Goal: Task Accomplishment & Management: Complete application form

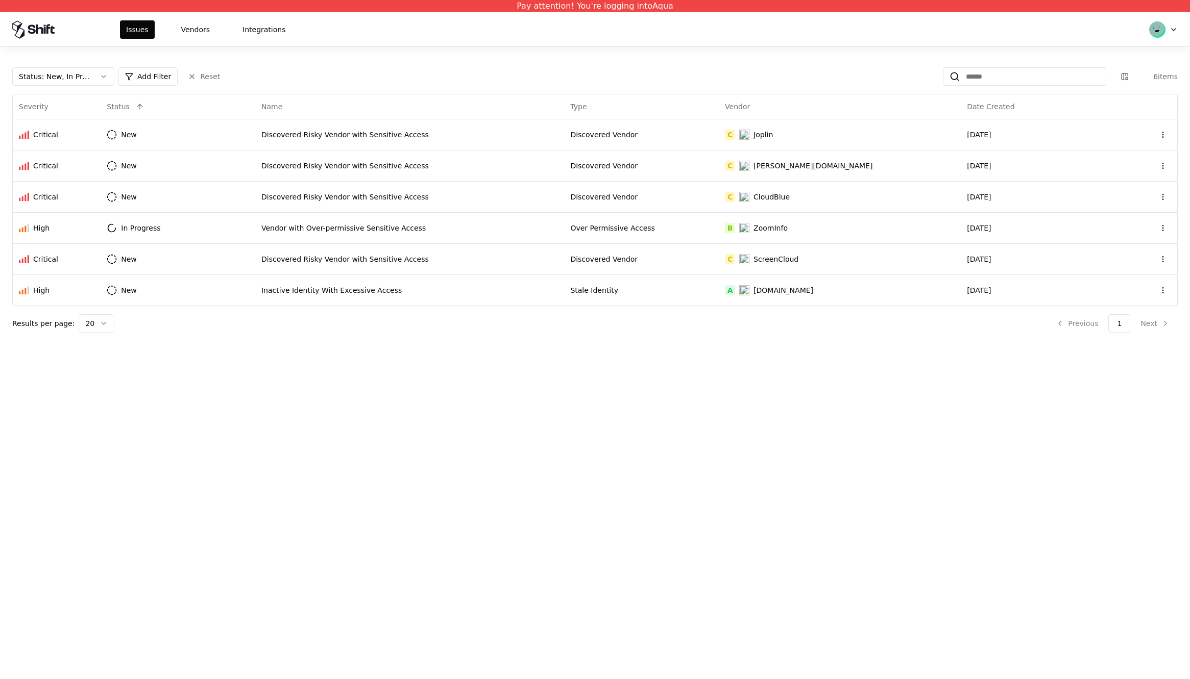
click at [1173, 29] on html "Pay attention! You're logging into Aqua Issues Vendors Integrations Status : Ne…" at bounding box center [595, 339] width 1190 height 679
click at [1097, 80] on div "Log out" at bounding box center [1120, 79] width 109 height 20
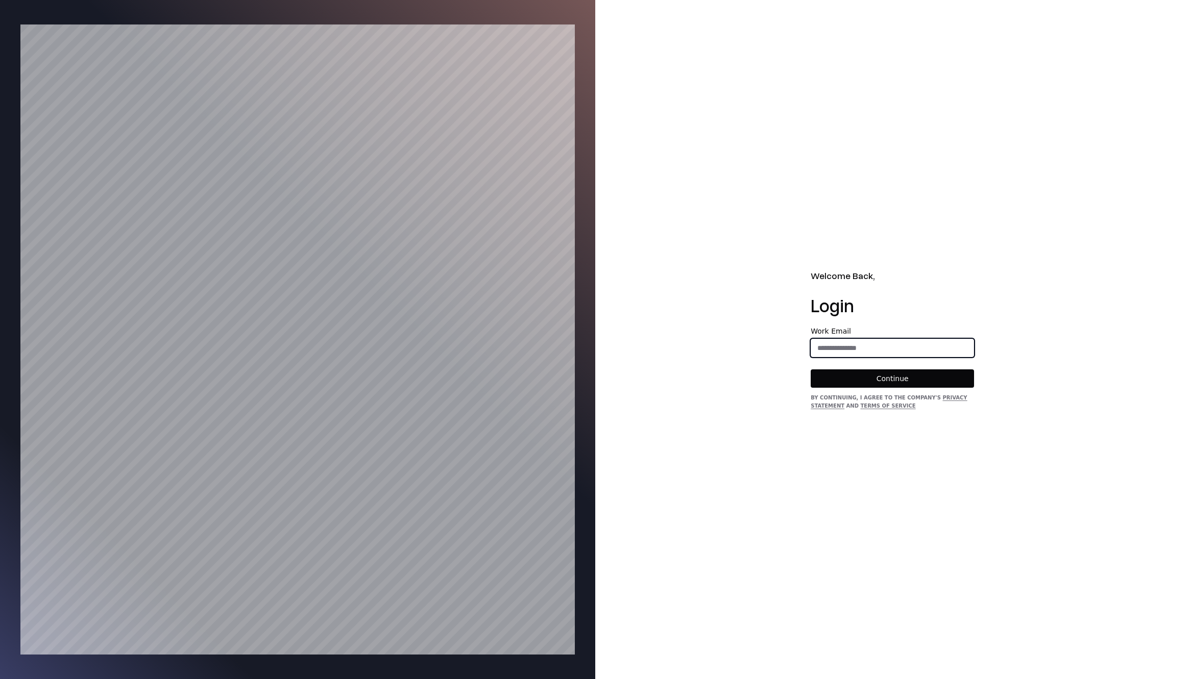
click at [847, 345] on input "email" at bounding box center [892, 348] width 162 height 18
type input "**********"
click at [868, 381] on button "Continue" at bounding box center [891, 378] width 163 height 18
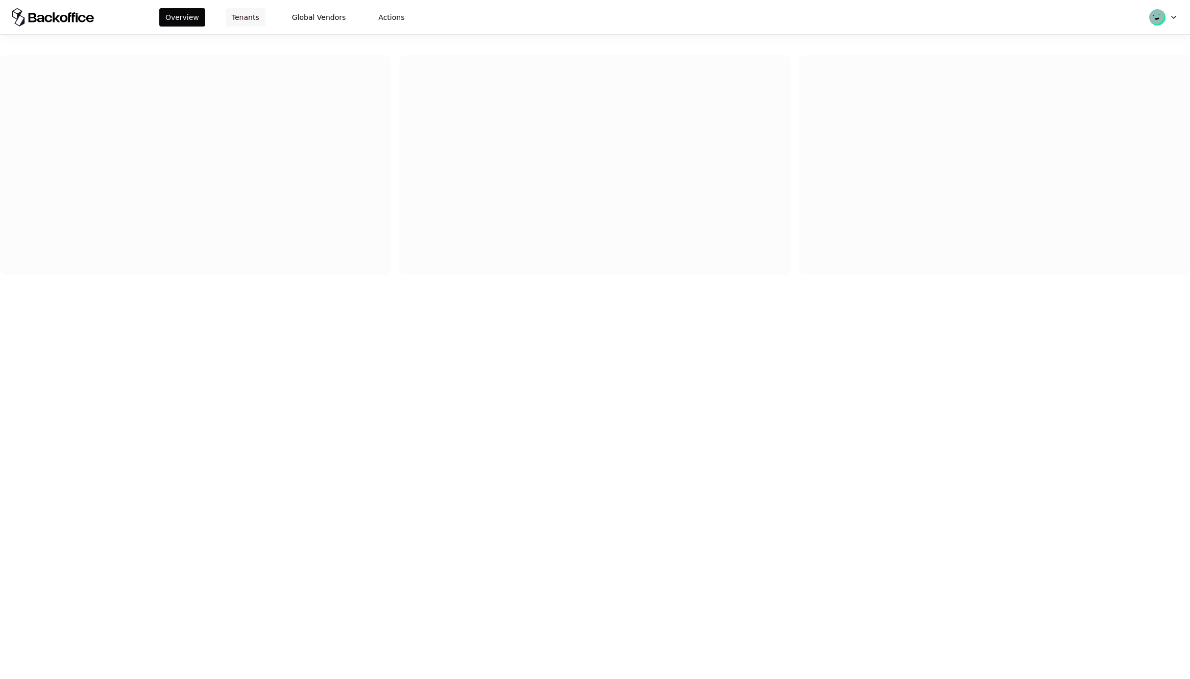
click at [244, 19] on button "Tenants" at bounding box center [246, 17] width 40 height 18
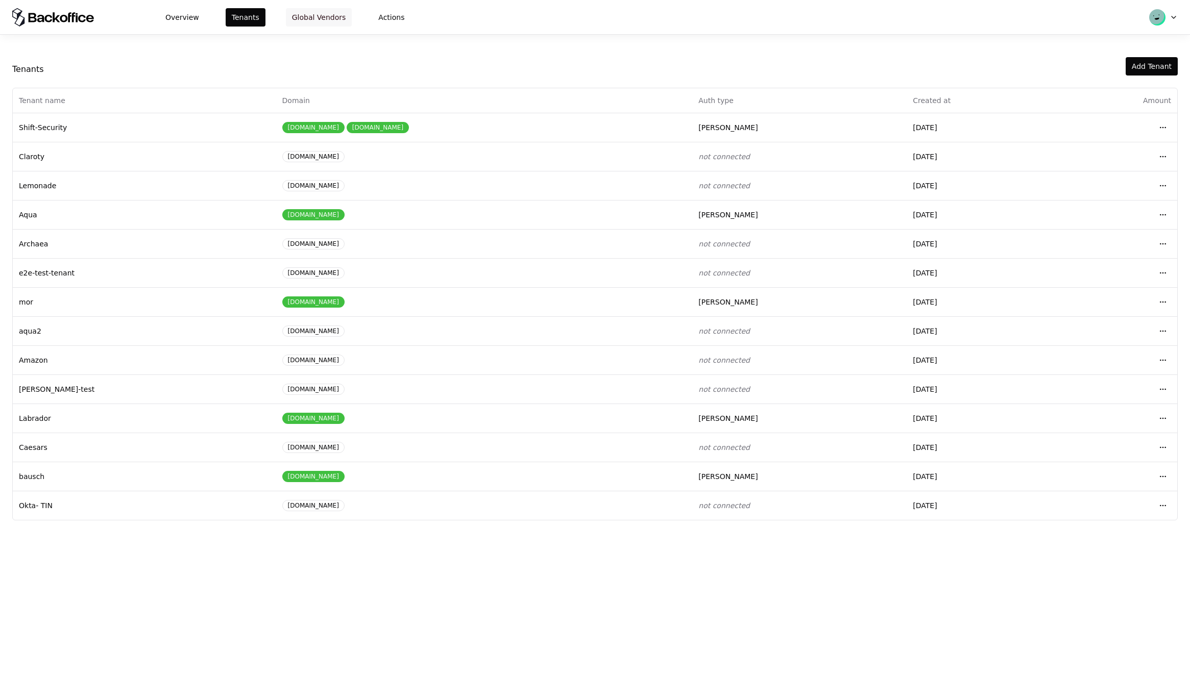
click at [333, 18] on button "Global Vendors" at bounding box center [319, 17] width 66 height 18
click at [46, 540] on div "Overview Tenants Global Vendors Actions Tenants Add Tenant Tenant name Domain A…" at bounding box center [595, 339] width 1190 height 679
click at [1162, 419] on html "Overview Tenants Global Vendors Actions Tenants Add Tenant Tenant name Domain A…" at bounding box center [595, 339] width 1190 height 679
click at [1091, 501] on div "Login to tenant" at bounding box center [1117, 503] width 116 height 20
click at [1160, 417] on html "Overview Tenants Global Vendors Actions Tenants Add Tenant Tenant name Domain A…" at bounding box center [595, 339] width 1190 height 679
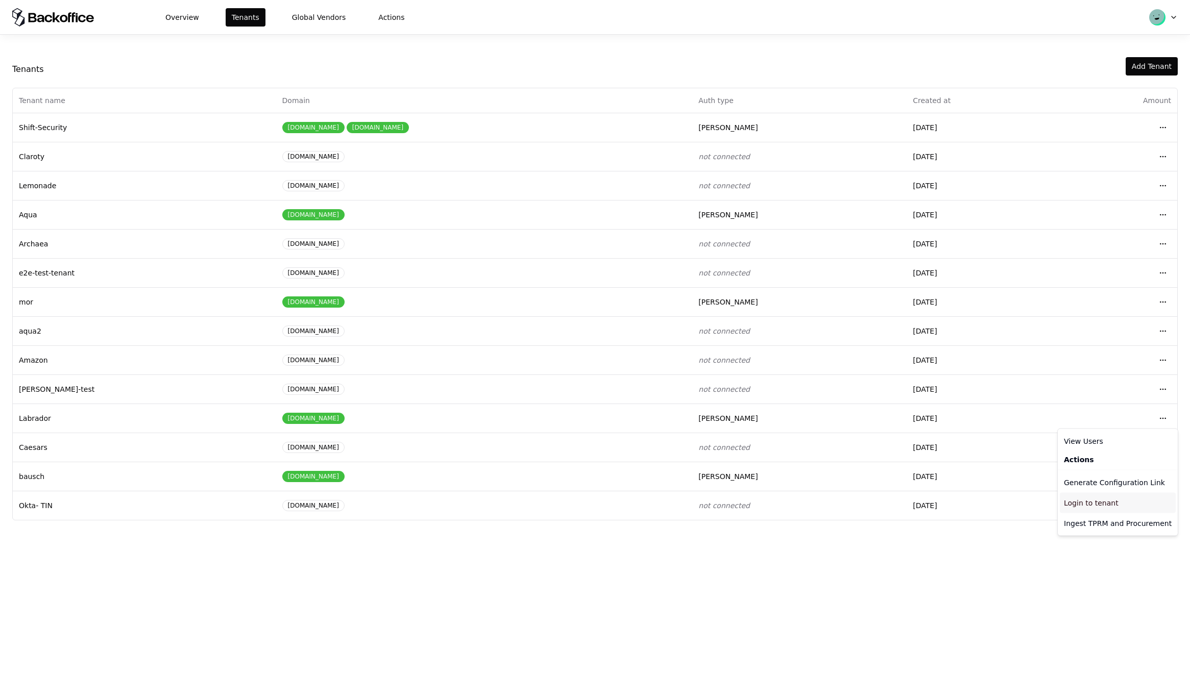
click at [1084, 498] on div "Login to tenant" at bounding box center [1117, 503] width 116 height 20
click at [1158, 418] on html "Overview Tenants Global Vendors Actions Tenants Add Tenant Tenant name Domain A…" at bounding box center [595, 339] width 1190 height 679
click at [130, 409] on html "Overview Tenants Global Vendors Actions Tenants Add Tenant Tenant name Domain A…" at bounding box center [595, 339] width 1190 height 679
click at [1162, 417] on html "Overview Tenants Global Vendors Actions Tenants Add Tenant Tenant name Domain A…" at bounding box center [595, 339] width 1190 height 679
click at [1096, 505] on div "Login to tenant" at bounding box center [1117, 503] width 116 height 20
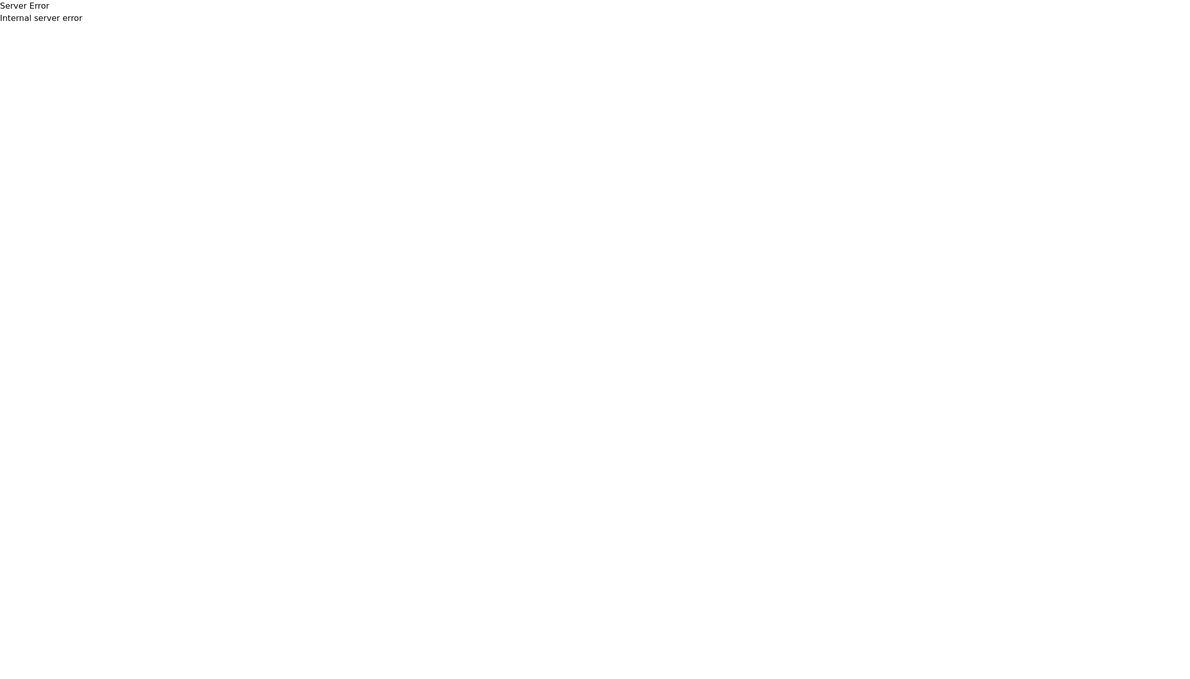
click at [63, 21] on span "Internal server error" at bounding box center [41, 18] width 82 height 10
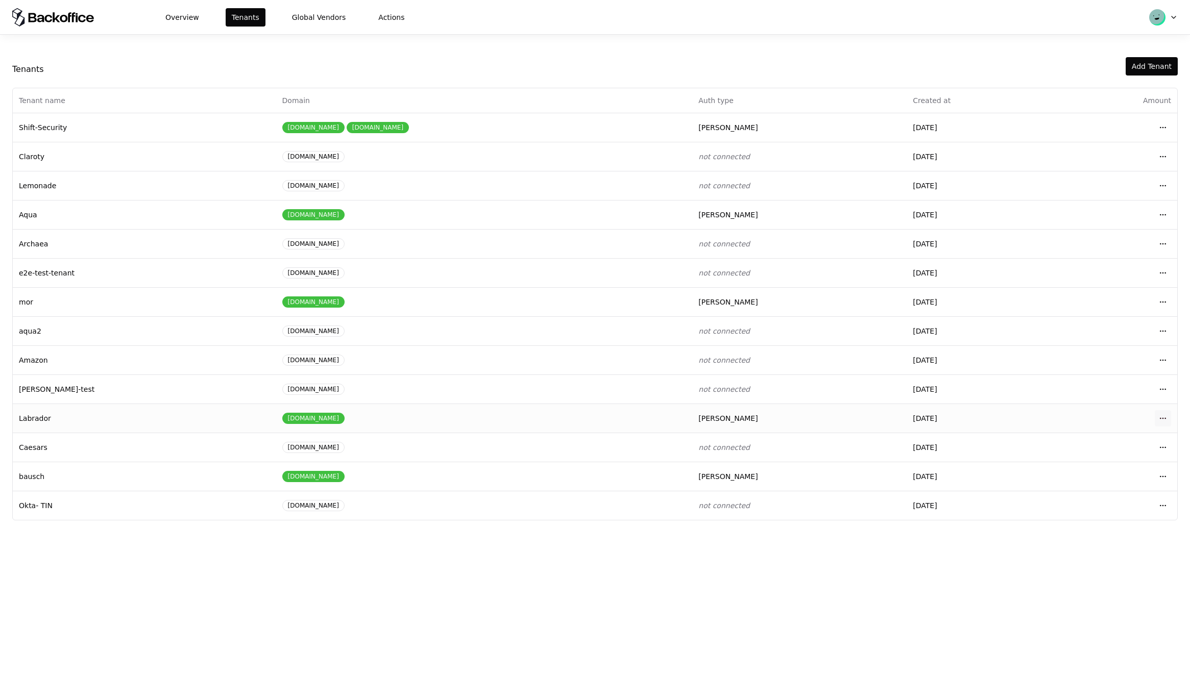
click at [1166, 416] on html "Overview Tenants Global Vendors Actions Tenants Add Tenant Tenant name Domain A…" at bounding box center [595, 339] width 1190 height 679
click at [1083, 501] on div "Login to tenant" at bounding box center [1117, 503] width 116 height 20
click at [1162, 417] on html "Overview Tenants Global Vendors Actions Tenants Add Tenant Tenant name Domain A…" at bounding box center [595, 339] width 1190 height 679
click at [1086, 500] on div "Login to tenant" at bounding box center [1117, 503] width 116 height 20
click at [1014, 559] on div "Overview Tenants Global Vendors Actions Tenants Add Tenant Tenant name Domain A…" at bounding box center [595, 339] width 1190 height 679
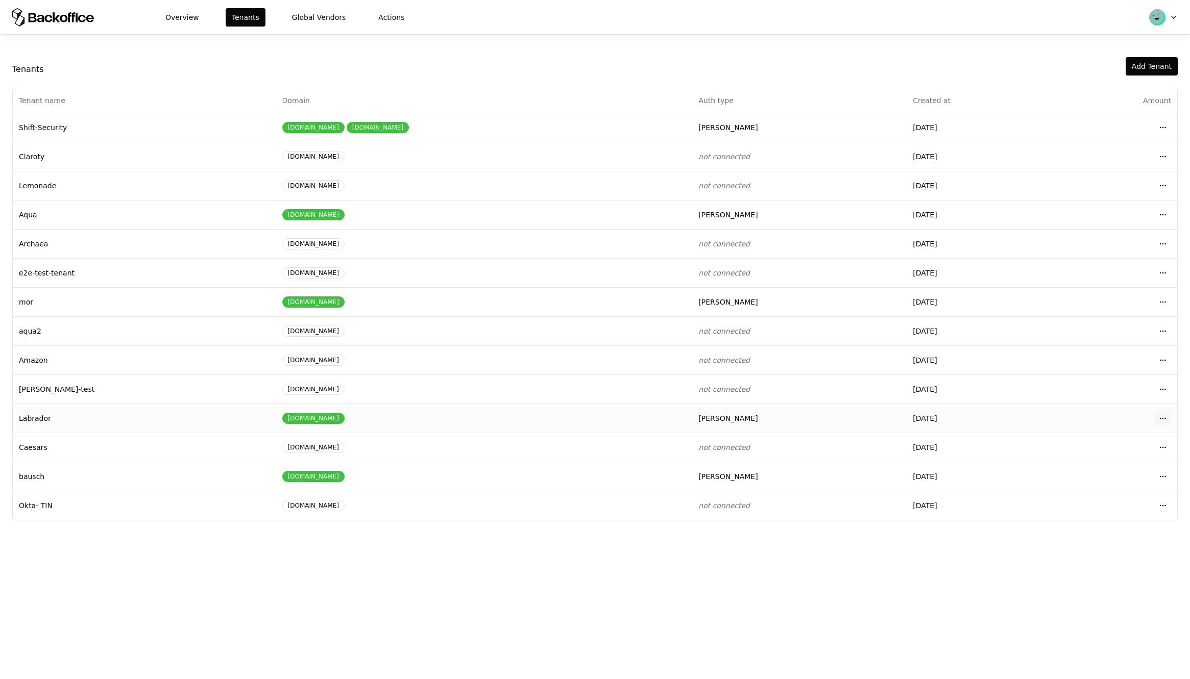
click at [1162, 422] on html "Overview Tenants Global Vendors Actions Tenants Add Tenant Tenant name Domain A…" at bounding box center [595, 339] width 1190 height 679
click at [1082, 502] on div "Login to tenant" at bounding box center [1117, 503] width 116 height 20
click at [1165, 419] on html "Overview Tenants Global Vendors Actions Tenants Add Tenant Tenant name Domain A…" at bounding box center [595, 339] width 1190 height 679
click at [1091, 506] on div "Login to tenant" at bounding box center [1117, 503] width 116 height 20
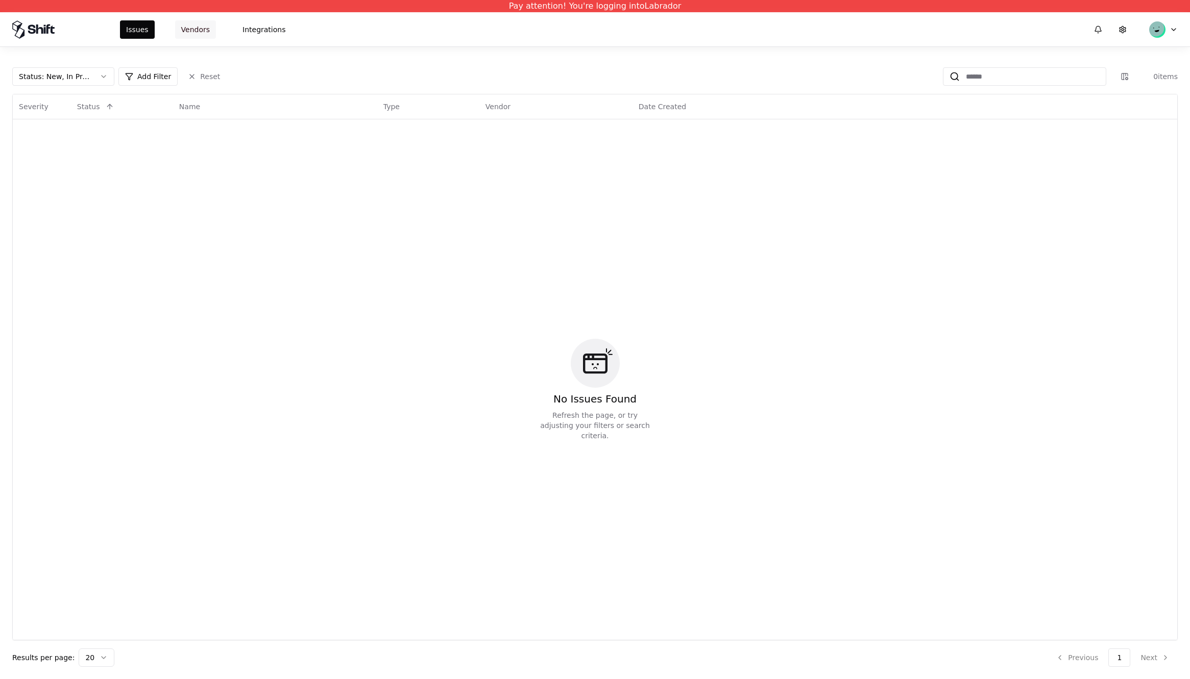
click at [196, 27] on button "Vendors" at bounding box center [195, 29] width 41 height 18
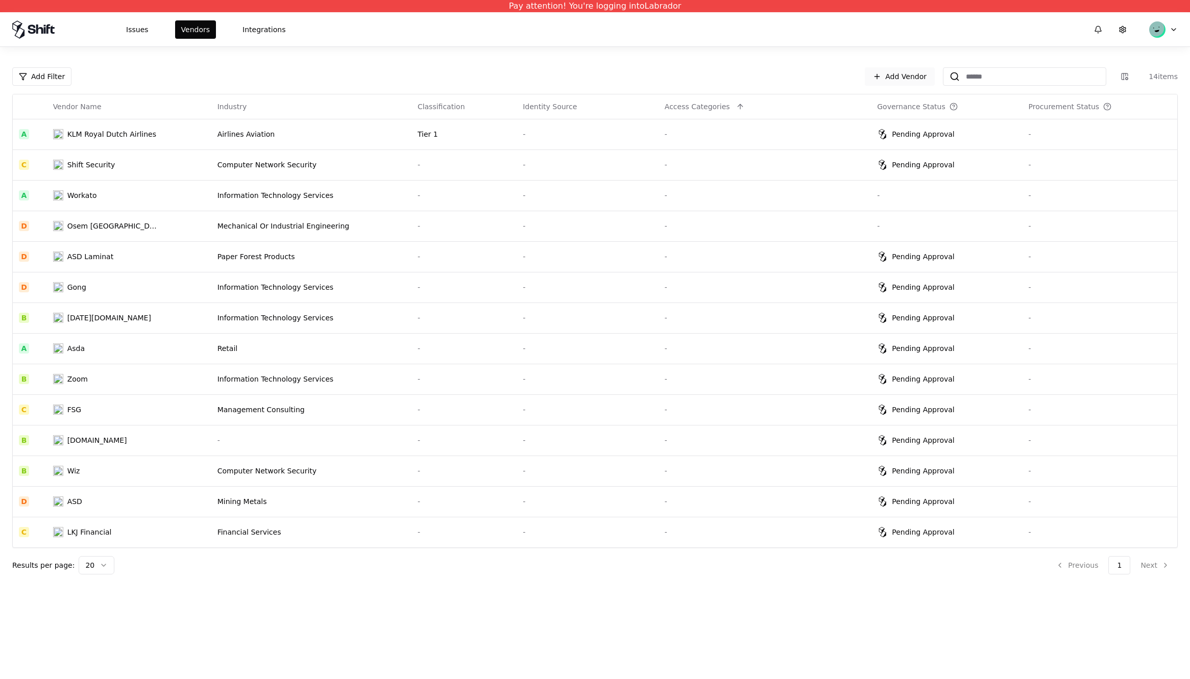
click at [907, 76] on link "Add Vendor" at bounding box center [899, 76] width 70 height 18
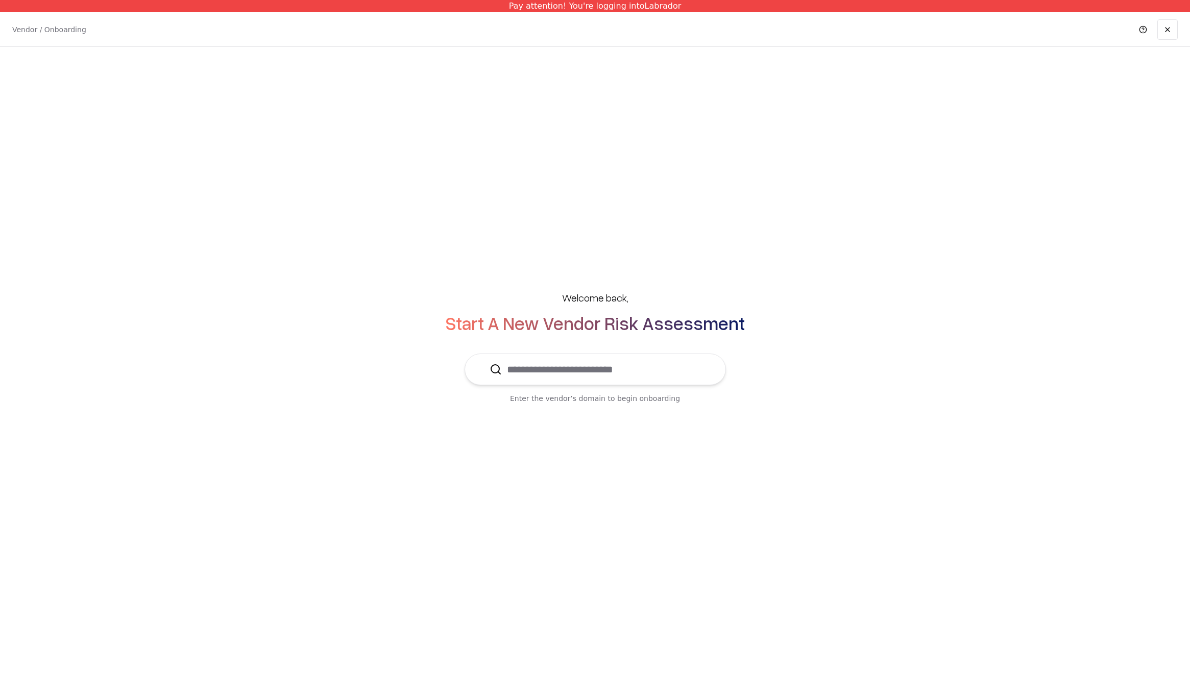
click at [564, 375] on input "text" at bounding box center [601, 369] width 199 height 31
type input "*"
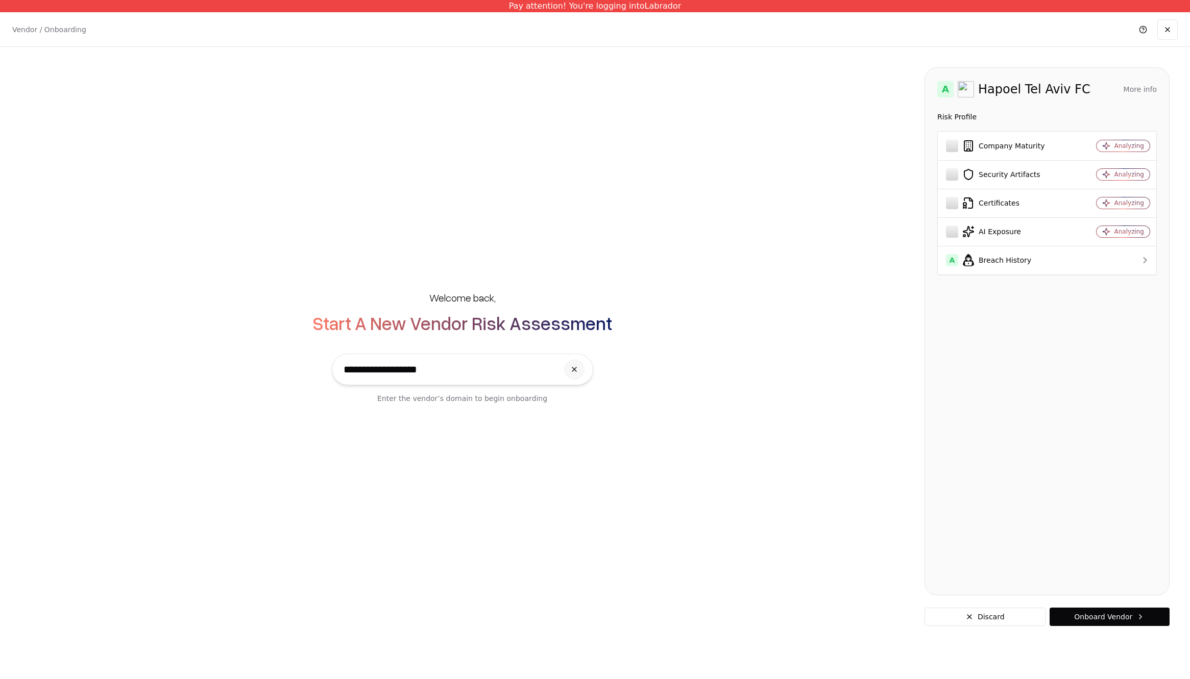
click at [498, 363] on input "**********" at bounding box center [447, 369] width 219 height 31
type input "**********"
click at [574, 368] on button at bounding box center [574, 369] width 20 height 20
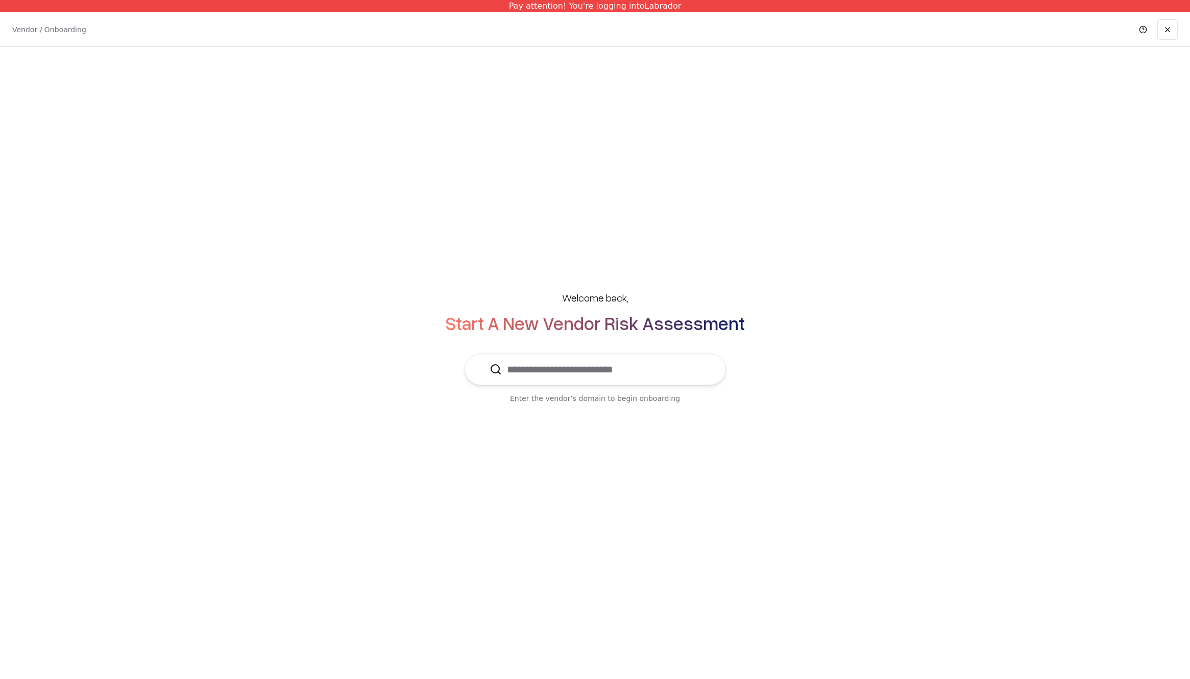
click at [546, 372] on input "text" at bounding box center [601, 369] width 199 height 31
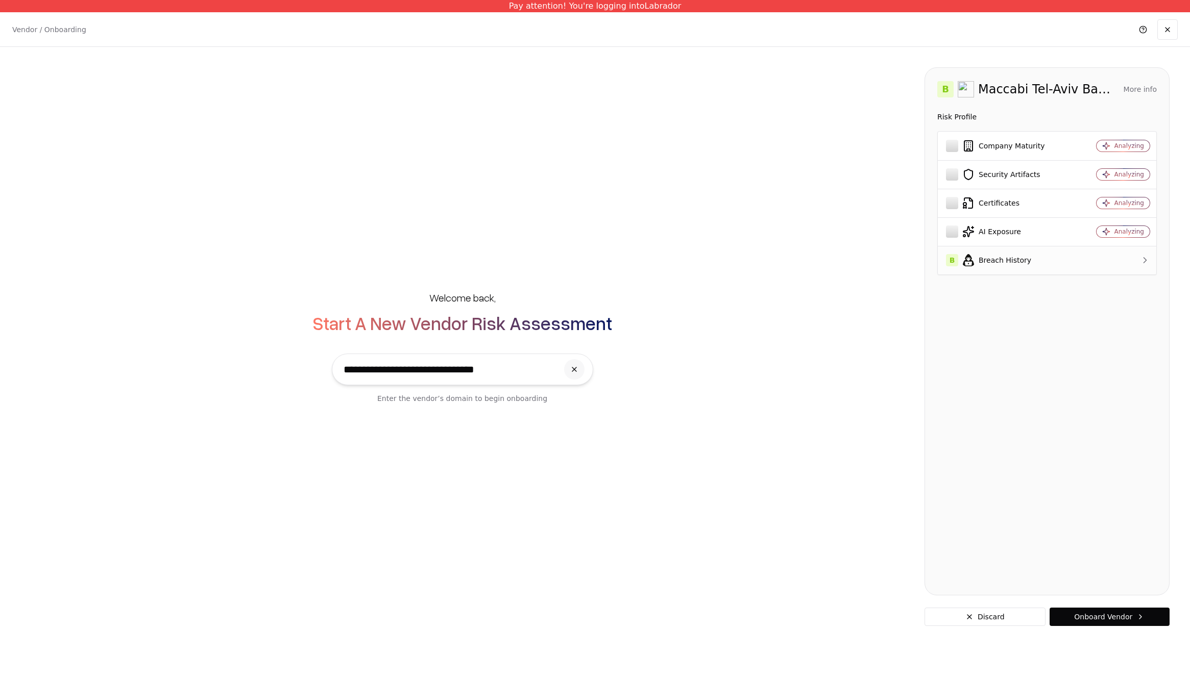
type input "**********"
click at [1027, 263] on div "B Breach History" at bounding box center [1007, 260] width 122 height 12
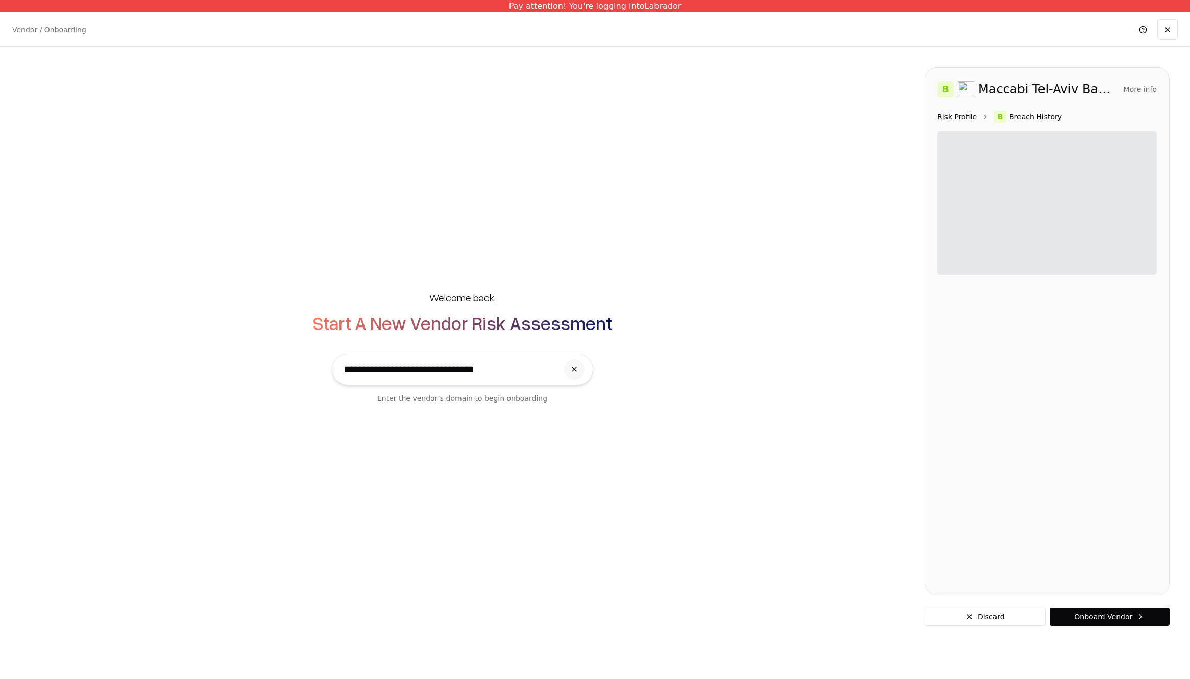
click at [966, 116] on link "Risk Profile" at bounding box center [956, 117] width 39 height 10
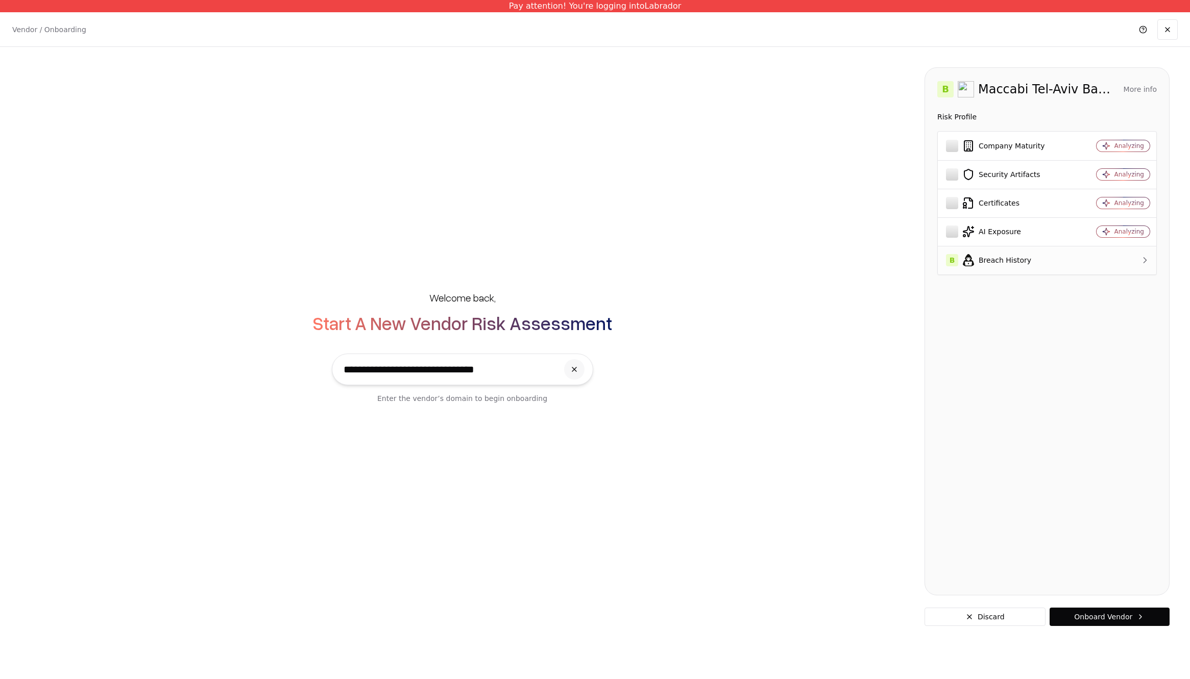
click at [1003, 258] on div "B Breach History" at bounding box center [1007, 260] width 122 height 12
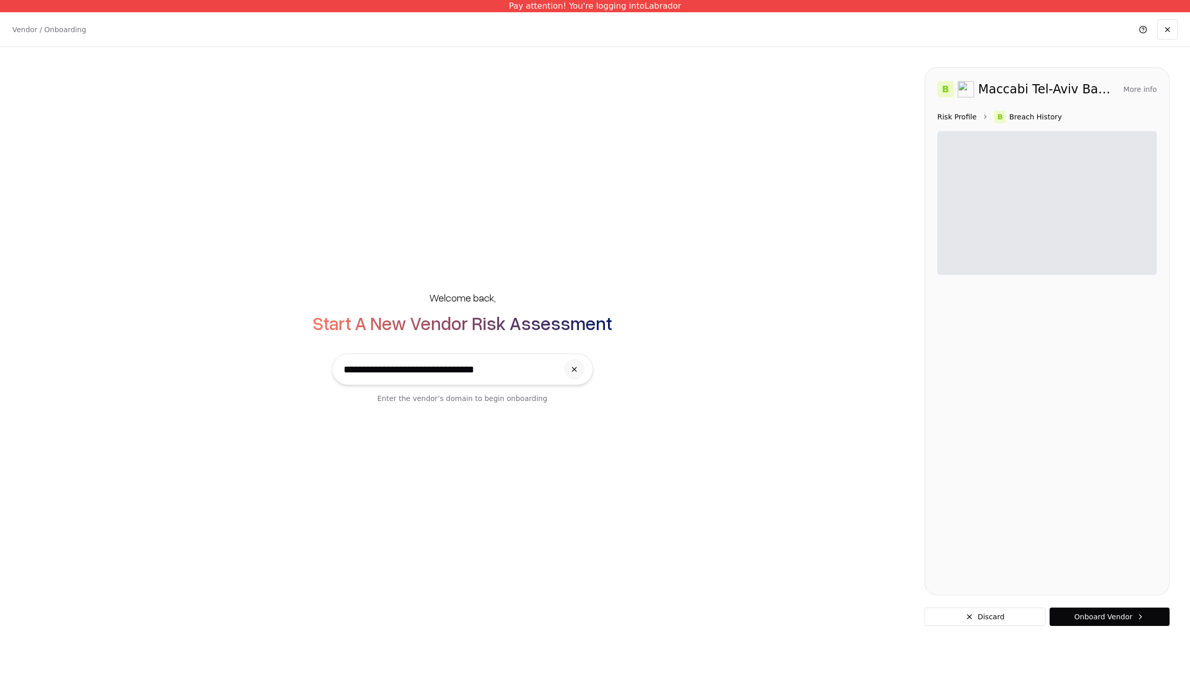
click at [962, 114] on link "Risk Profile" at bounding box center [956, 117] width 39 height 10
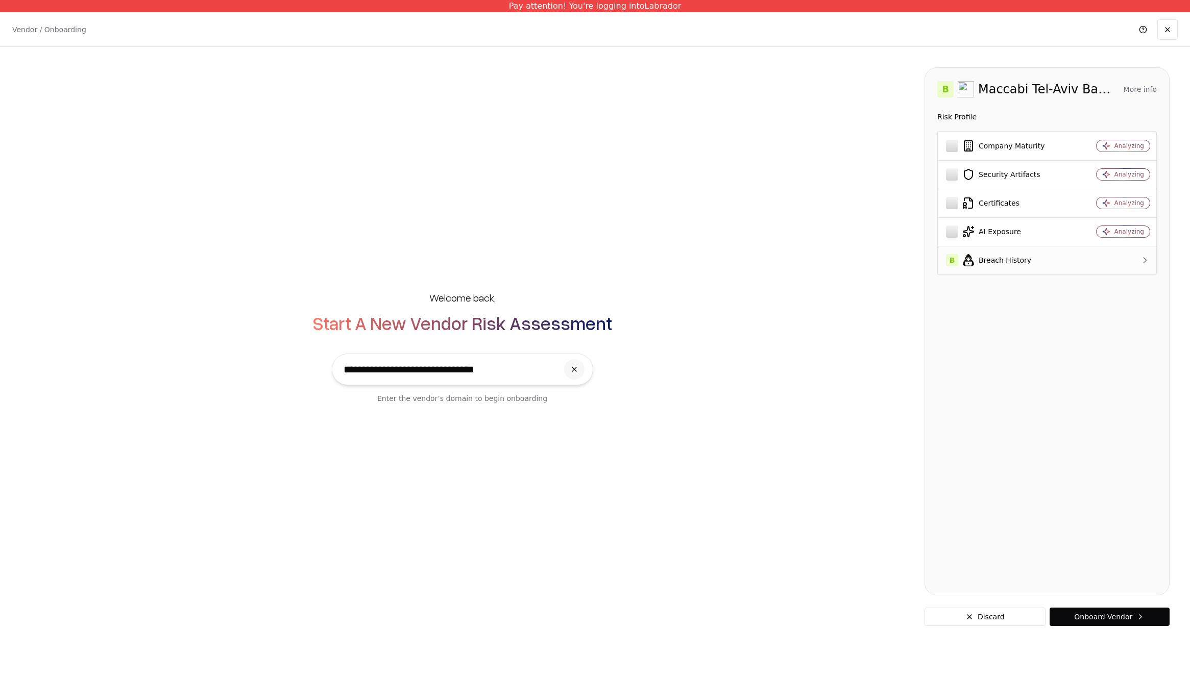
click at [1006, 263] on div "B Breach History" at bounding box center [1007, 260] width 122 height 12
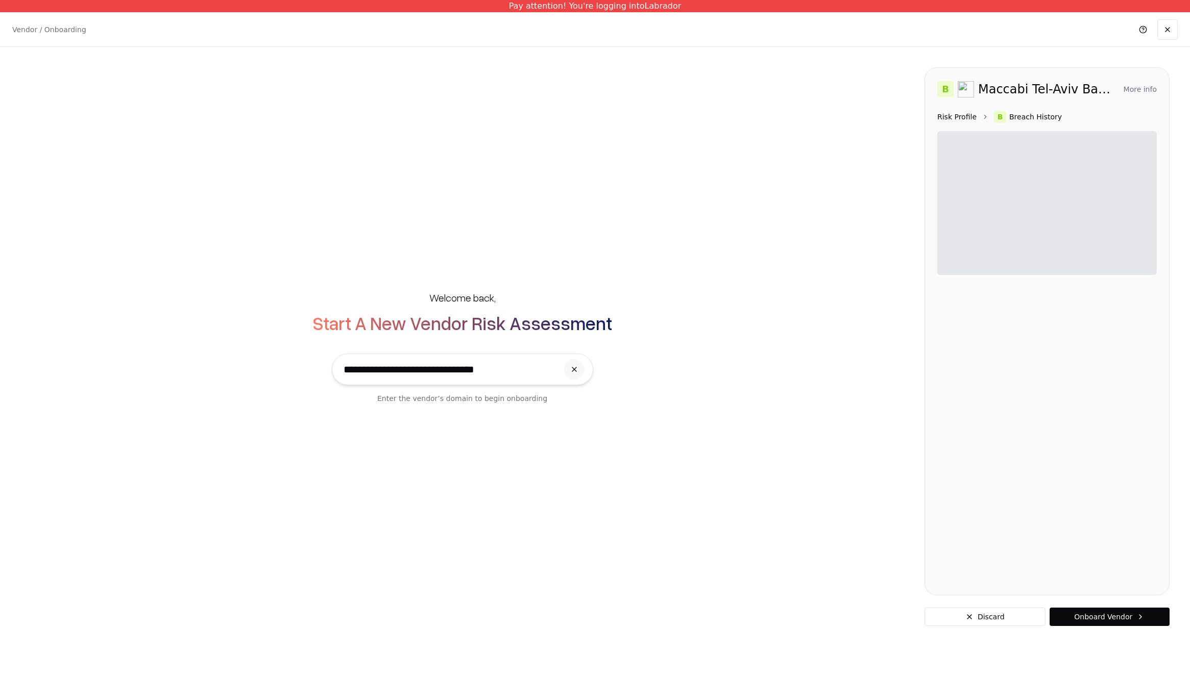
click at [960, 113] on link "Risk Profile" at bounding box center [956, 117] width 39 height 10
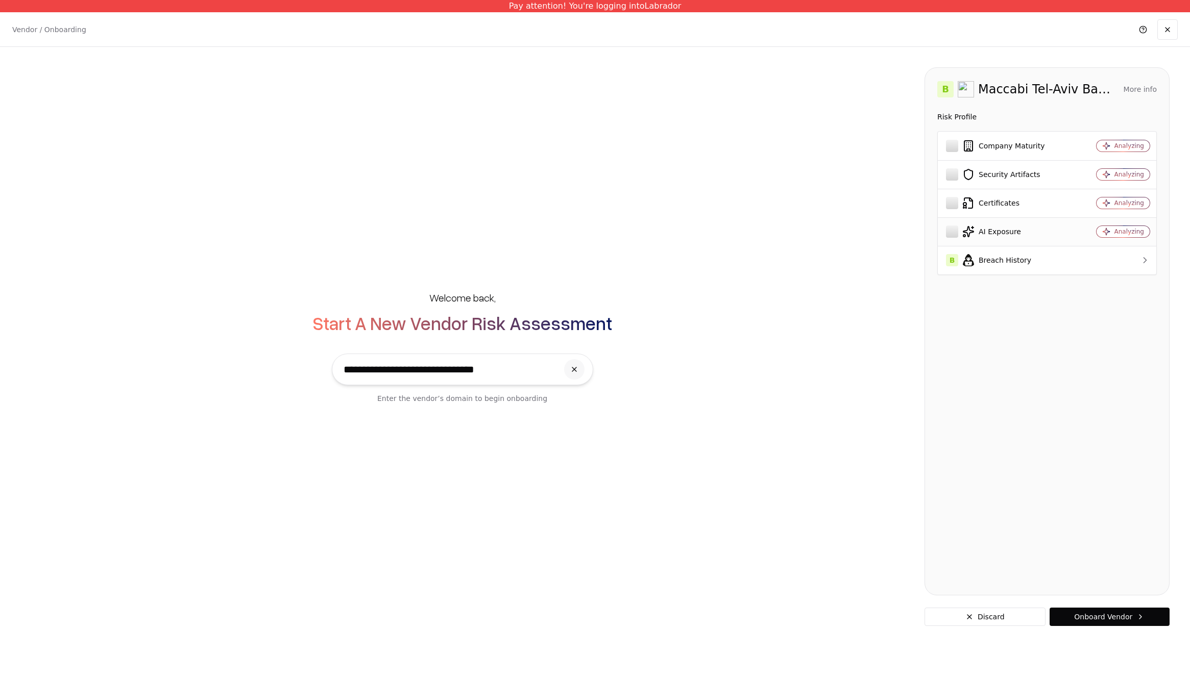
click at [1013, 227] on div "AI Exposure" at bounding box center [1007, 232] width 122 height 12
click at [1001, 263] on div "B Breach History" at bounding box center [1007, 260] width 122 height 12
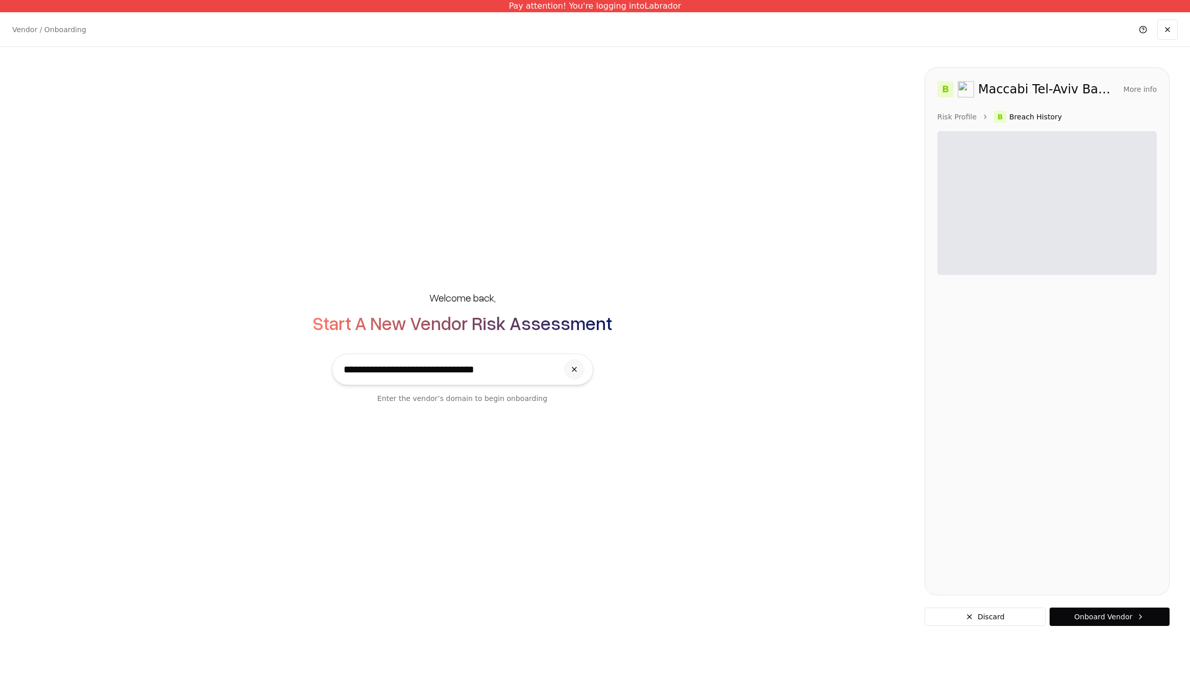
click at [628, 359] on div "**********" at bounding box center [461, 347] width 883 height 154
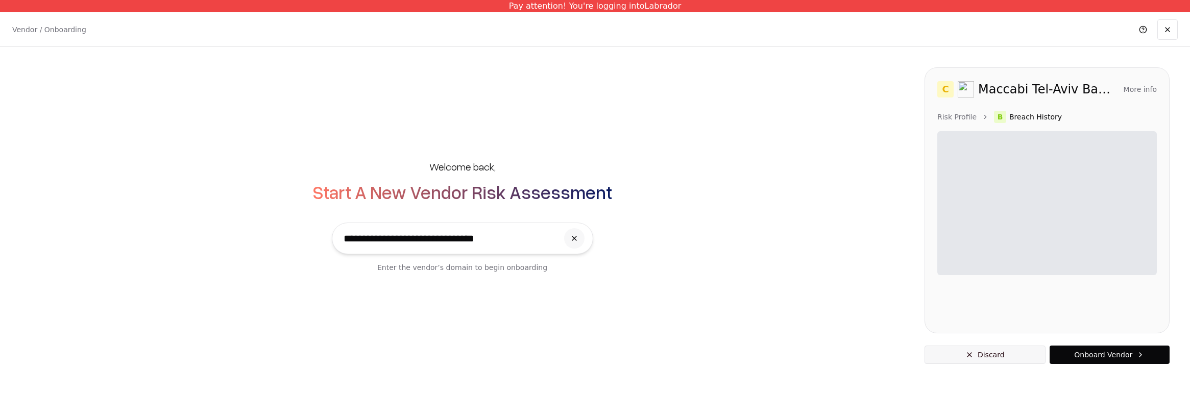
click at [1006, 352] on button "Discard" at bounding box center [984, 354] width 121 height 18
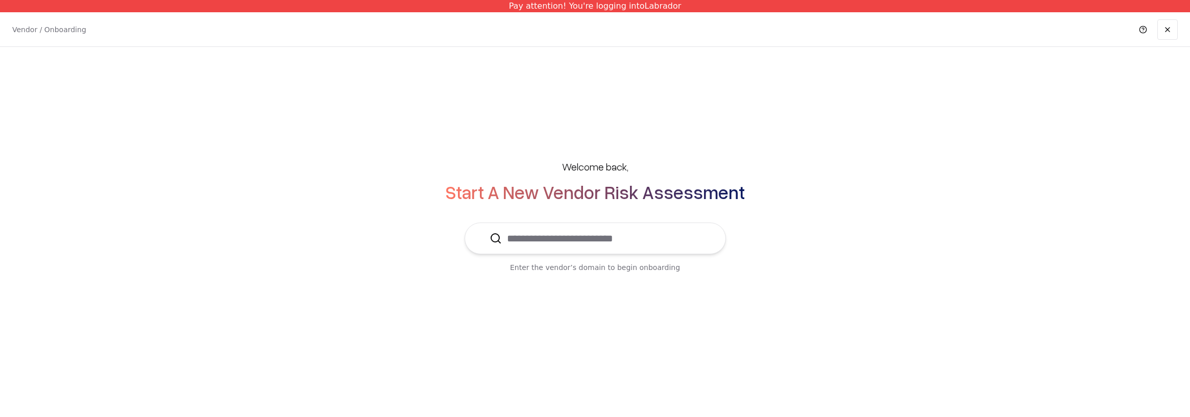
click at [518, 234] on input "text" at bounding box center [601, 238] width 199 height 31
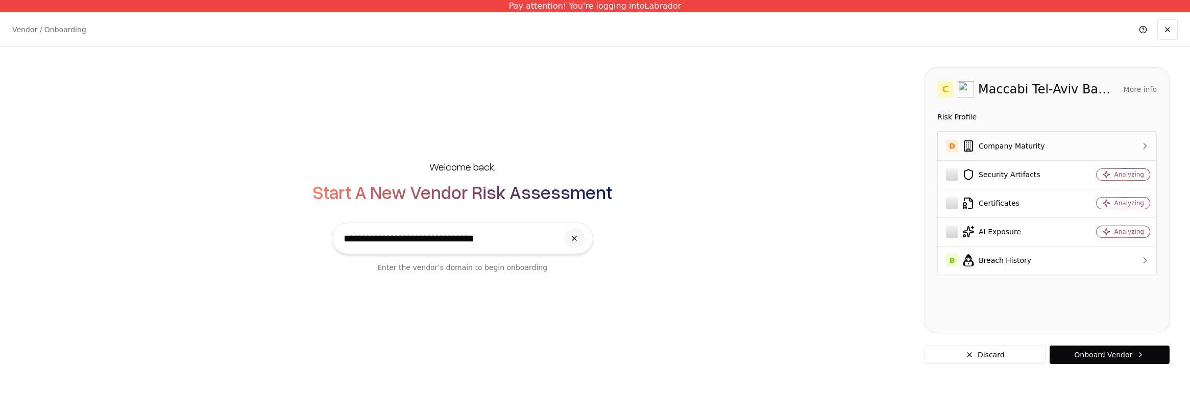
type input "**********"
click at [1118, 146] on div at bounding box center [1116, 146] width 68 height 10
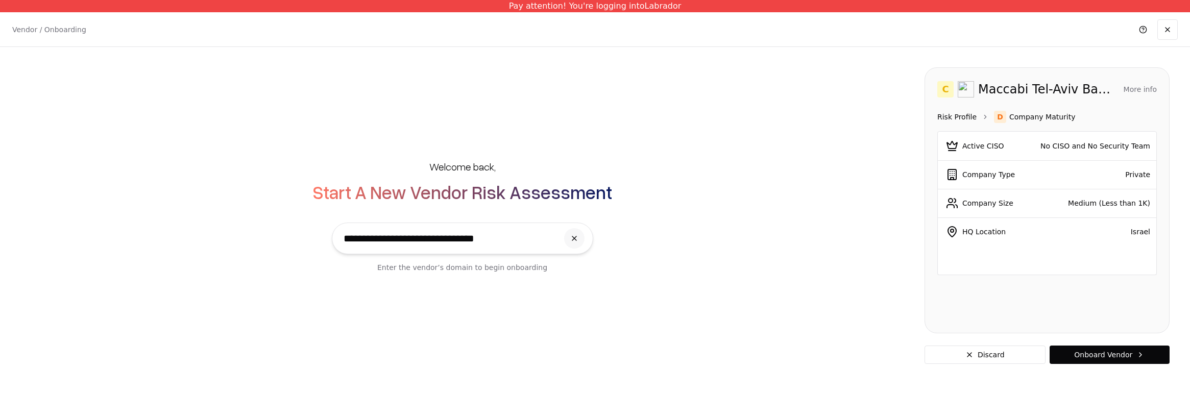
click at [951, 116] on link "Risk Profile" at bounding box center [956, 117] width 39 height 10
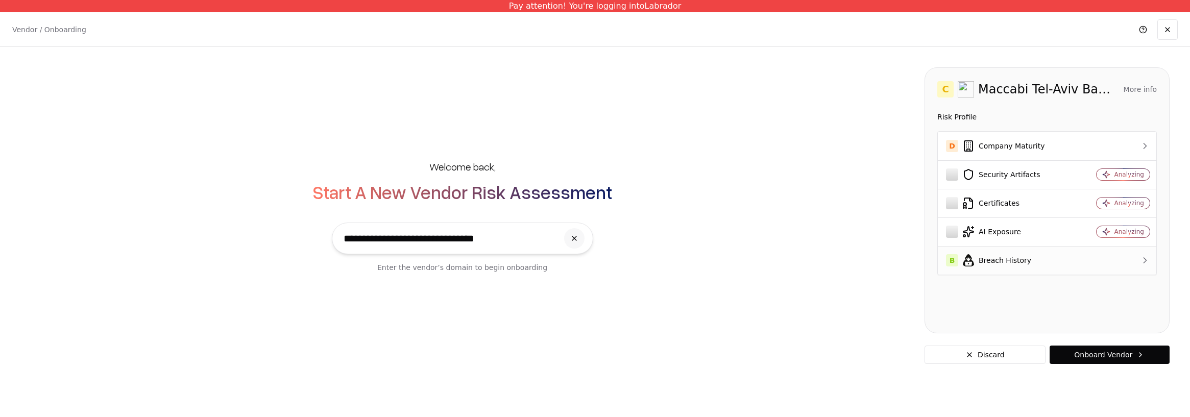
click at [1022, 268] on td "B Breach History" at bounding box center [1006, 260] width 138 height 29
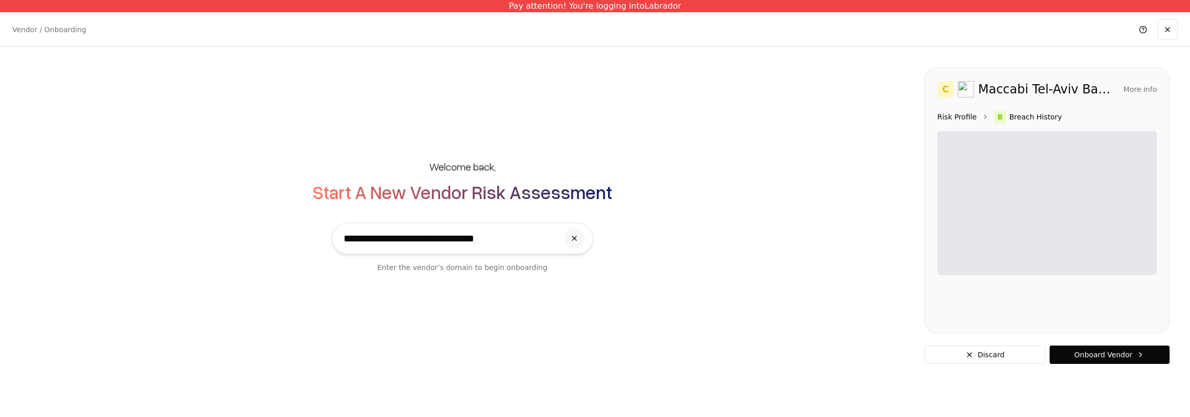
click at [958, 114] on link "Risk Profile" at bounding box center [956, 117] width 39 height 10
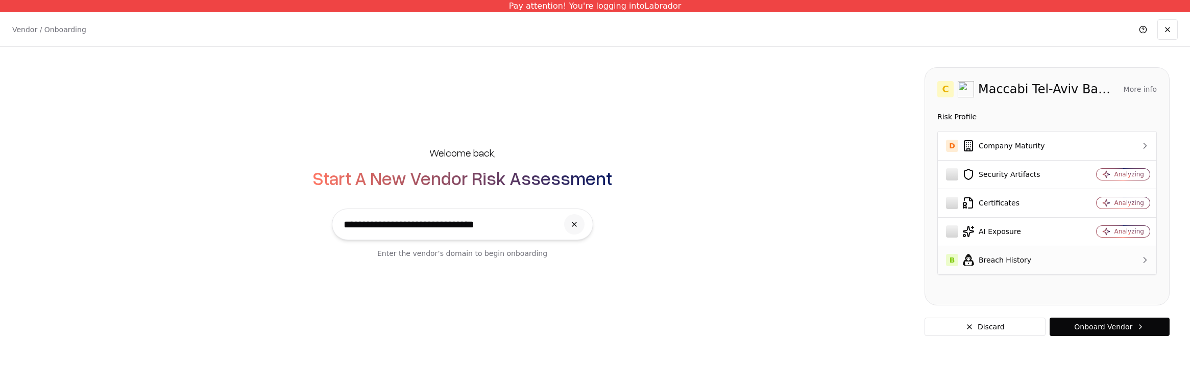
click at [994, 257] on div "B Breach History" at bounding box center [1007, 260] width 122 height 12
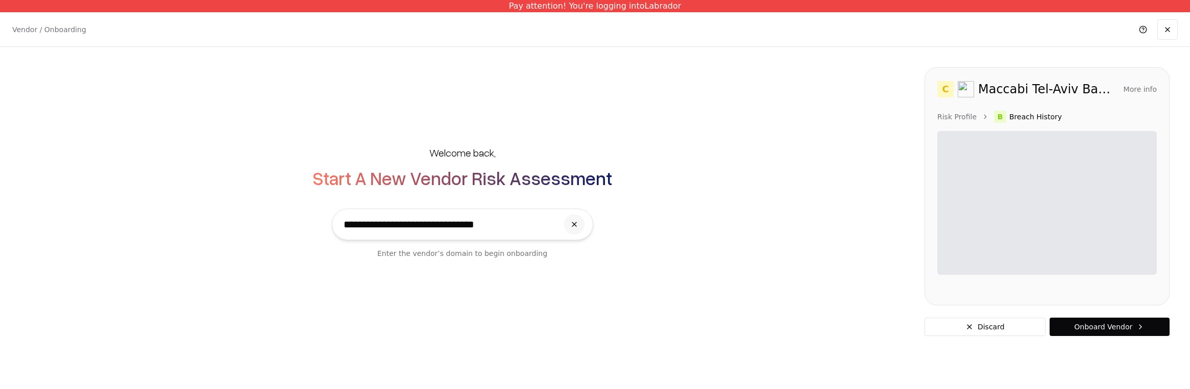
click at [479, 227] on input "**********" at bounding box center [447, 224] width 219 height 31
click at [457, 228] on input "**********" at bounding box center [447, 224] width 219 height 31
drag, startPoint x: 485, startPoint y: 227, endPoint x: 340, endPoint y: 223, distance: 144.5
click at [340, 223] on input "**********" at bounding box center [447, 224] width 219 height 31
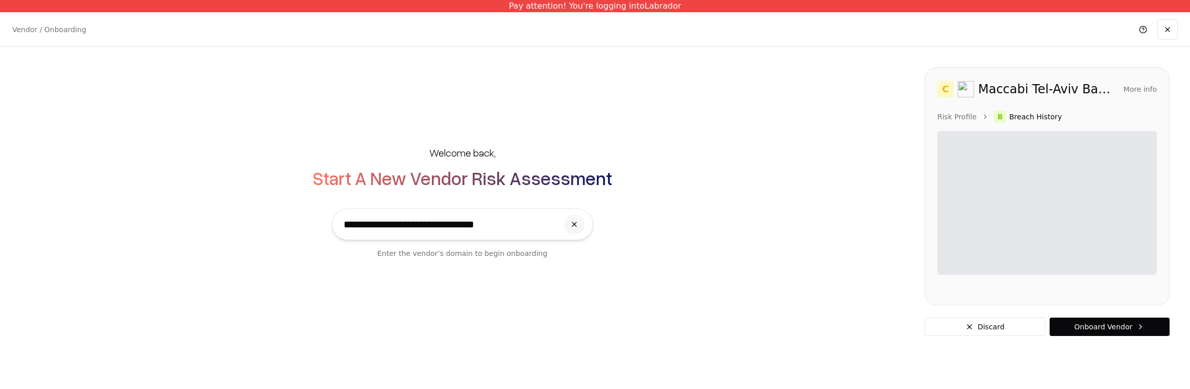
click at [396, 227] on input "**********" at bounding box center [447, 224] width 219 height 31
click at [572, 229] on button at bounding box center [574, 224] width 20 height 20
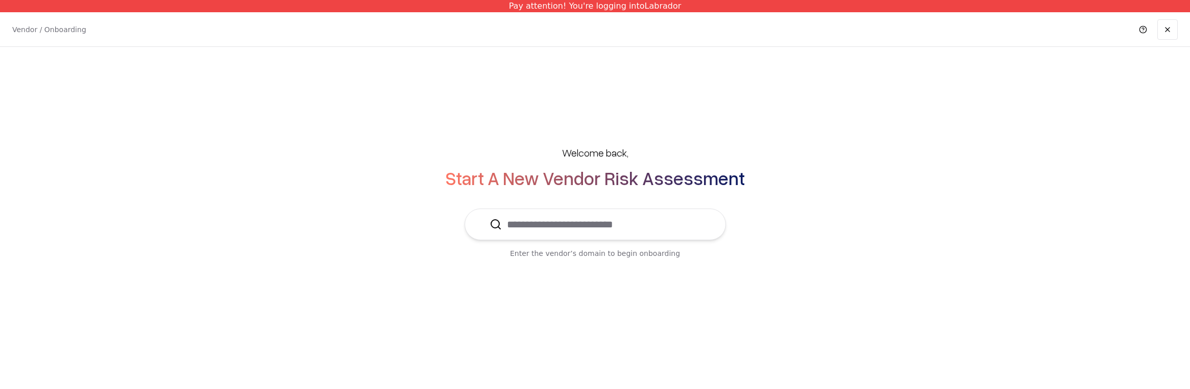
click at [536, 228] on input "text" at bounding box center [601, 224] width 199 height 31
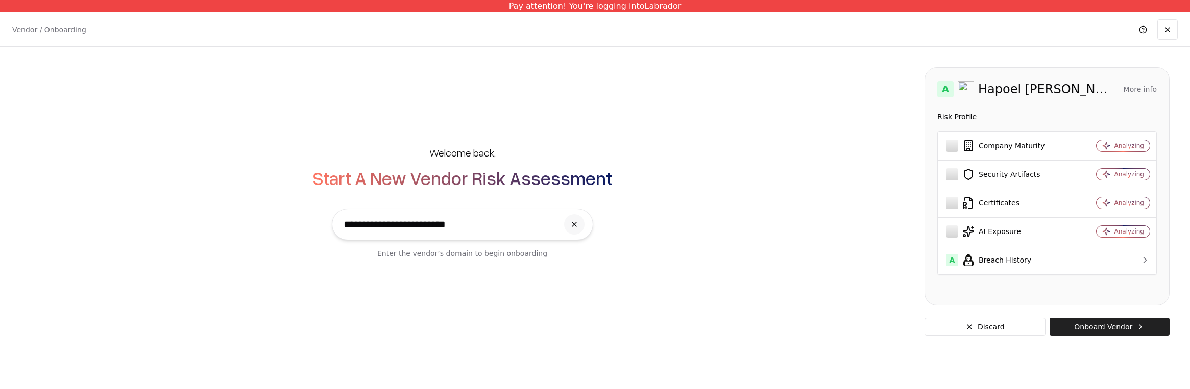
type input "**********"
click at [1090, 325] on button "Onboard Vendor" at bounding box center [1109, 327] width 120 height 18
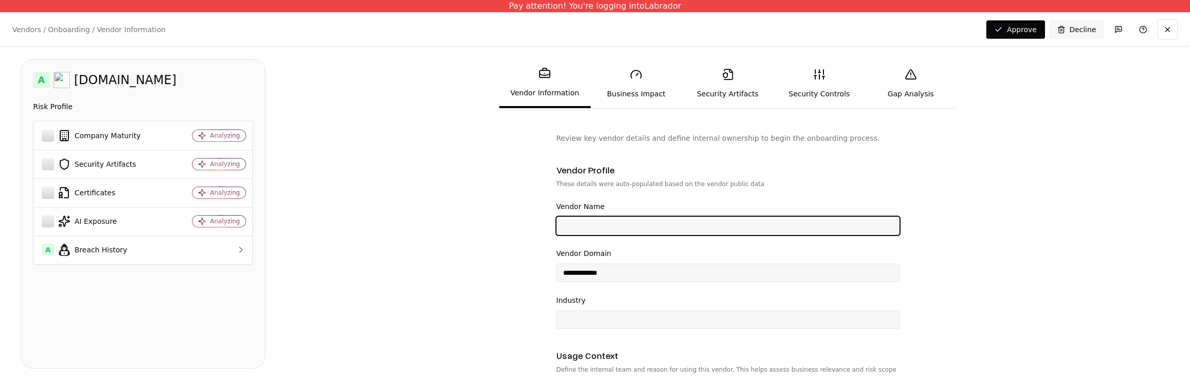
click at [639, 221] on input "Vendor Name" at bounding box center [728, 226] width 342 height 18
click at [634, 227] on input "Vendor Name" at bounding box center [728, 226] width 342 height 18
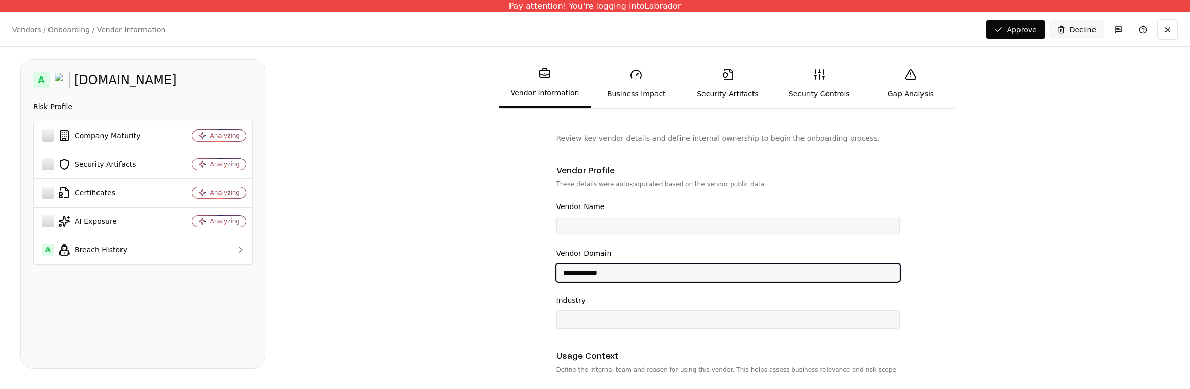
click at [611, 274] on input "**********" at bounding box center [728, 273] width 342 height 18
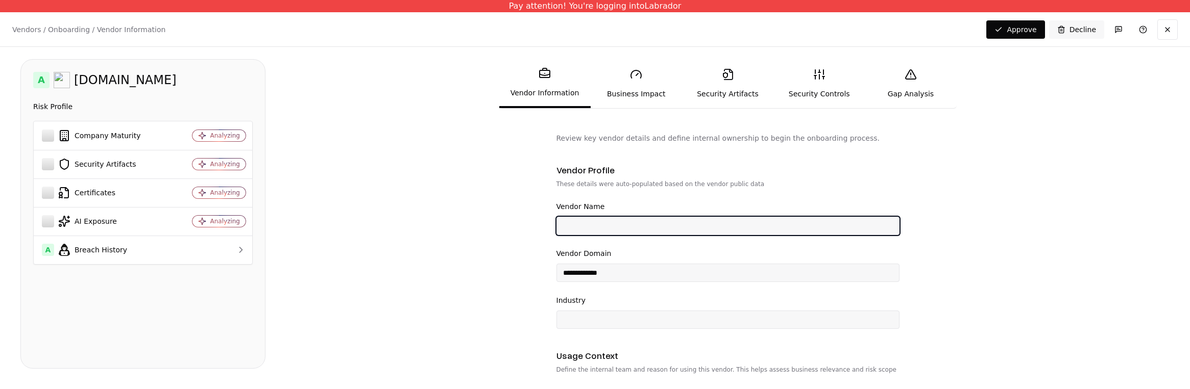
click at [585, 227] on input "Vendor Name" at bounding box center [728, 226] width 342 height 18
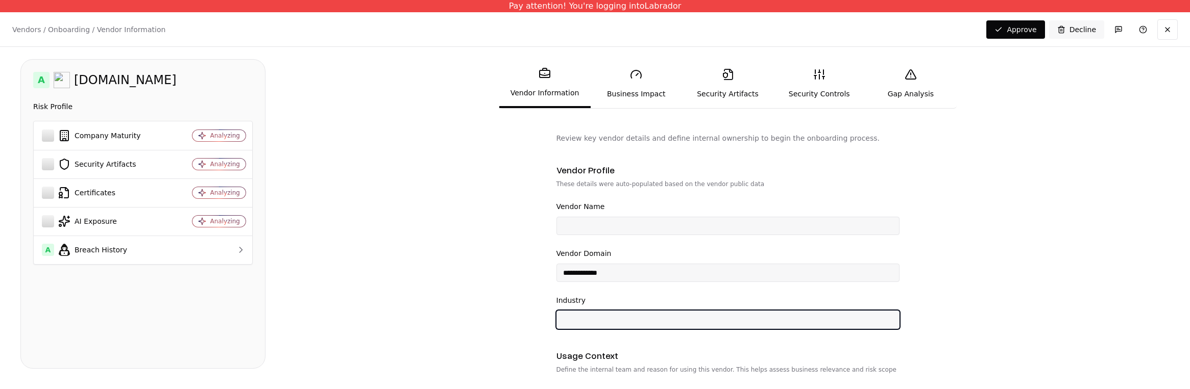
click at [593, 320] on input "Industry" at bounding box center [728, 320] width 342 height 18
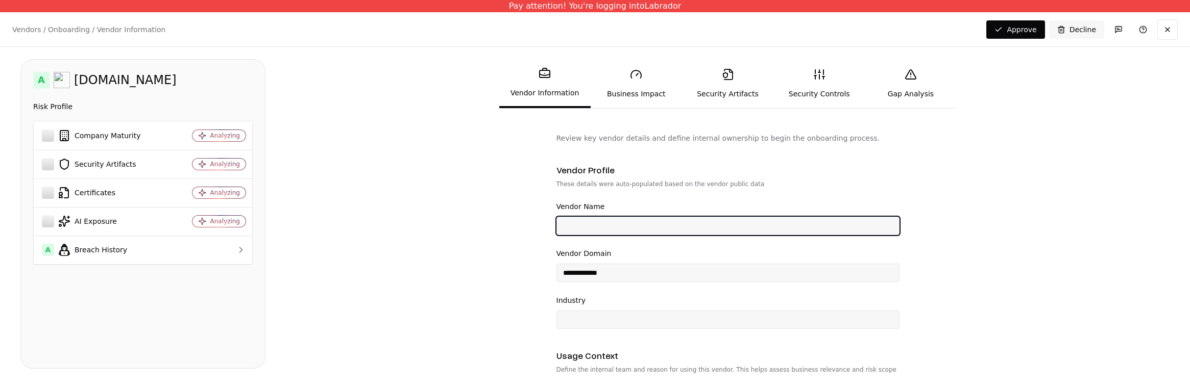
click at [594, 224] on input "Vendor Name" at bounding box center [728, 226] width 342 height 18
click at [596, 231] on input "Vendor Name" at bounding box center [728, 226] width 342 height 18
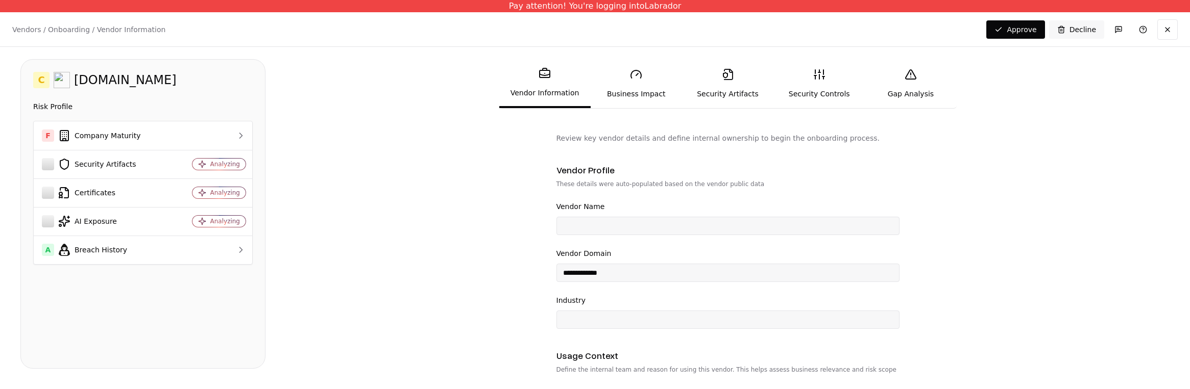
click at [489, 246] on form "**********" at bounding box center [727, 253] width 883 height 240
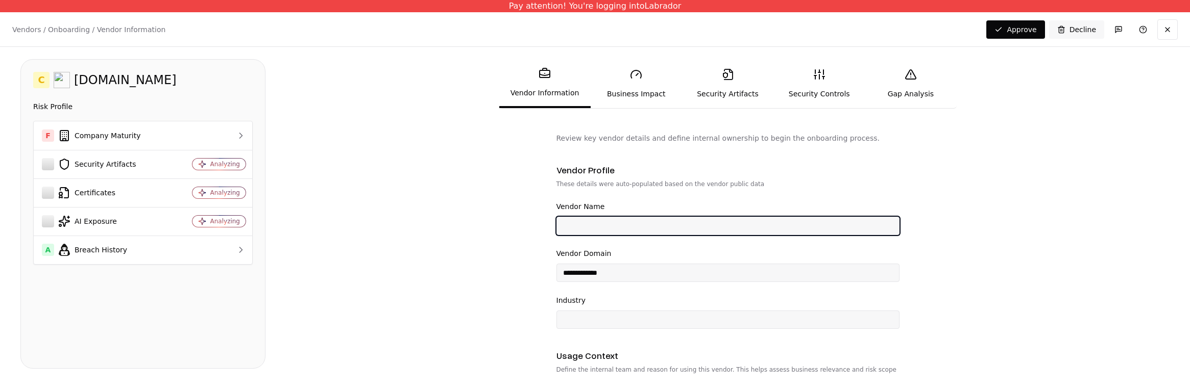
click at [579, 228] on input "Vendor Name" at bounding box center [728, 226] width 342 height 18
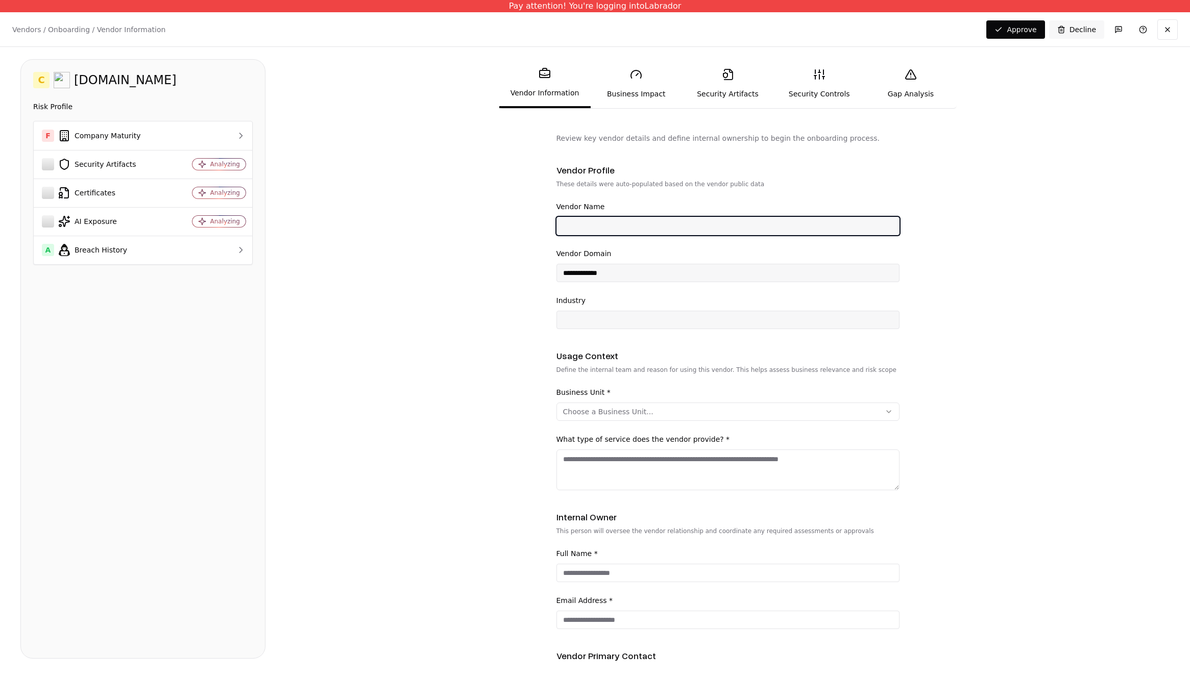
click at [595, 225] on input "Vendor Name" at bounding box center [728, 226] width 342 height 18
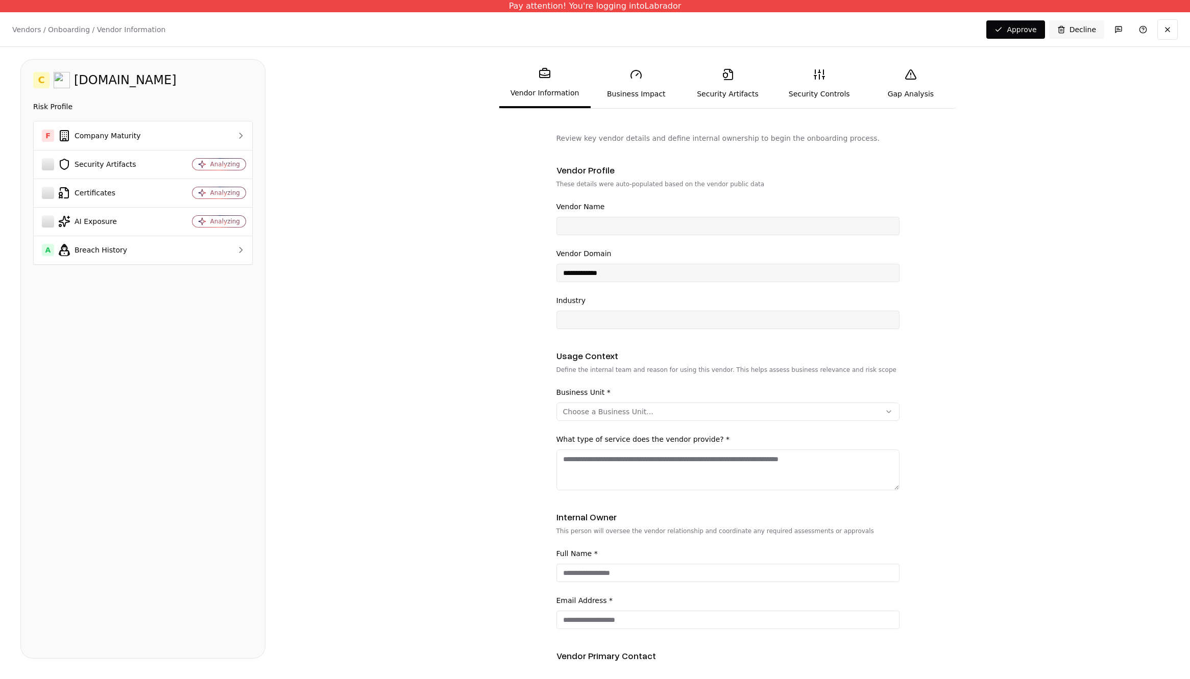
click at [464, 238] on form "**********" at bounding box center [727, 398] width 883 height 530
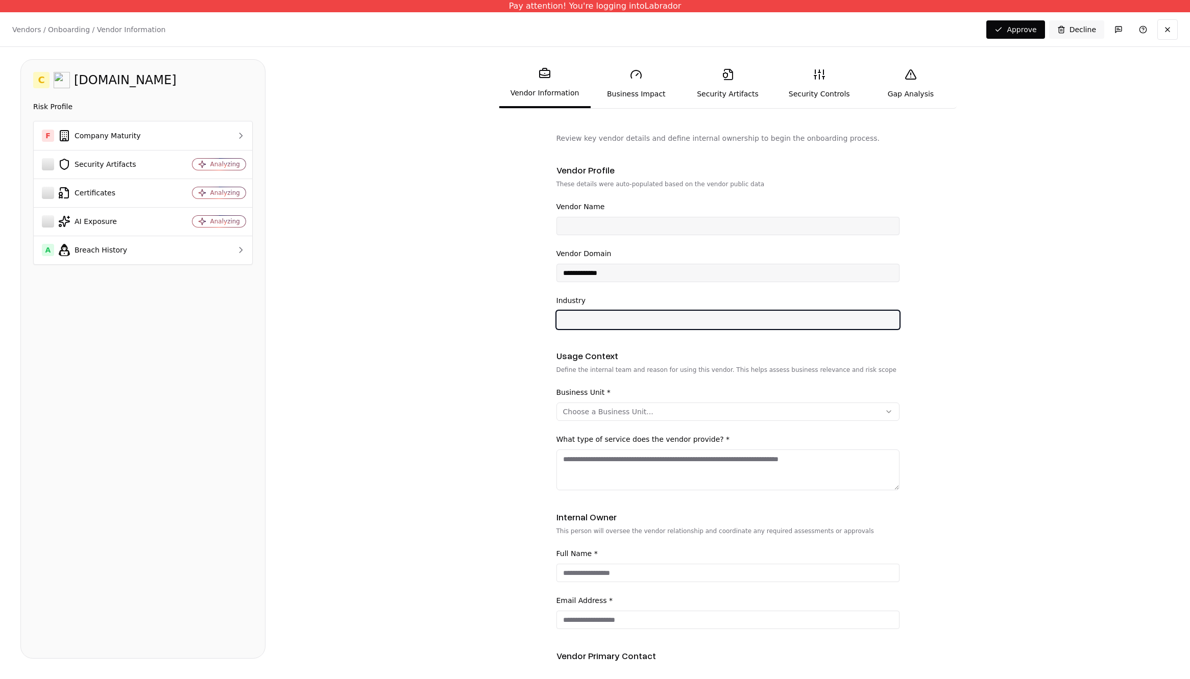
click at [582, 326] on input "Industry" at bounding box center [728, 320] width 342 height 18
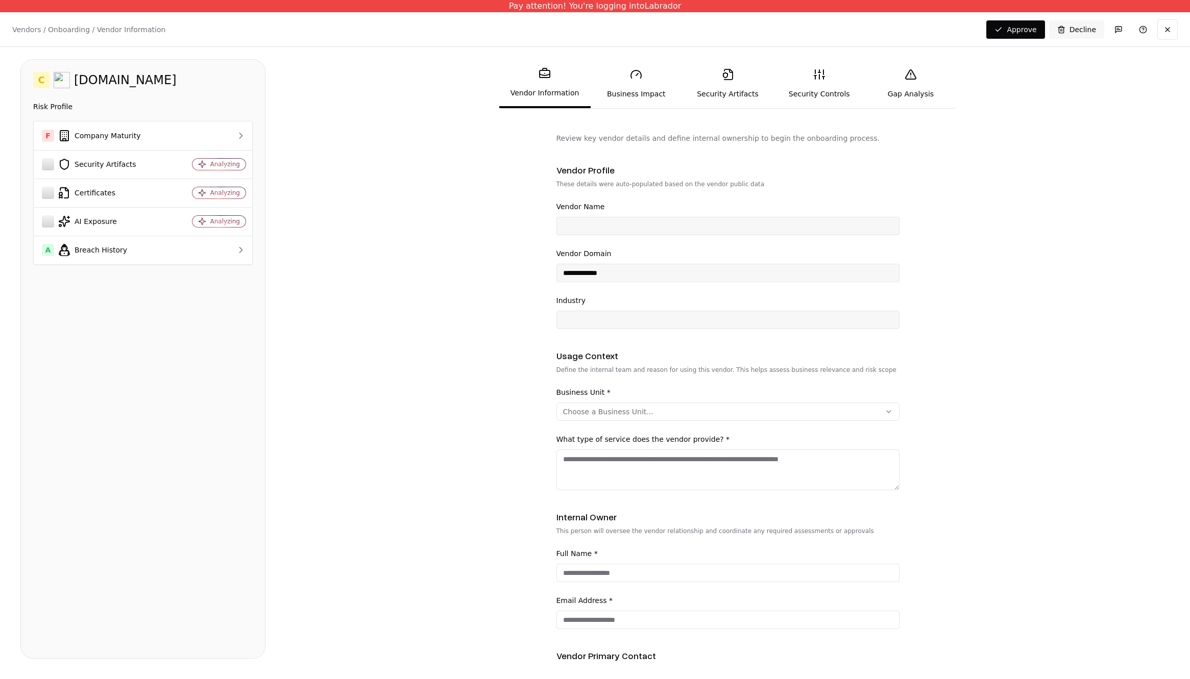
click at [580, 236] on div "**********" at bounding box center [727, 265] width 343 height 129
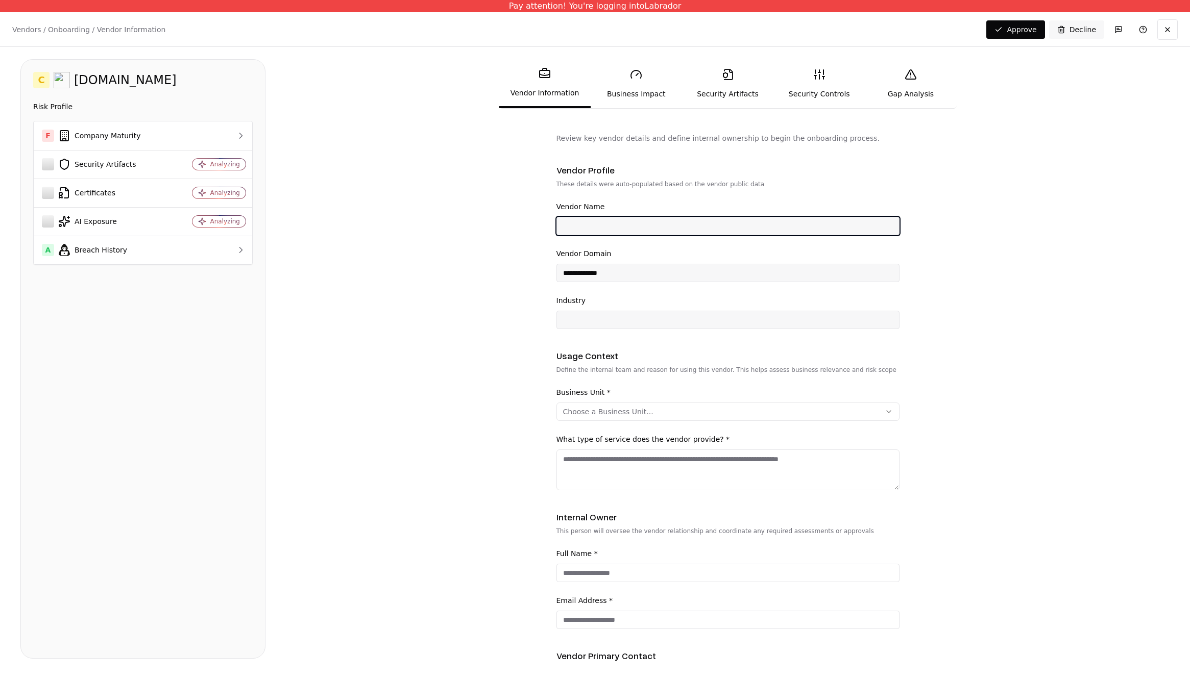
click at [582, 229] on input "Vendor Name" at bounding box center [728, 226] width 342 height 18
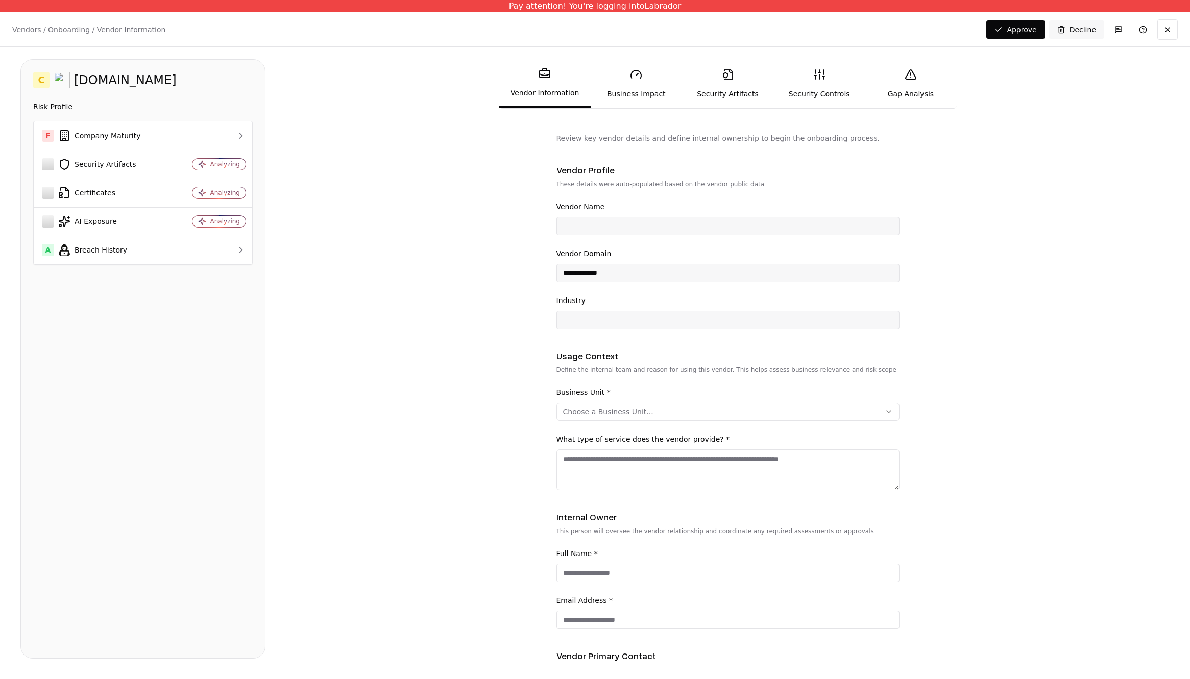
drag, startPoint x: 594, startPoint y: 286, endPoint x: 594, endPoint y: 276, distance: 10.2
click at [594, 285] on div "**********" at bounding box center [727, 265] width 343 height 129
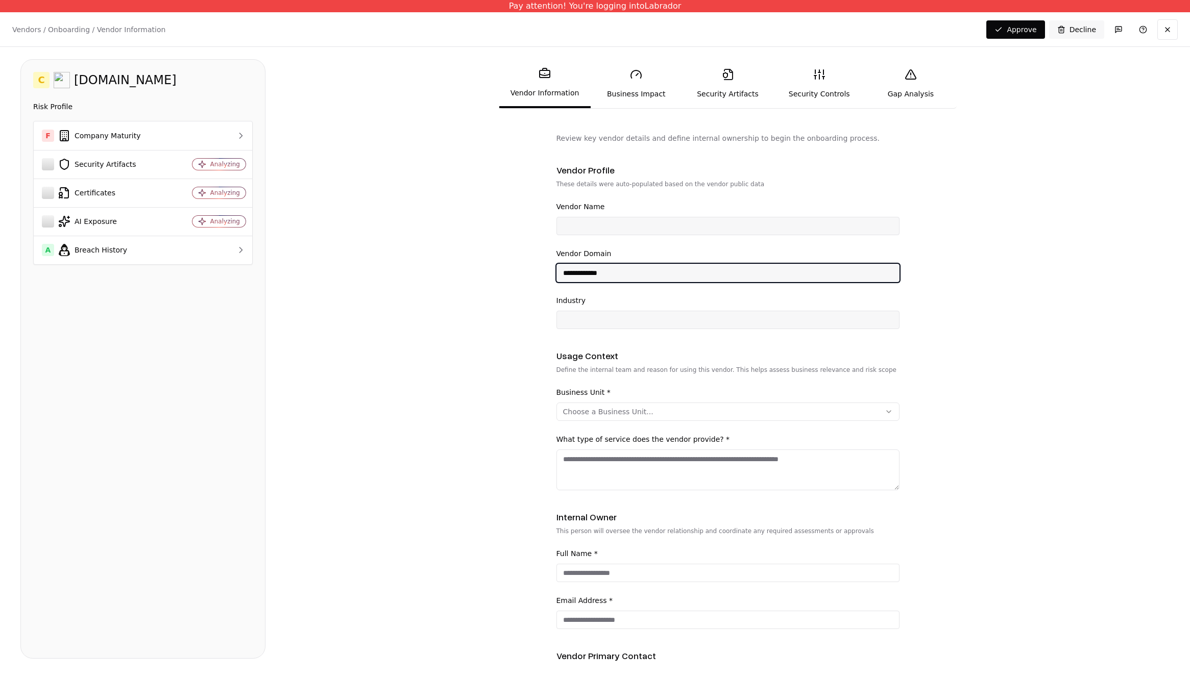
click at [594, 276] on input "**********" at bounding box center [728, 273] width 342 height 18
click at [594, 275] on input "**********" at bounding box center [728, 273] width 342 height 18
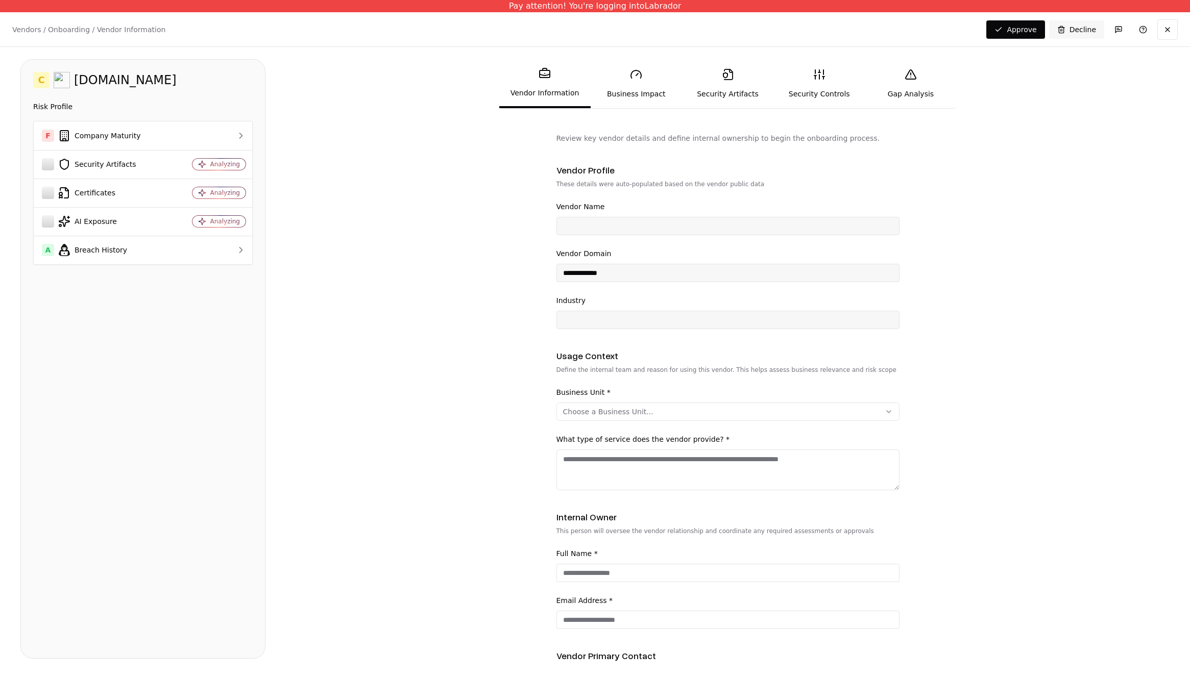
click at [571, 238] on div "**********" at bounding box center [727, 265] width 343 height 129
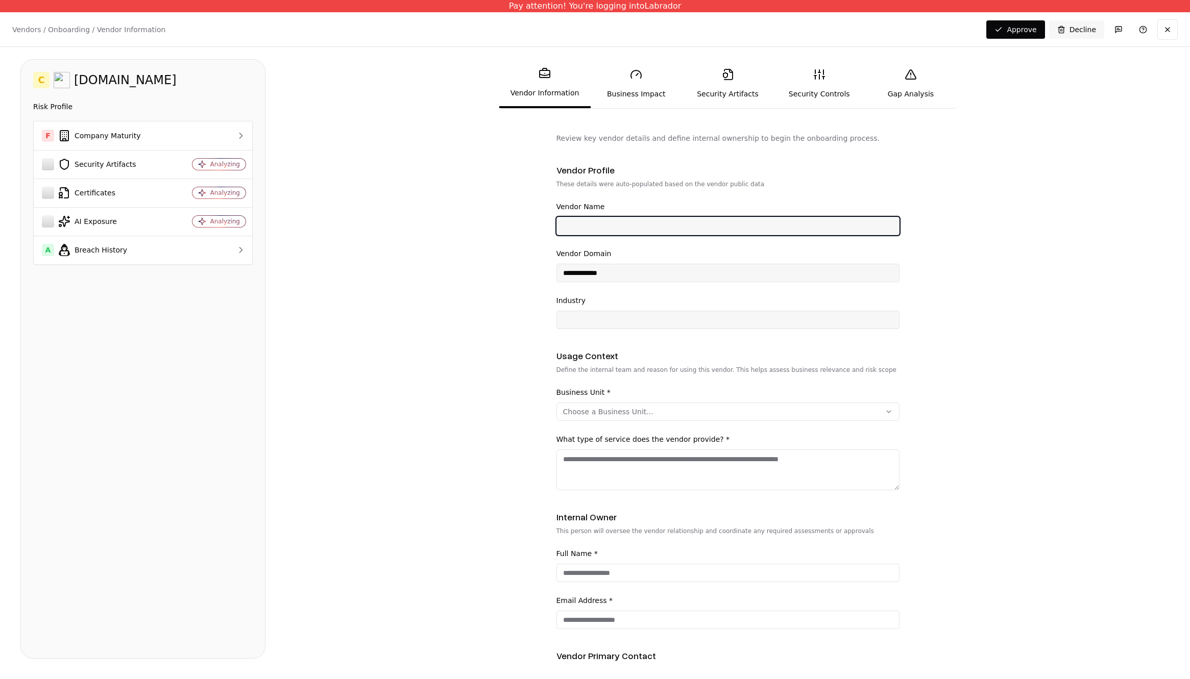
click at [571, 229] on input "Vendor Name" at bounding box center [728, 226] width 342 height 18
click at [588, 224] on input "Vendor Name" at bounding box center [728, 226] width 342 height 18
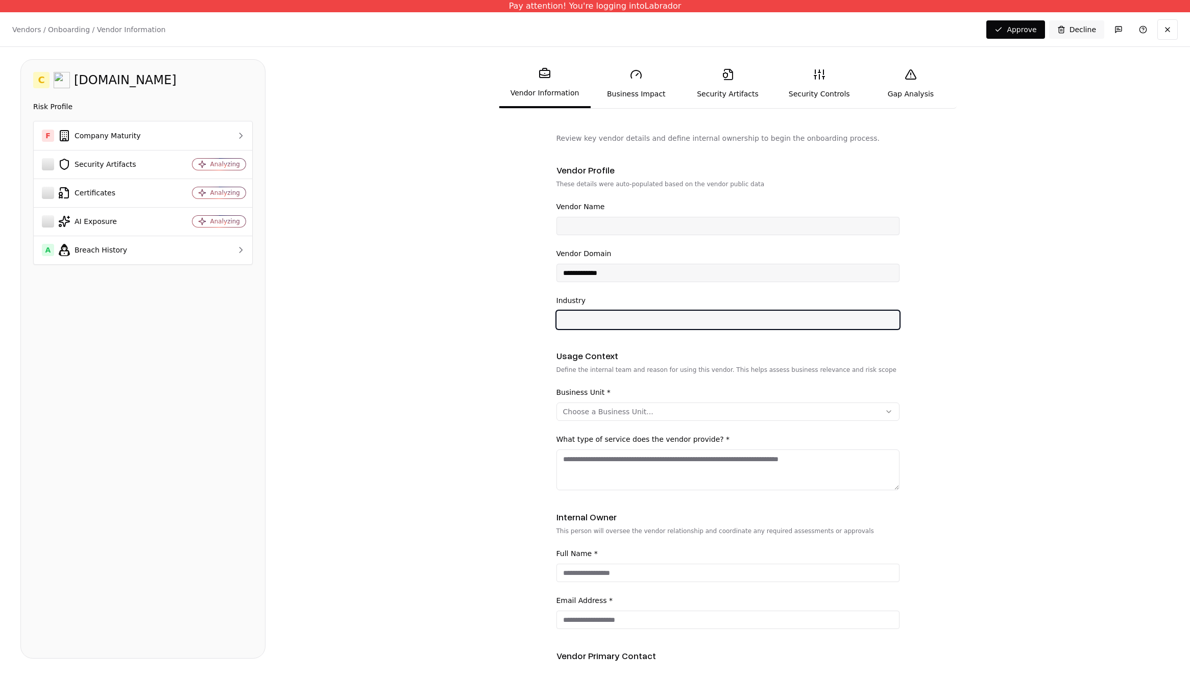
click at [587, 315] on input "Industry" at bounding box center [728, 320] width 342 height 18
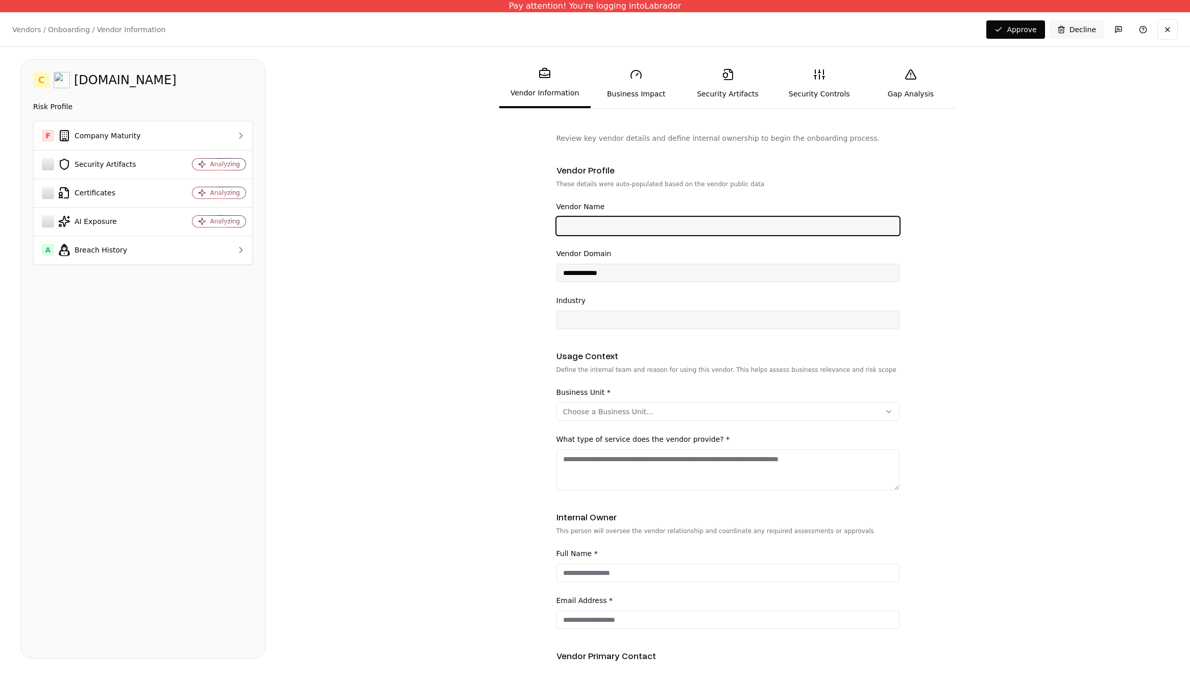
click at [589, 230] on input "Vendor Name" at bounding box center [728, 226] width 342 height 18
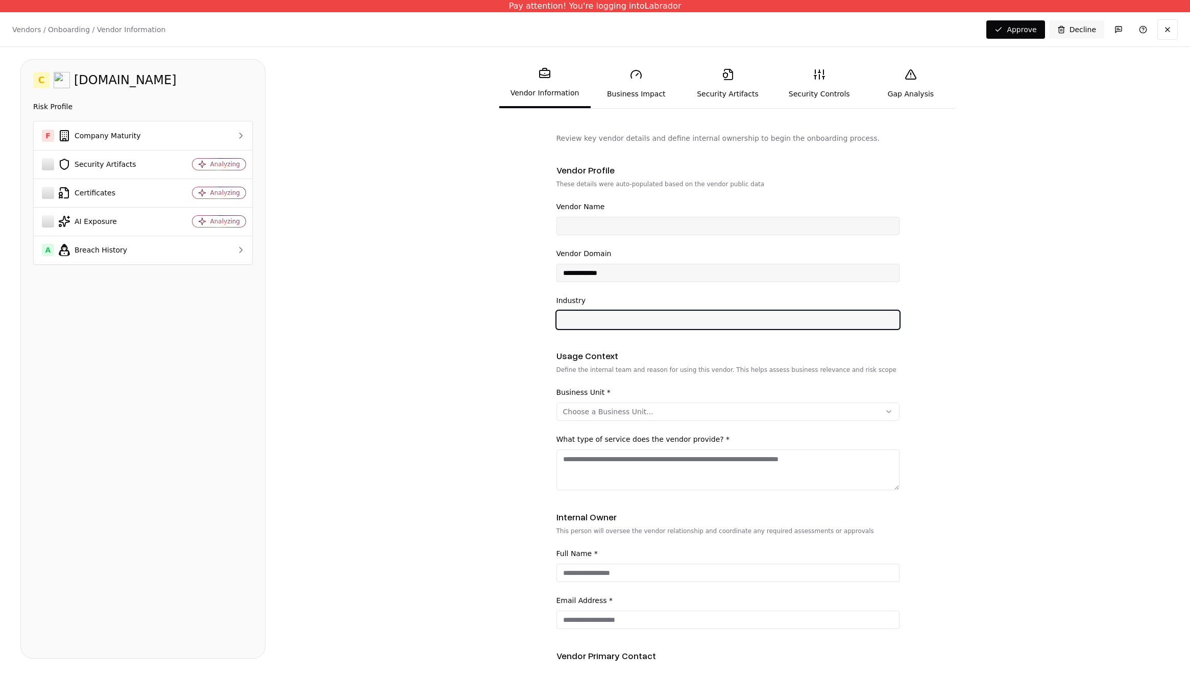
click at [575, 324] on input "Industry" at bounding box center [728, 320] width 342 height 18
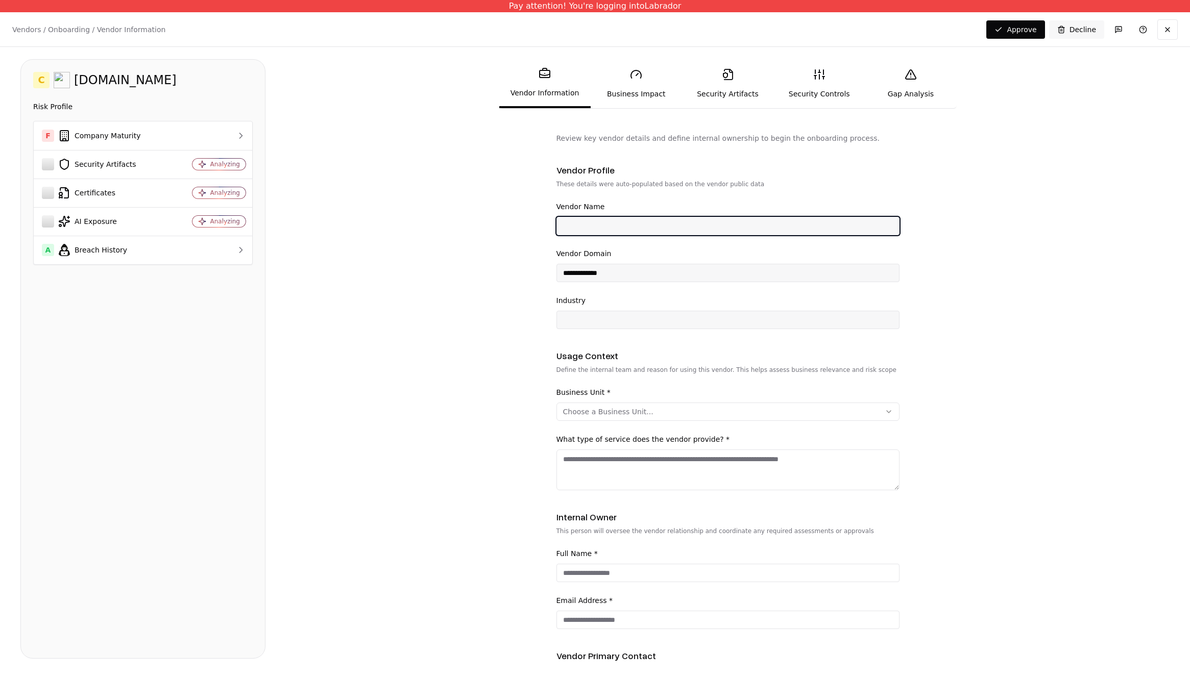
click at [595, 220] on input "Vendor Name" at bounding box center [728, 226] width 342 height 18
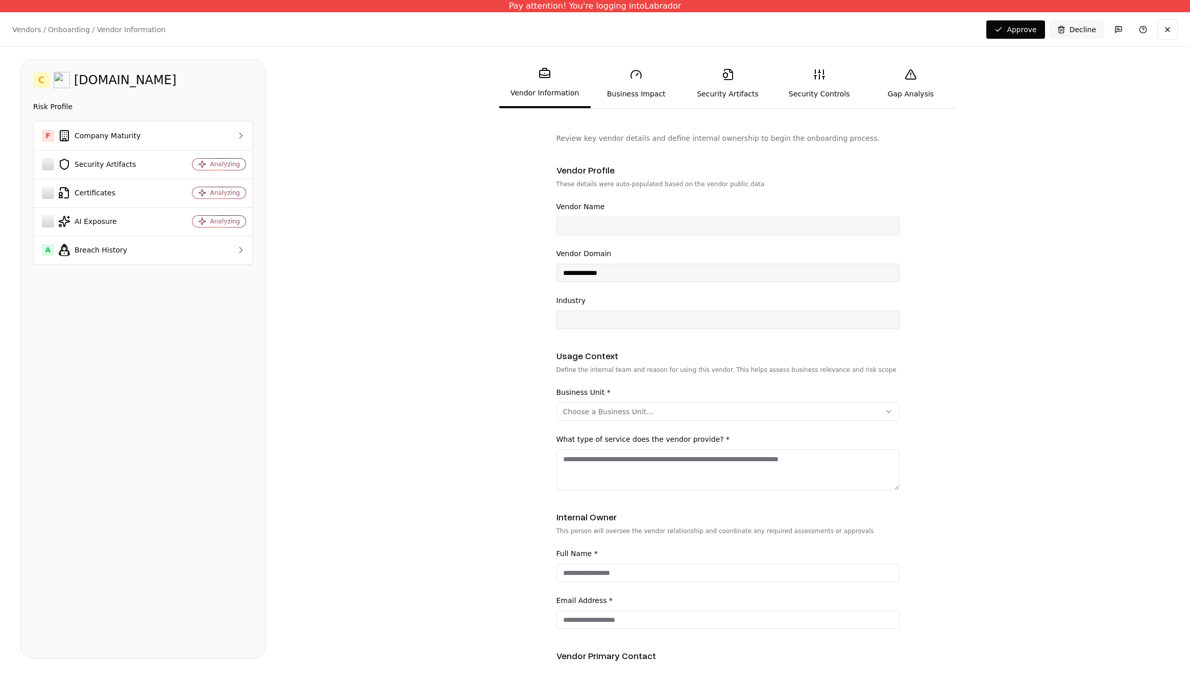
click at [400, 176] on form "**********" at bounding box center [727, 398] width 883 height 530
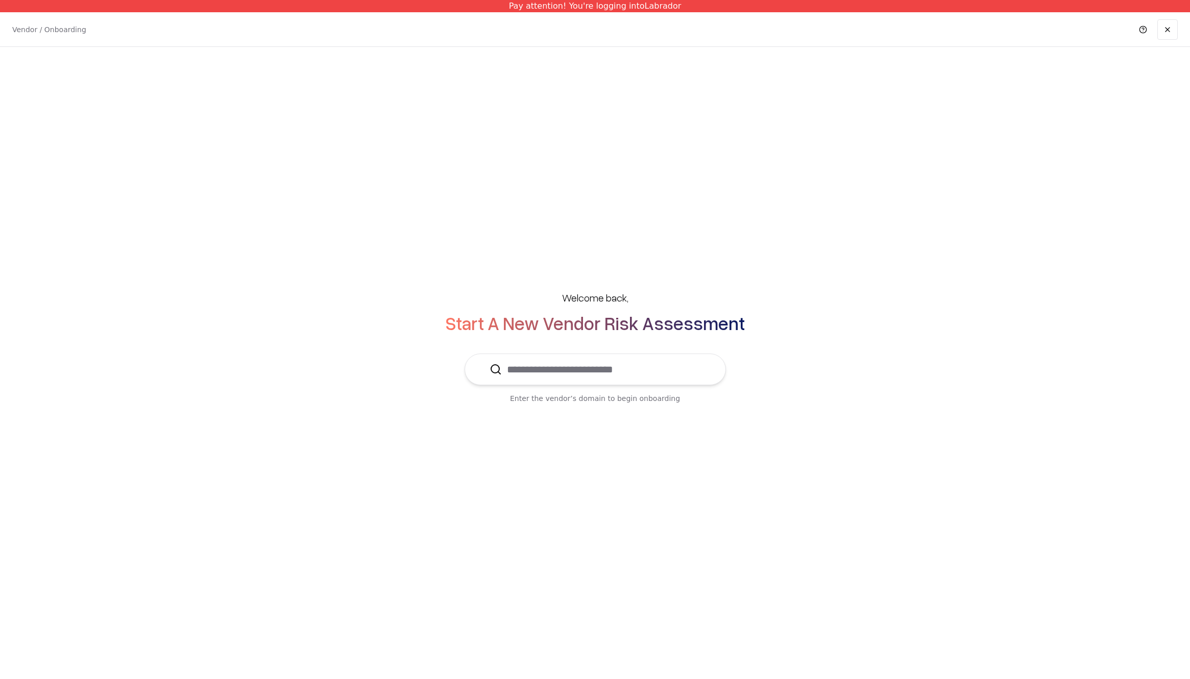
click at [591, 370] on input "text" at bounding box center [601, 369] width 199 height 31
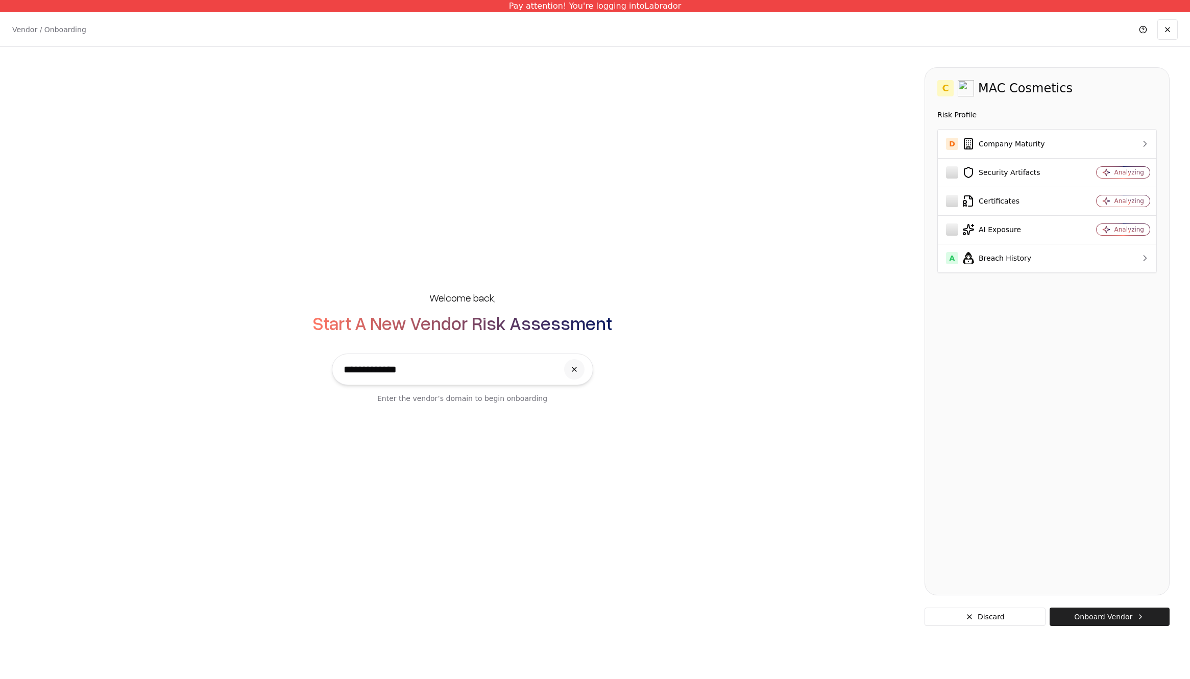
type input "**********"
click at [1101, 619] on button "Onboard Vendor" at bounding box center [1109, 617] width 120 height 18
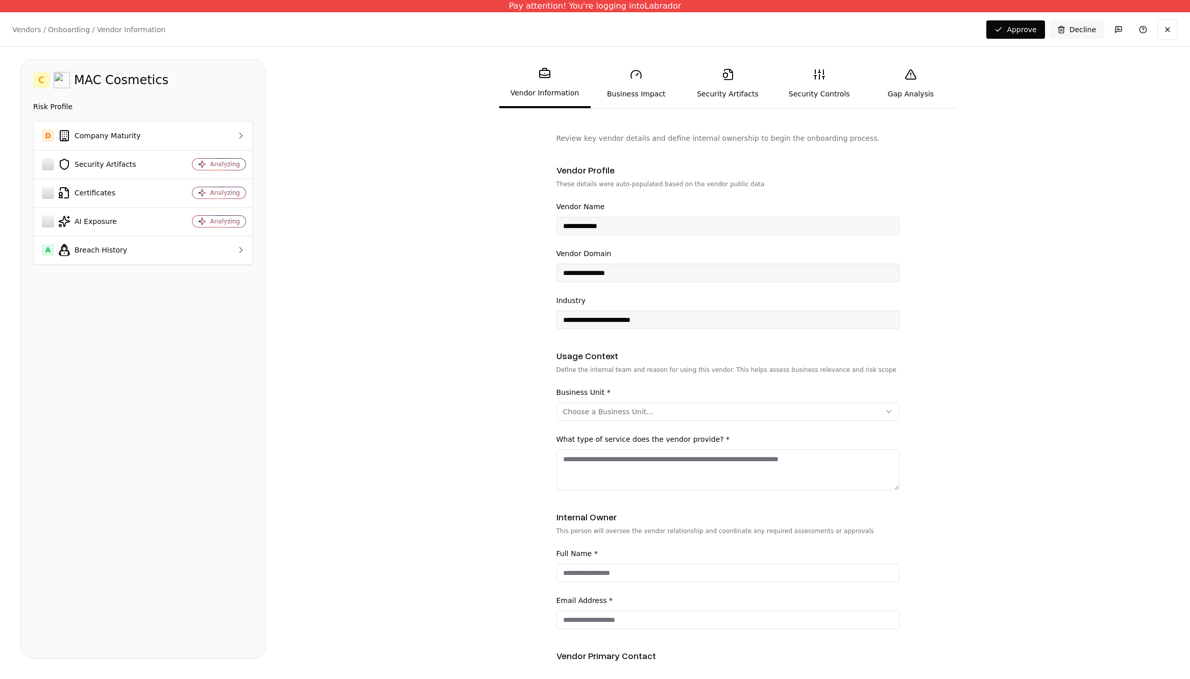
click at [580, 412] on div "Choose a Business Unit..." at bounding box center [608, 412] width 90 height 10
click at [583, 566] on div "Other" at bounding box center [603, 564] width 97 height 20
click at [1060, 439] on html "**********" at bounding box center [595, 339] width 1190 height 679
click at [685, 460] on textarea "What type of service does the vendor provide? *" at bounding box center [727, 470] width 343 height 41
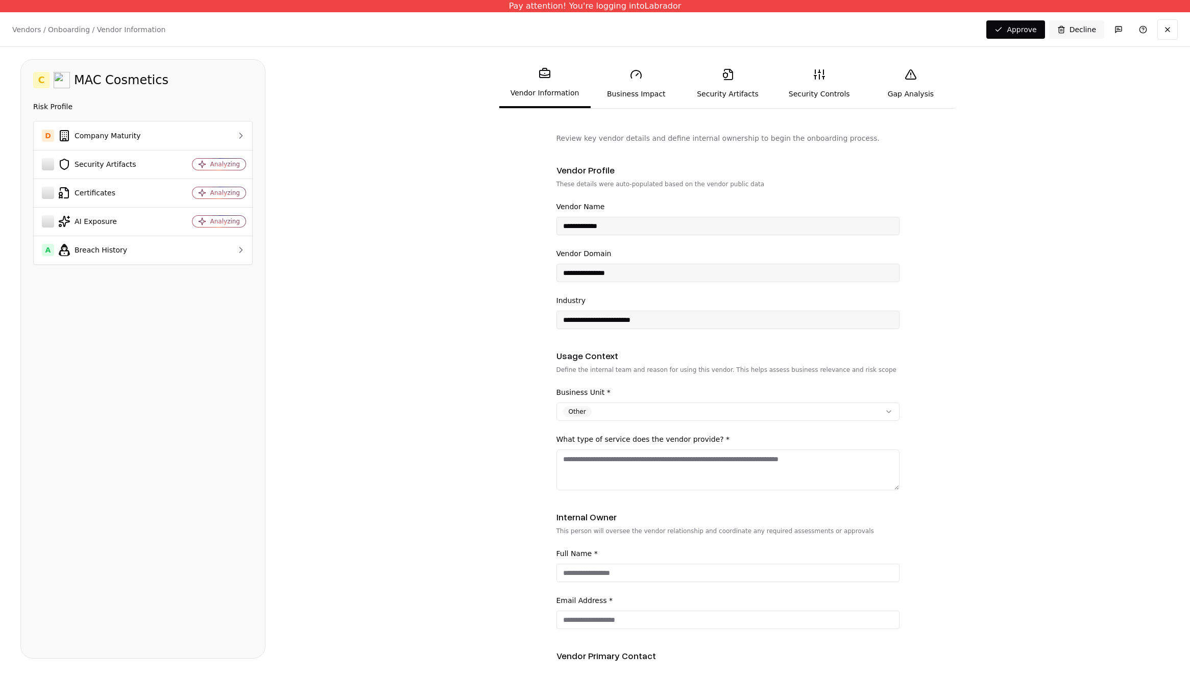
click at [751, 460] on textarea "What type of service does the vendor provide? *" at bounding box center [727, 470] width 343 height 41
click at [416, 266] on form "**********" at bounding box center [727, 398] width 883 height 530
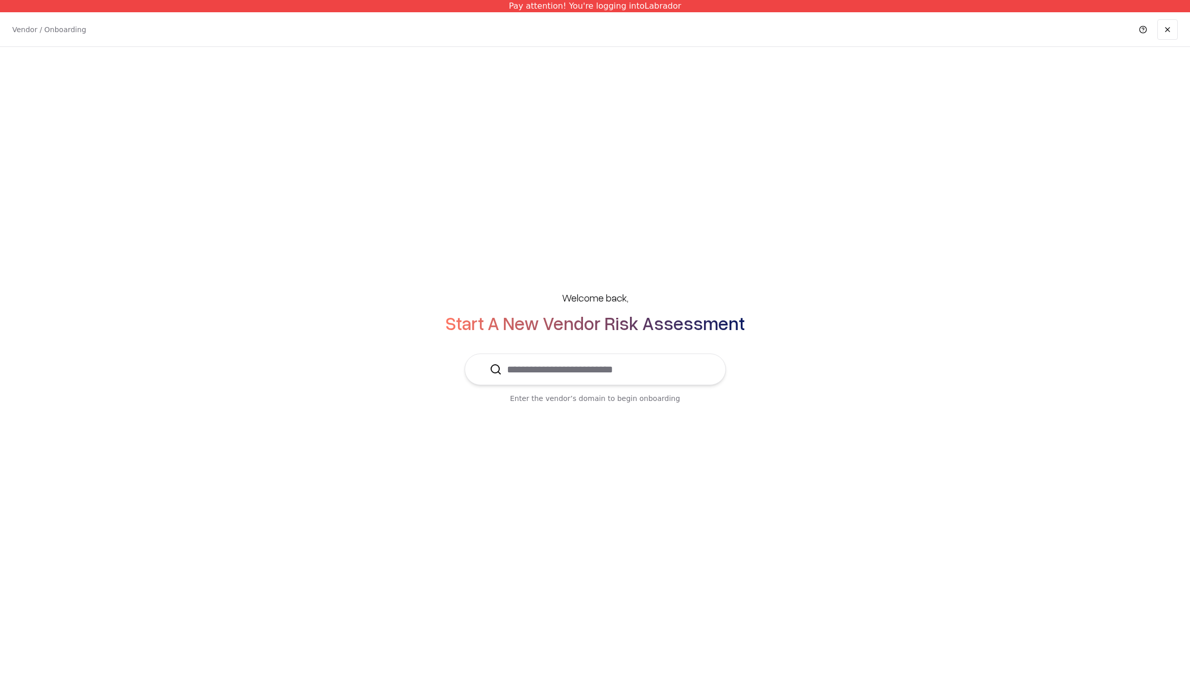
click at [572, 370] on input "text" at bounding box center [601, 369] width 199 height 31
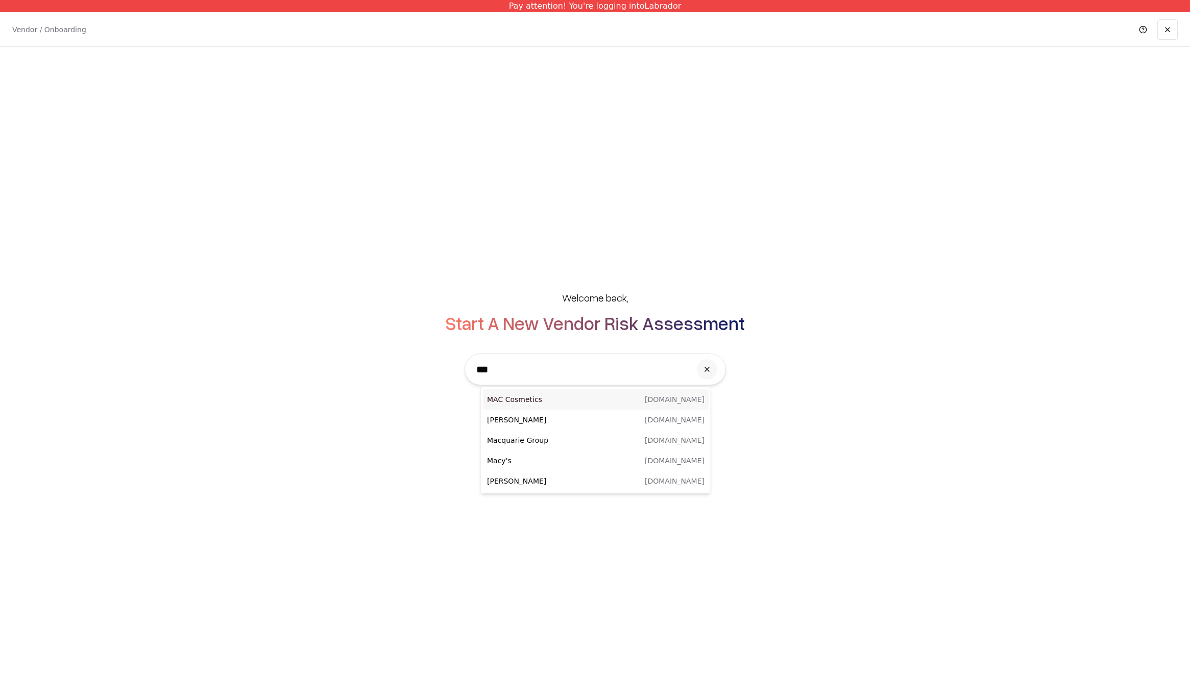
type input "***"
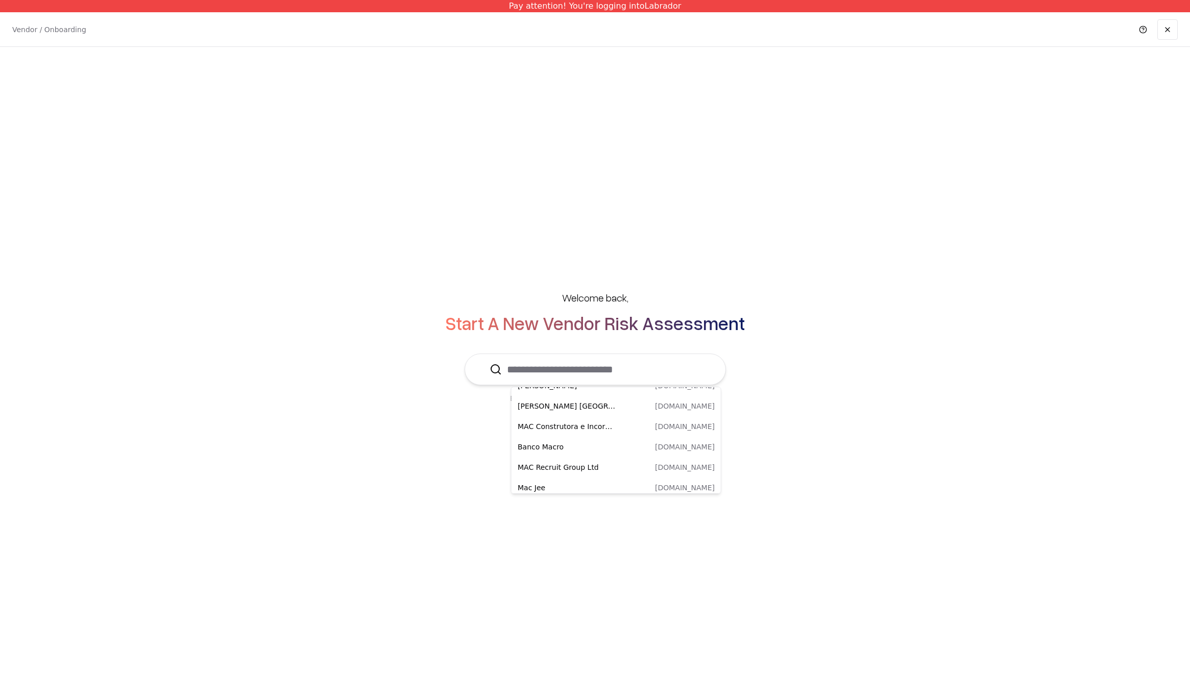
scroll to position [102, 0]
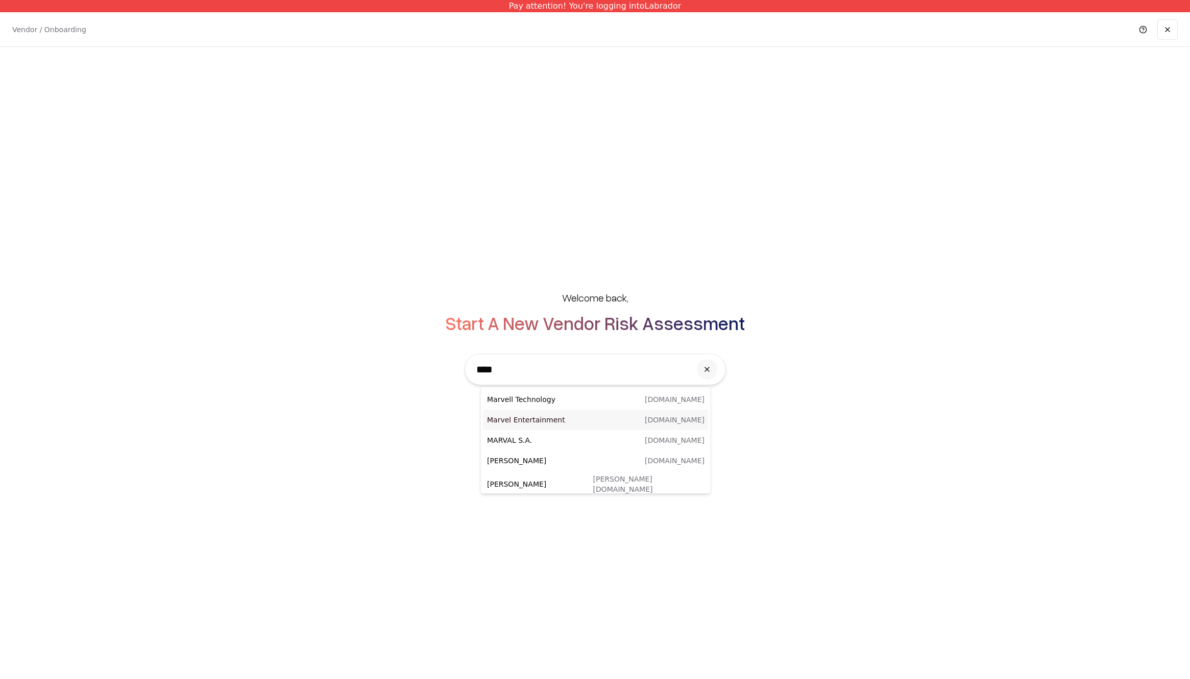
click at [578, 425] on div "Marvel Entertainment marvel.com" at bounding box center [596, 420] width 226 height 20
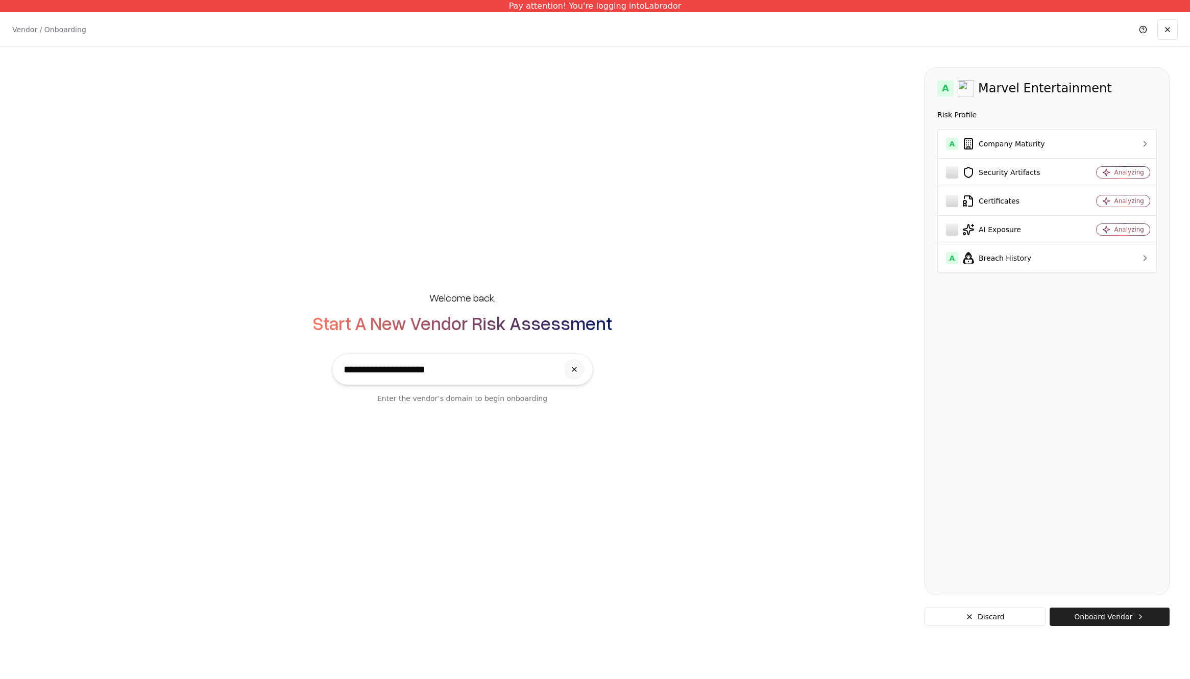
type input "**********"
click at [1079, 613] on button "Onboard Vendor" at bounding box center [1109, 617] width 120 height 18
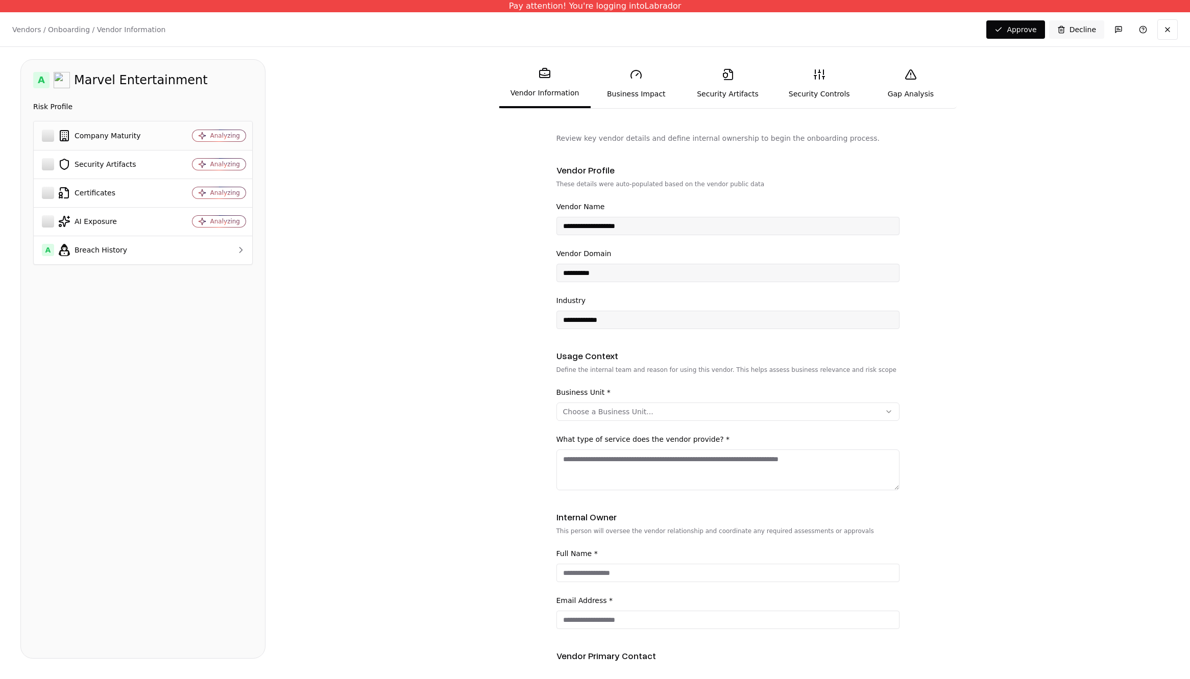
click at [93, 137] on div "Company Maturity" at bounding box center [103, 136] width 122 height 12
click at [105, 140] on div "Company Maturity" at bounding box center [103, 136] width 122 height 12
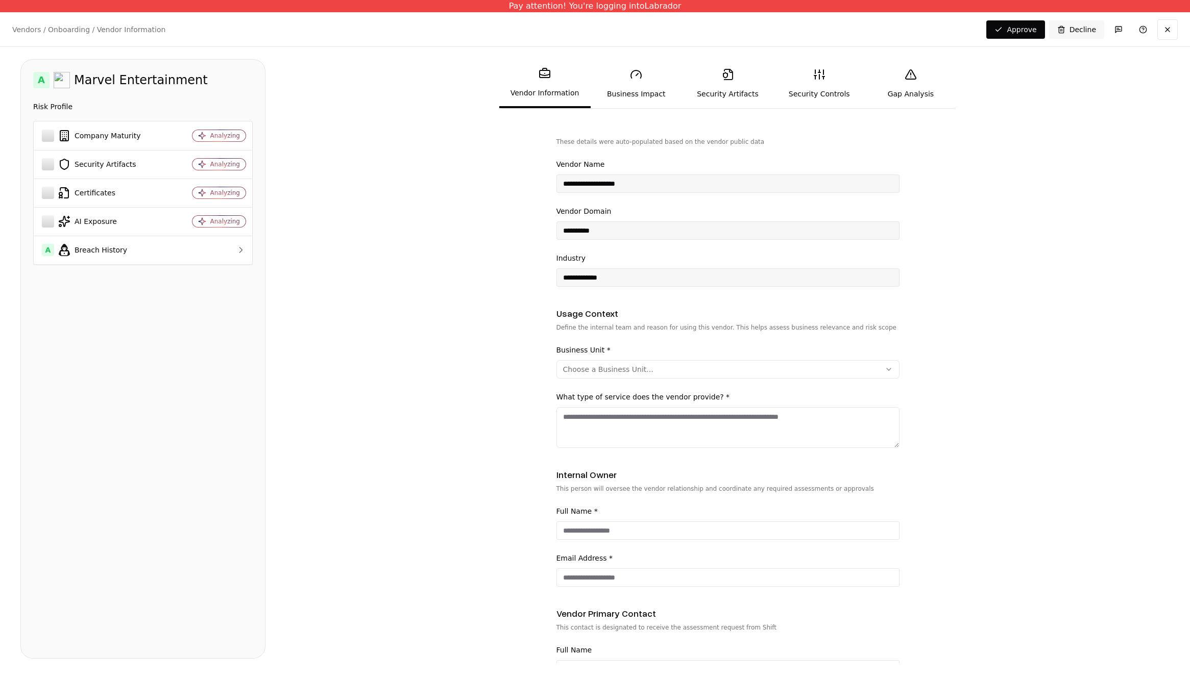
scroll to position [100, 0]
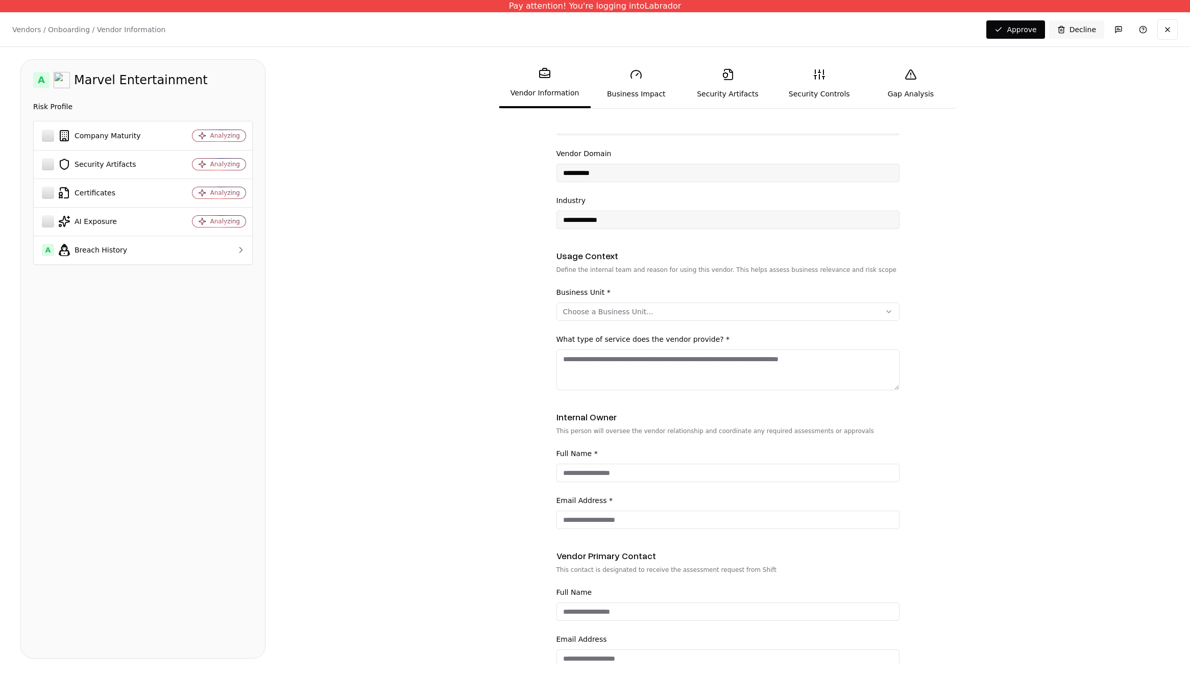
click at [631, 312] on div "Choose a Business Unit..." at bounding box center [608, 312] width 90 height 10
click at [574, 465] on div "Other" at bounding box center [603, 464] width 97 height 20
click at [675, 365] on html "**********" at bounding box center [595, 339] width 1190 height 679
click at [661, 360] on textarea "What type of service does the vendor provide? *" at bounding box center [727, 370] width 343 height 41
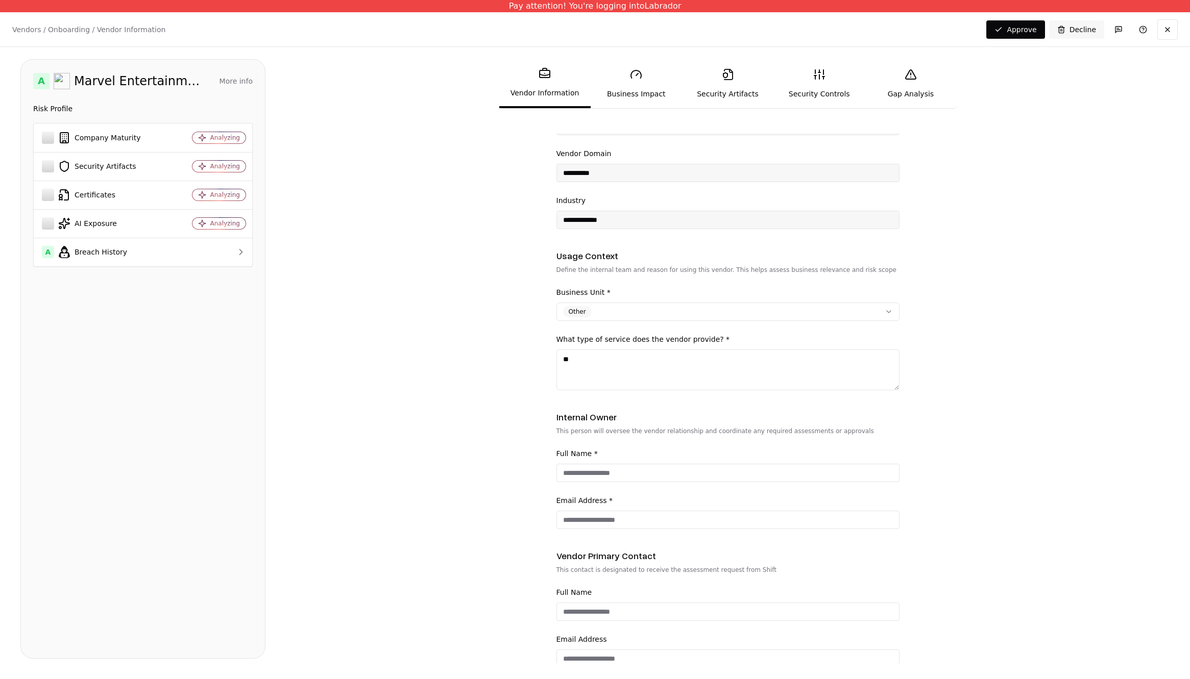
type textarea "*"
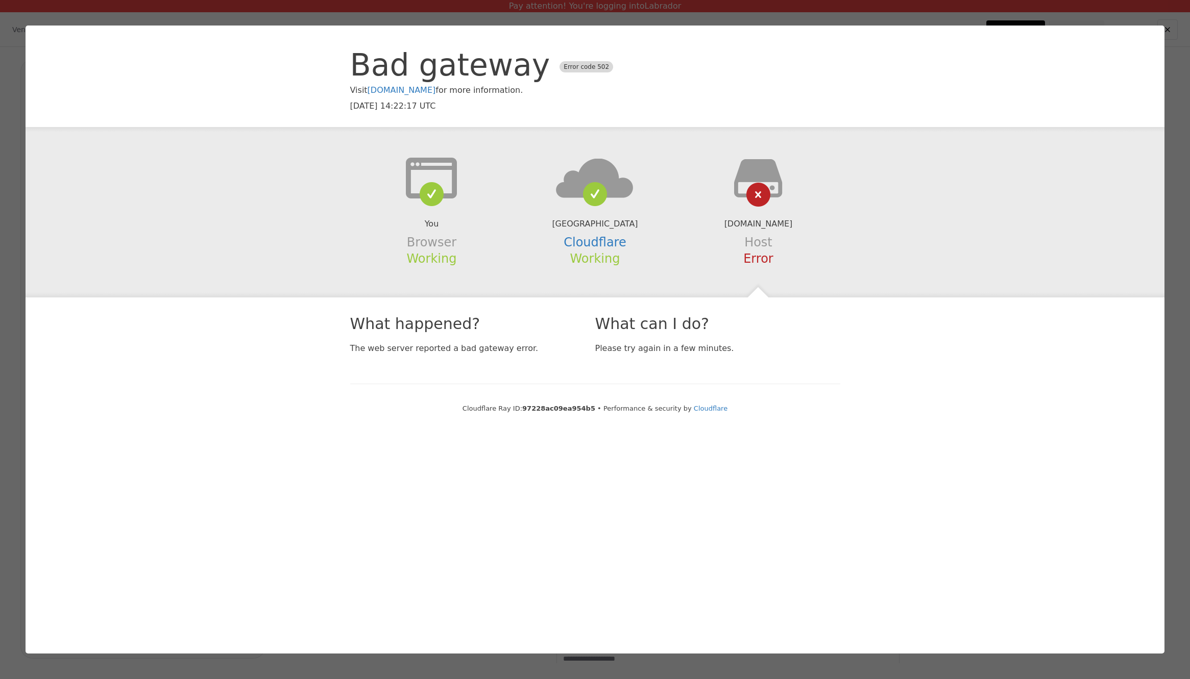
scroll to position [0, 0]
click at [1170, 47] on div at bounding box center [595, 339] width 1190 height 679
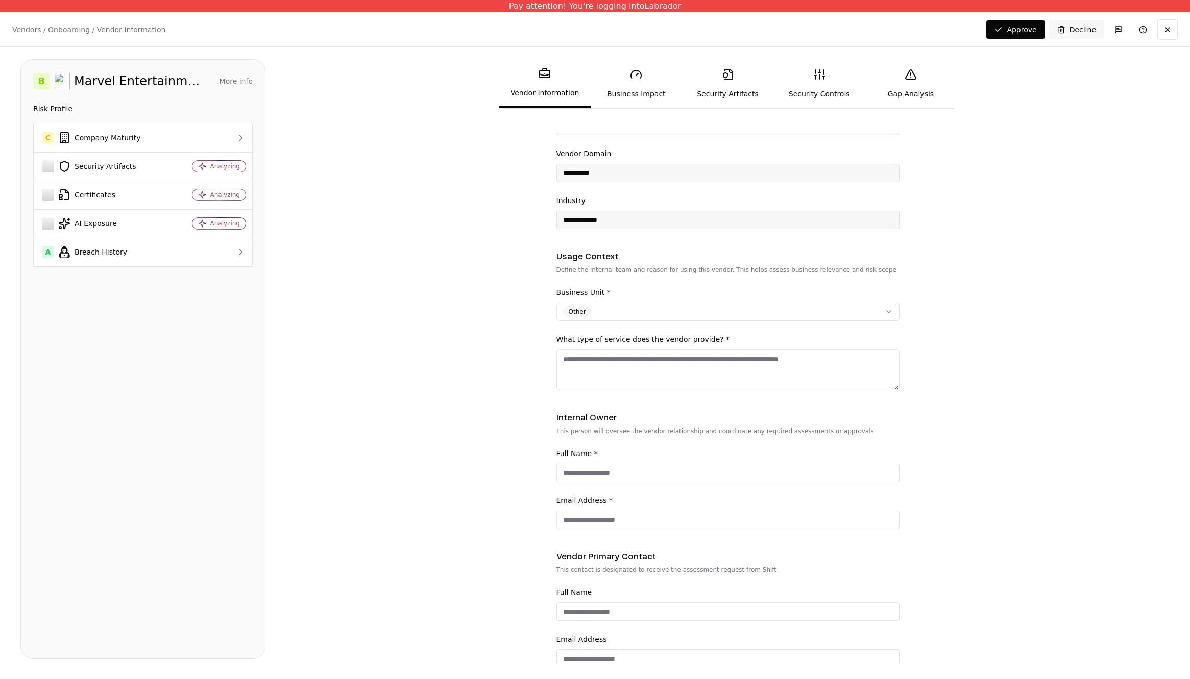
click at [282, 361] on div "**********" at bounding box center [595, 361] width 1190 height 629
click at [192, 149] on td at bounding box center [212, 137] width 80 height 29
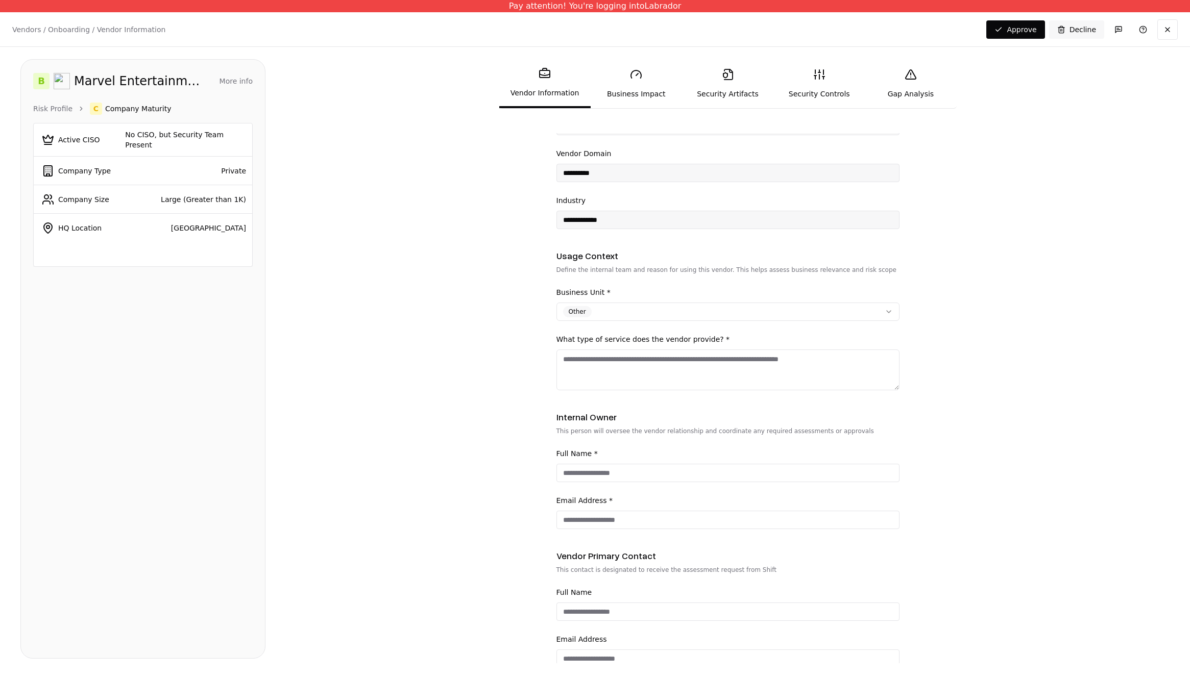
click at [609, 362] on textarea "What type of service does the vendor provide? *" at bounding box center [727, 370] width 343 height 41
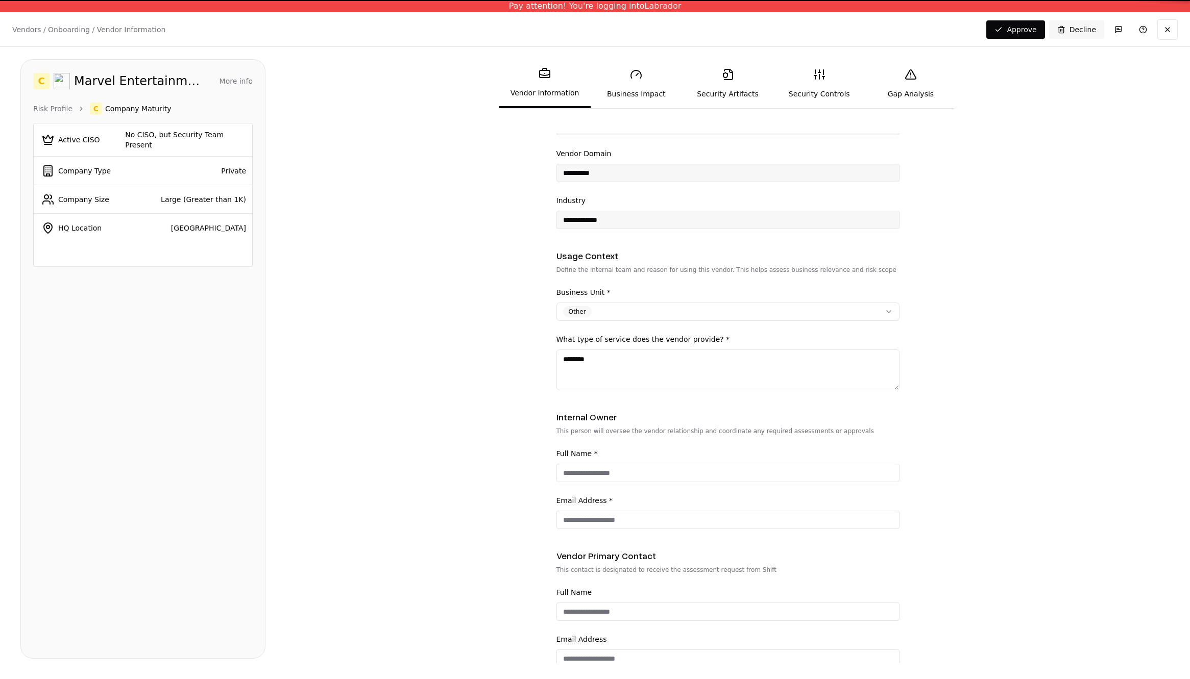
type textarea "********"
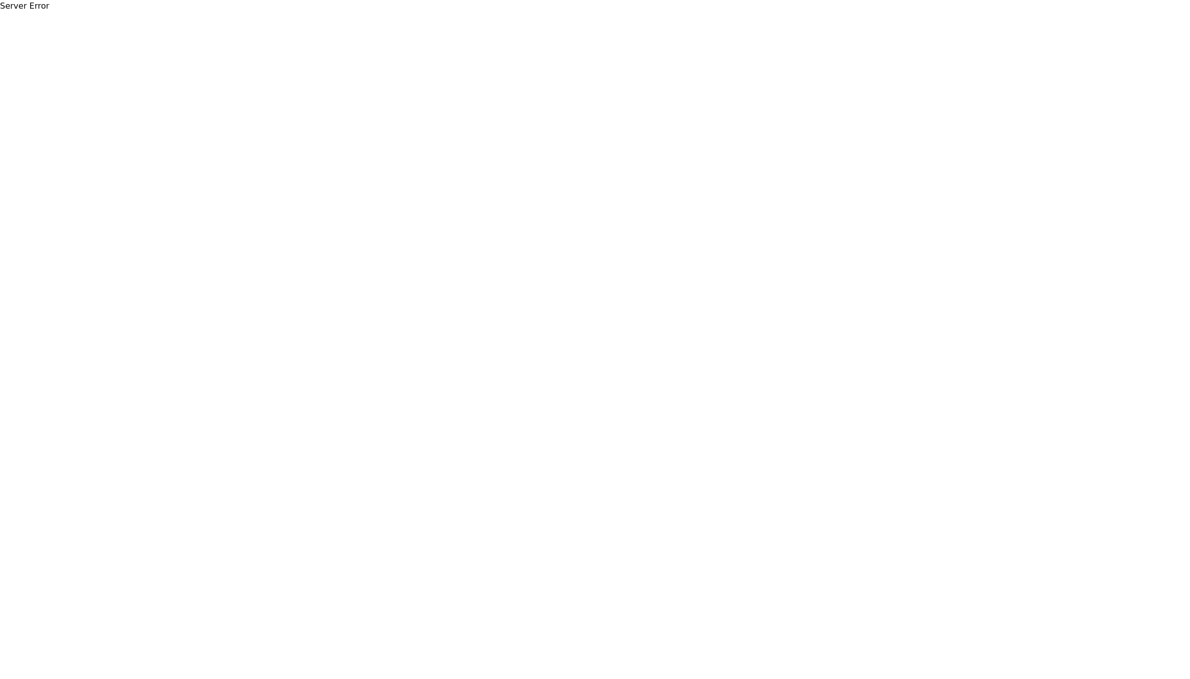
click at [592, 395] on body "Server Error" at bounding box center [595, 339] width 1190 height 679
click at [533, 165] on body "Server Error Expected a string but received a undefined" at bounding box center [595, 339] width 1190 height 679
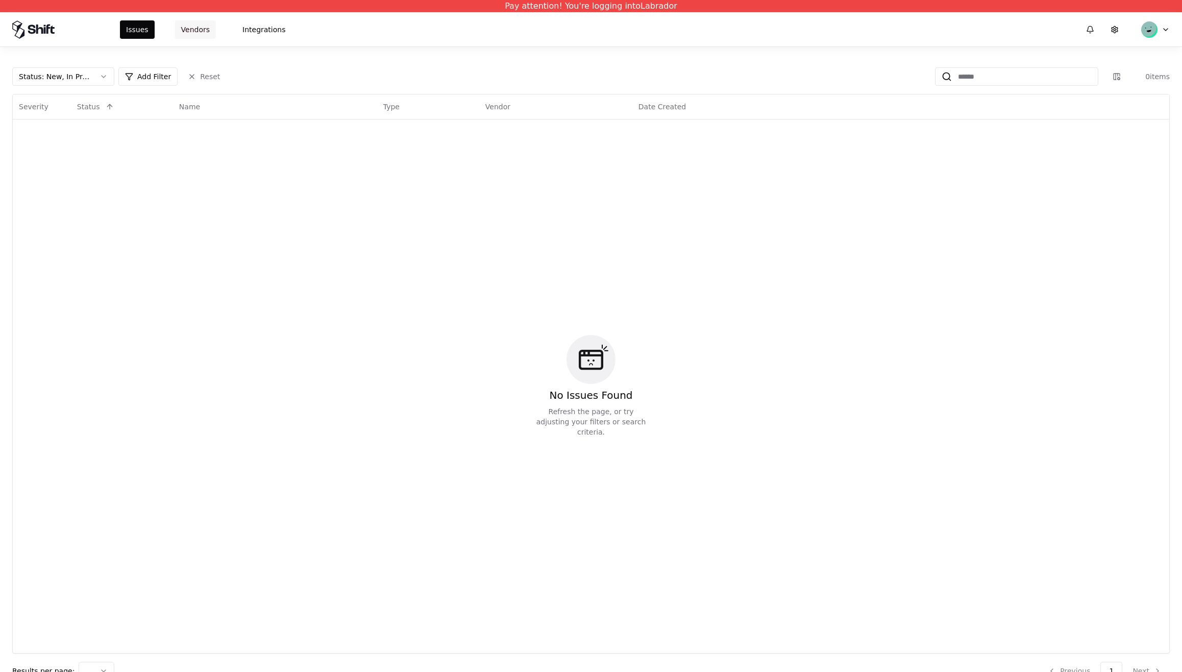
click at [201, 28] on button "Vendors" at bounding box center [195, 29] width 41 height 18
click at [248, 29] on button "Integrations" at bounding box center [263, 29] width 55 height 18
click at [213, 34] on button "Vendors" at bounding box center [195, 29] width 41 height 18
click at [181, 32] on button "Vendors" at bounding box center [195, 29] width 41 height 18
click at [244, 28] on button "Integrations" at bounding box center [263, 29] width 55 height 18
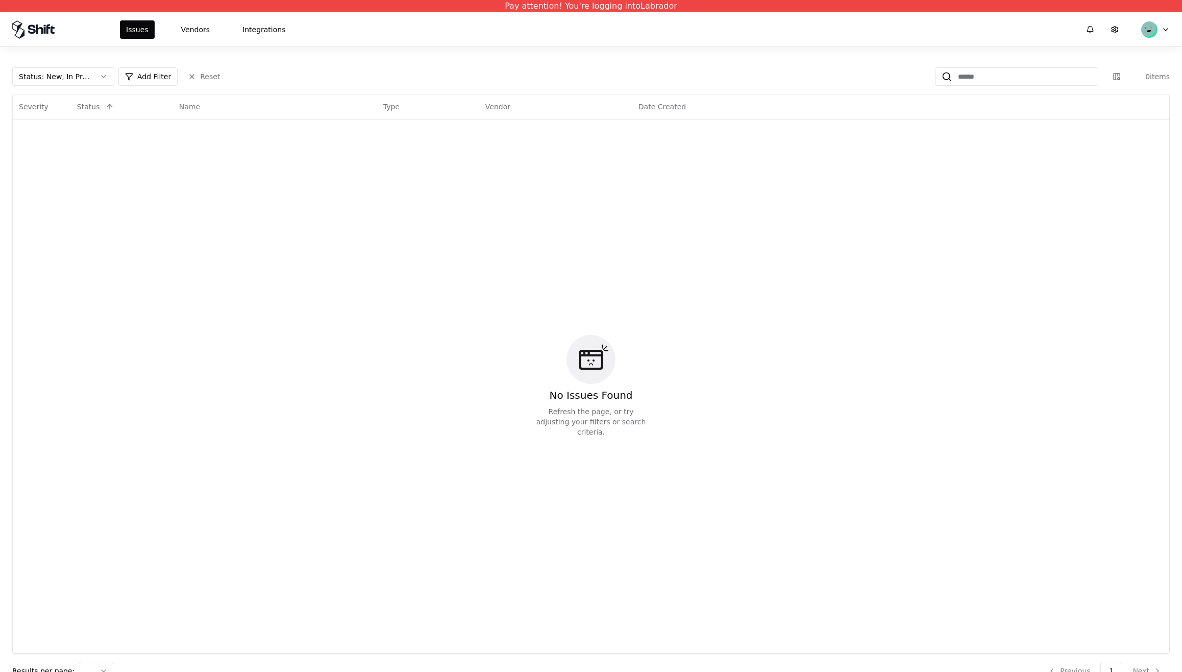
click at [238, 159] on div "No Issues Found Refresh the page, or try adjusting your filters or search crite…" at bounding box center [591, 386] width 1144 height 521
click at [264, 35] on button "Integrations" at bounding box center [263, 29] width 55 height 18
click at [206, 32] on button "Vendors" at bounding box center [195, 29] width 41 height 18
click at [306, 28] on div "Issues Vendors Integrations" at bounding box center [591, 29] width 1182 height 34
click at [172, 35] on div "Issues Vendors Integrations" at bounding box center [205, 29] width 171 height 18
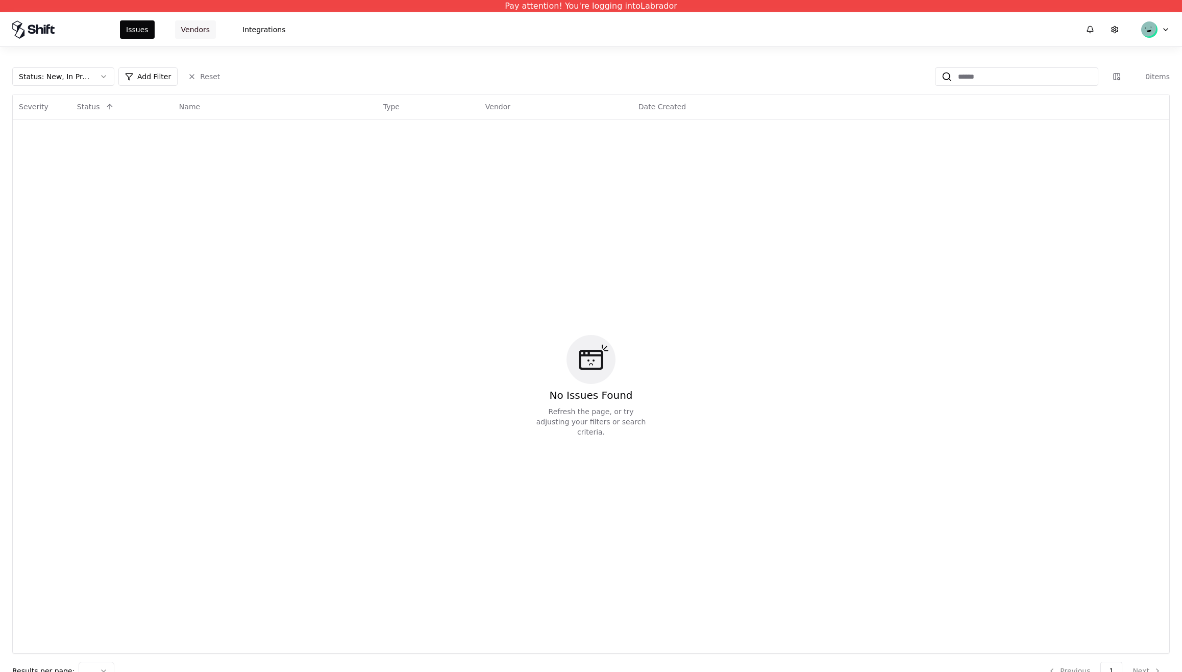
click at [201, 28] on button "Vendors" at bounding box center [195, 29] width 41 height 18
click at [307, 34] on div "Issues Vendors Integrations" at bounding box center [591, 29] width 1182 height 34
click at [199, 32] on button "Vendors" at bounding box center [195, 29] width 41 height 18
click at [239, 31] on button "Integrations" at bounding box center [263, 29] width 55 height 18
click at [196, 31] on button "Vendors" at bounding box center [195, 29] width 41 height 18
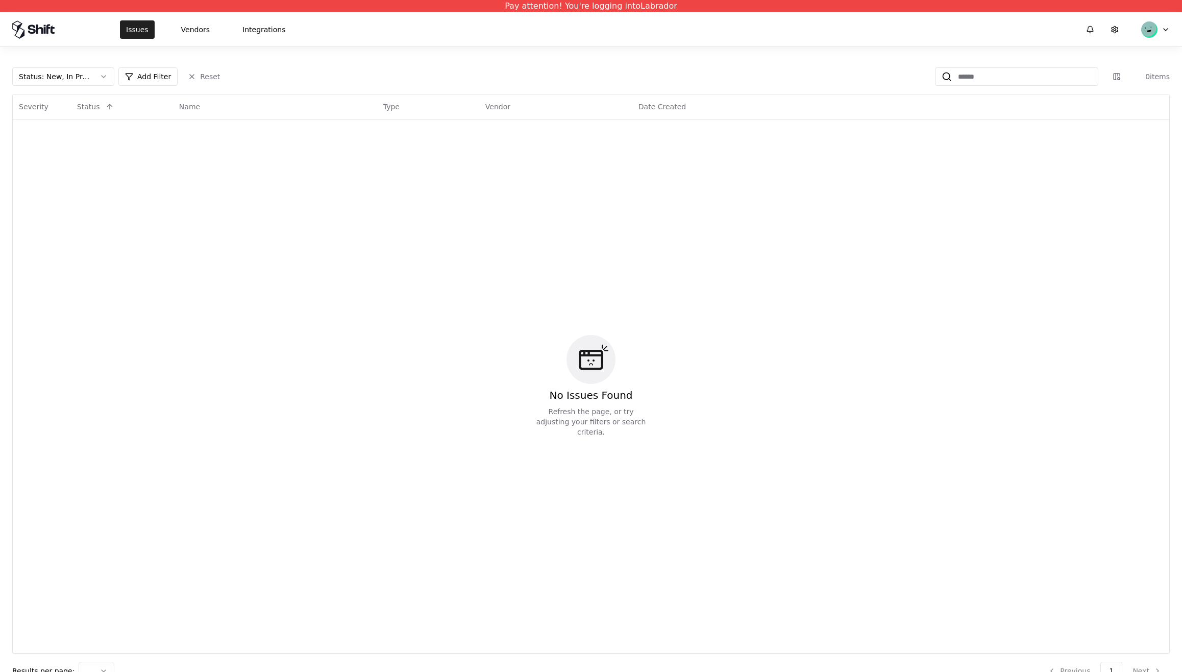
click at [151, 32] on button "Issues" at bounding box center [137, 29] width 35 height 18
click at [245, 29] on button "Integrations" at bounding box center [263, 29] width 55 height 18
click at [256, 29] on button "Integrations" at bounding box center [263, 29] width 55 height 18
click at [191, 29] on button "Vendors" at bounding box center [195, 29] width 41 height 18
click at [204, 228] on div "No Issues Found Refresh the page, or try adjusting your filters or search crite…" at bounding box center [591, 386] width 1144 height 521
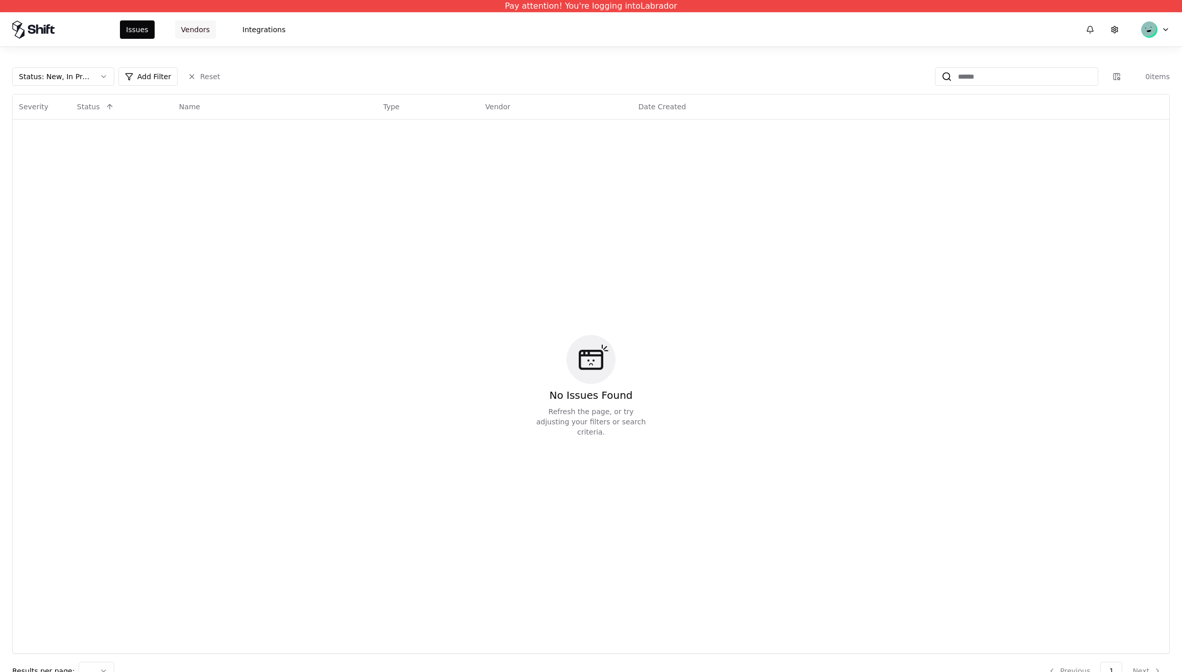
click at [189, 30] on button "Vendors" at bounding box center [195, 29] width 41 height 18
click at [284, 24] on button "Integrations" at bounding box center [263, 29] width 55 height 18
click at [262, 29] on button "Integrations" at bounding box center [263, 29] width 55 height 18
click at [256, 29] on button "Integrations" at bounding box center [263, 29] width 55 height 18
click at [171, 28] on div "Issues Vendors Integrations" at bounding box center [205, 29] width 171 height 18
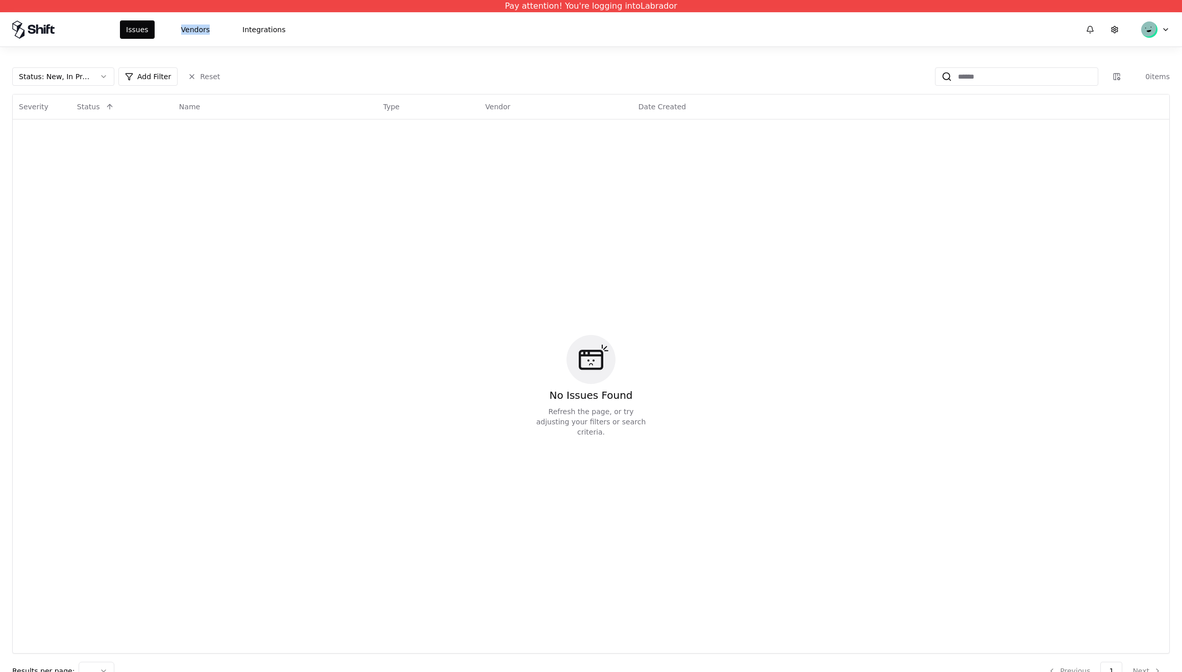
click at [171, 28] on div "Issues Vendors Integrations" at bounding box center [205, 29] width 171 height 18
click at [262, 31] on button "Integrations" at bounding box center [263, 29] width 55 height 18
click at [193, 27] on button "Vendors" at bounding box center [195, 29] width 41 height 18
click at [245, 26] on button "Integrations" at bounding box center [263, 29] width 55 height 18
click at [214, 32] on div "Issues Vendors Integrations" at bounding box center [205, 29] width 171 height 18
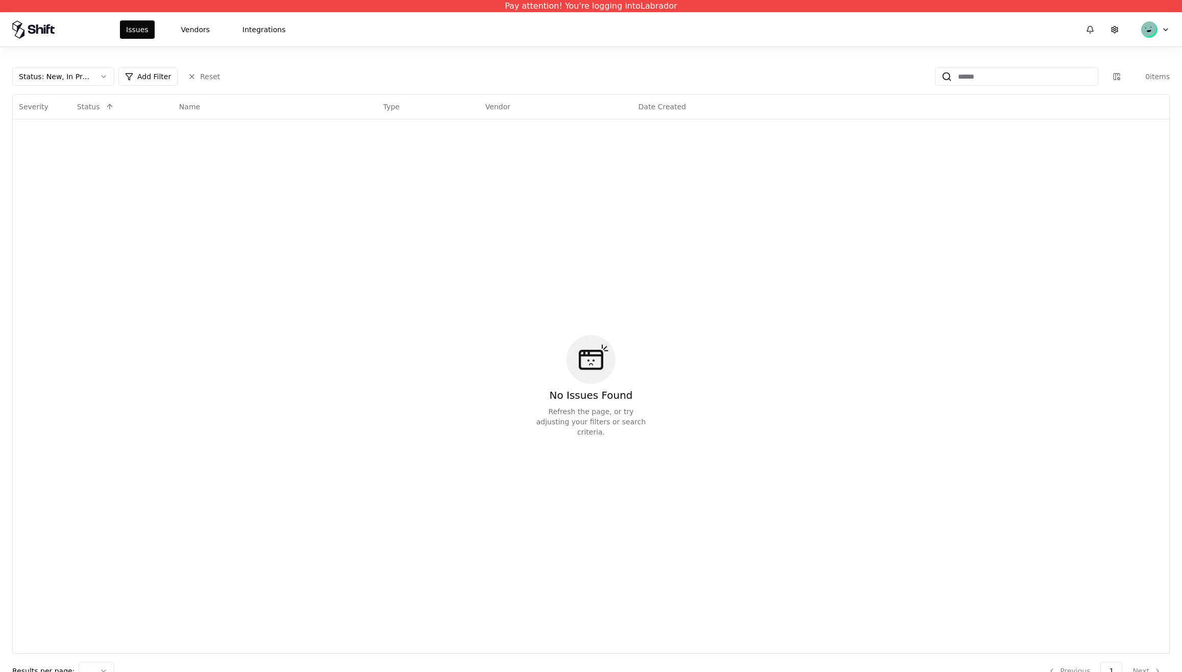
click at [194, 42] on div "Issues Vendors Integrations" at bounding box center [591, 29] width 1182 height 34
click at [248, 383] on div "No Issues Found Refresh the page, or try adjusting your filters or search crite…" at bounding box center [591, 386] width 1144 height 521
click at [191, 27] on button "Vendors" at bounding box center [195, 29] width 41 height 18
click at [251, 32] on button "Integrations" at bounding box center [263, 29] width 55 height 18
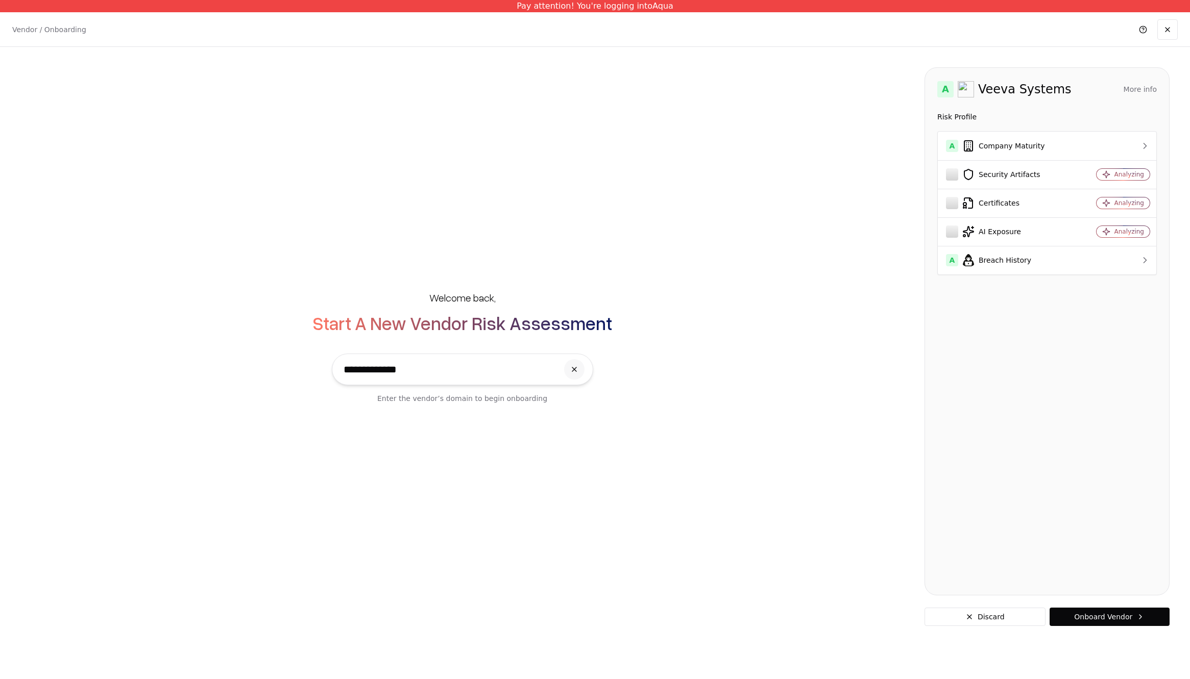
click at [187, 291] on div "**********" at bounding box center [461, 347] width 883 height 154
click at [469, 378] on input "**********" at bounding box center [447, 369] width 219 height 31
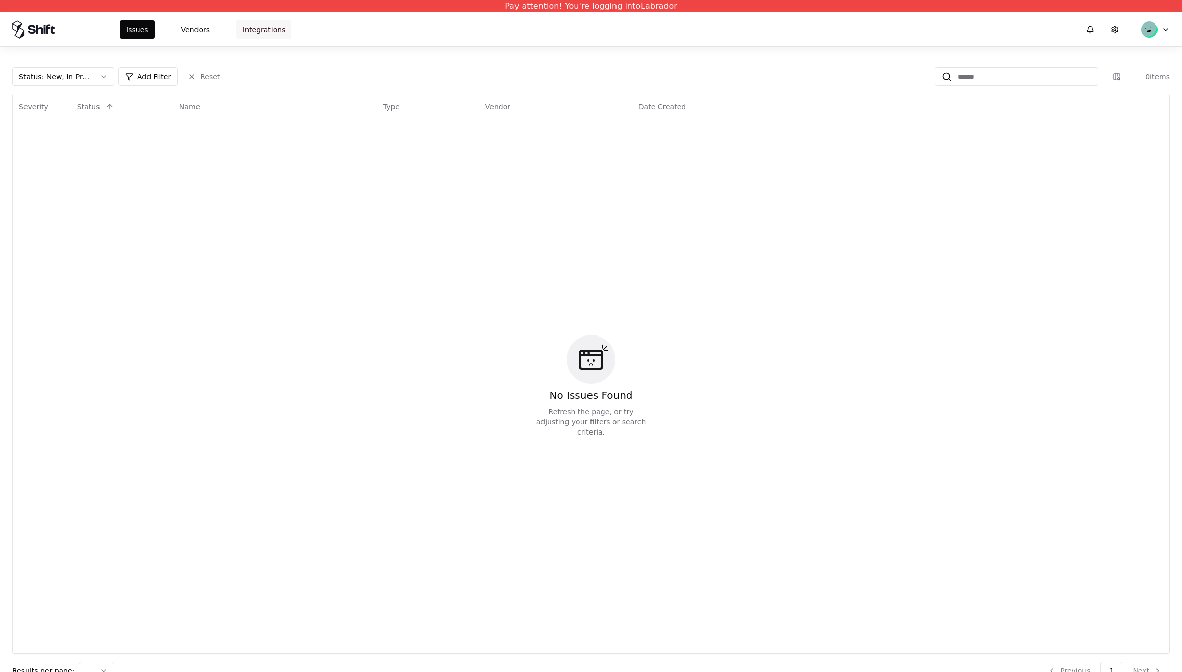
click at [253, 31] on button "Integrations" at bounding box center [263, 29] width 55 height 18
drag, startPoint x: 253, startPoint y: 31, endPoint x: 242, endPoint y: 31, distance: 11.2
click at [253, 31] on button "Integrations" at bounding box center [263, 29] width 55 height 18
click at [197, 31] on button "Vendors" at bounding box center [195, 29] width 41 height 18
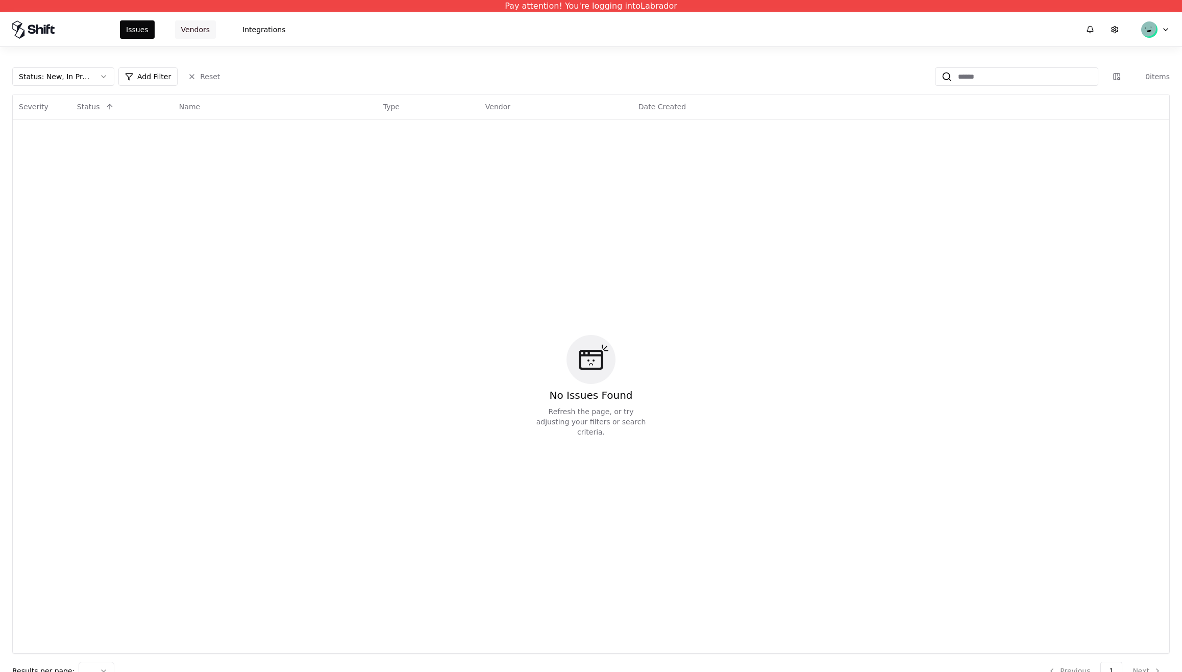
click at [197, 31] on button "Vendors" at bounding box center [195, 29] width 41 height 18
click at [216, 190] on div "No Issues Found Refresh the page, or try adjusting your filters or search crite…" at bounding box center [591, 386] width 1144 height 521
click at [199, 32] on button "Vendors" at bounding box center [195, 29] width 41 height 18
click at [267, 29] on button "Integrations" at bounding box center [263, 29] width 55 height 18
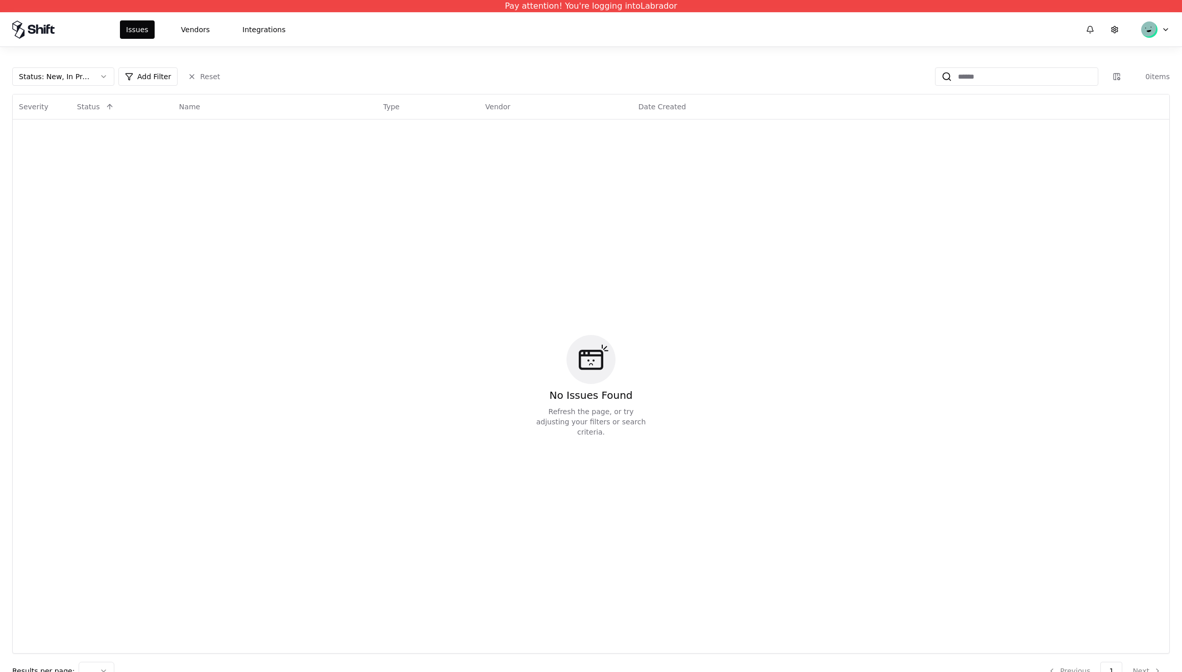
click at [214, 27] on div "Issues Vendors Integrations" at bounding box center [205, 29] width 171 height 18
click at [180, 30] on button "Vendors" at bounding box center [195, 29] width 41 height 18
click at [198, 32] on button "Vendors" at bounding box center [195, 29] width 41 height 18
click at [274, 28] on button "Integrations" at bounding box center [263, 29] width 55 height 18
click at [179, 33] on button "Vendors" at bounding box center [195, 29] width 41 height 18
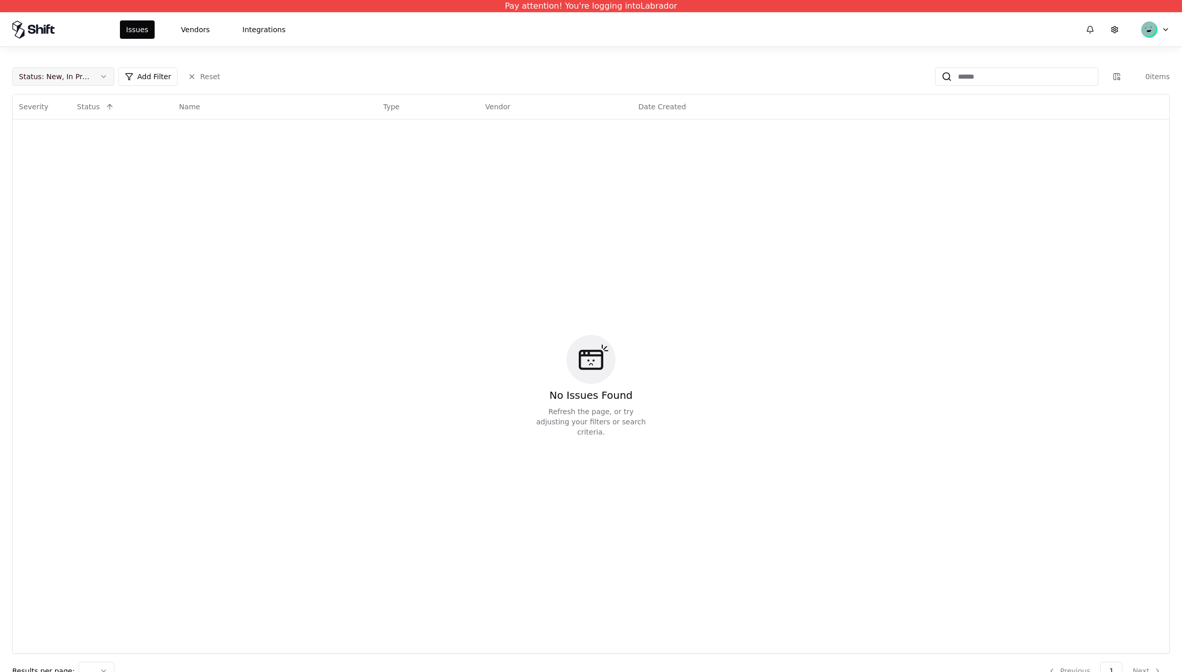
click at [110, 80] on button "Status : New, In Progress" at bounding box center [63, 76] width 102 height 18
click at [105, 78] on button "Status : New, In Progress" at bounding box center [63, 76] width 102 height 18
click at [106, 78] on button "Status : New, In Progress" at bounding box center [63, 76] width 102 height 18
click at [147, 84] on button "Add Filter" at bounding box center [147, 76] width 59 height 18
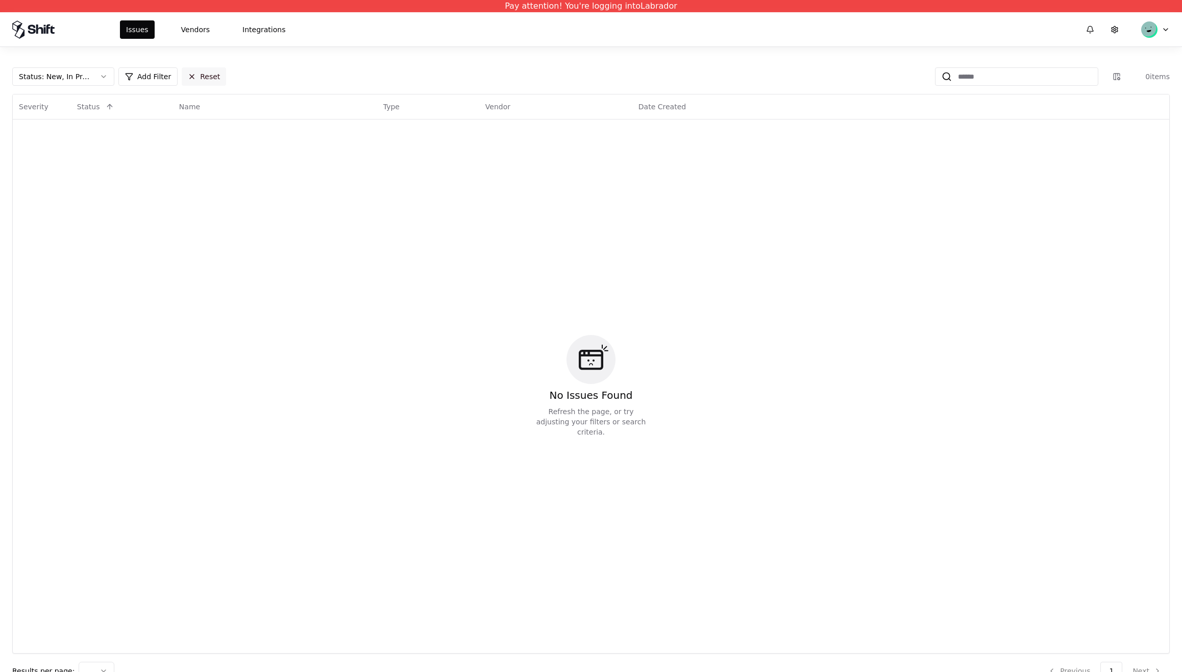
click at [195, 73] on button "Reset" at bounding box center [204, 76] width 44 height 18
click at [191, 191] on div "No Issues Found Refresh the page, or try adjusting your filters or search crite…" at bounding box center [591, 386] width 1144 height 521
click at [195, 24] on button "Vendors" at bounding box center [195, 29] width 41 height 18
click at [211, 29] on button "Vendors" at bounding box center [195, 29] width 41 height 18
click at [263, 27] on button "Integrations" at bounding box center [263, 29] width 55 height 18
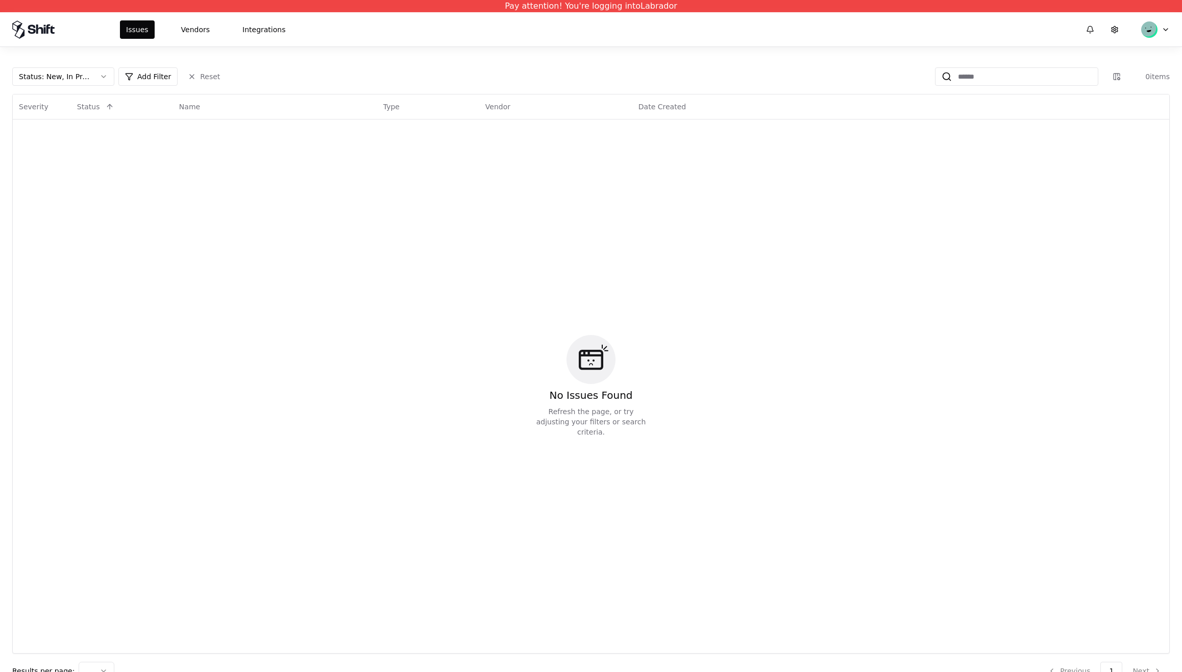
click at [680, 277] on div "No Issues Found Refresh the page, or try adjusting your filters or search crite…" at bounding box center [591, 386] width 1144 height 521
click at [244, 509] on div "No Issues Found Refresh the page, or try adjusting your filters or search crite…" at bounding box center [591, 386] width 1144 height 521
click at [202, 32] on button "Vendors" at bounding box center [195, 29] width 41 height 18
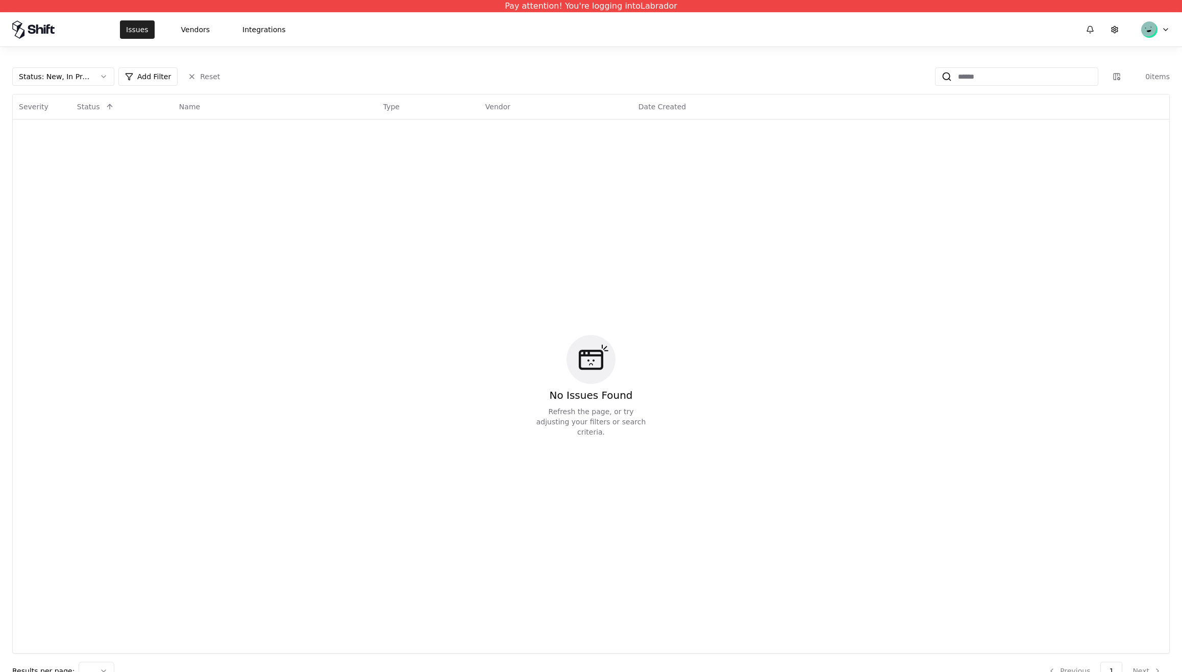
click at [125, 28] on button "Issues" at bounding box center [137, 29] width 35 height 18
click at [848, 163] on div "No Issues Found Refresh the page, or try adjusting your filters or search crite…" at bounding box center [591, 386] width 1144 height 521
click at [194, 32] on button "Vendors" at bounding box center [195, 29] width 41 height 18
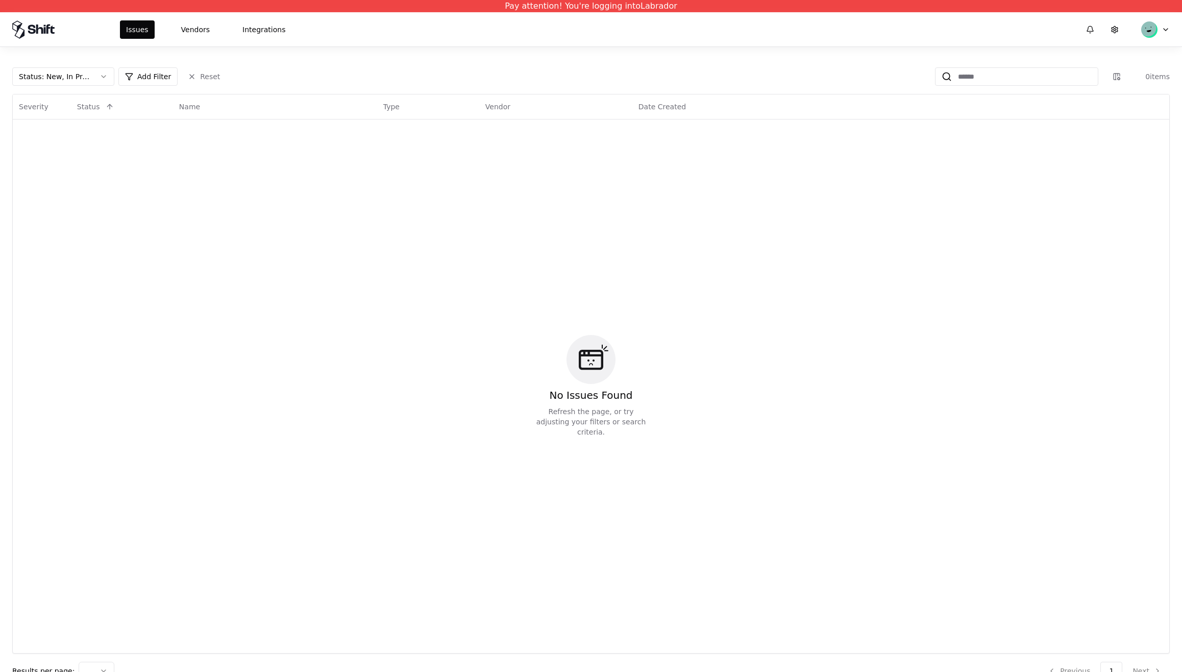
drag, startPoint x: 194, startPoint y: 32, endPoint x: 207, endPoint y: 40, distance: 15.1
click at [194, 32] on button "Vendors" at bounding box center [195, 29] width 41 height 18
click at [374, 315] on div "No Issues Found Refresh the page, or try adjusting your filters or search crite…" at bounding box center [591, 386] width 1144 height 521
click at [201, 32] on button "Vendors" at bounding box center [195, 29] width 41 height 18
click at [240, 28] on button "Integrations" at bounding box center [263, 29] width 55 height 18
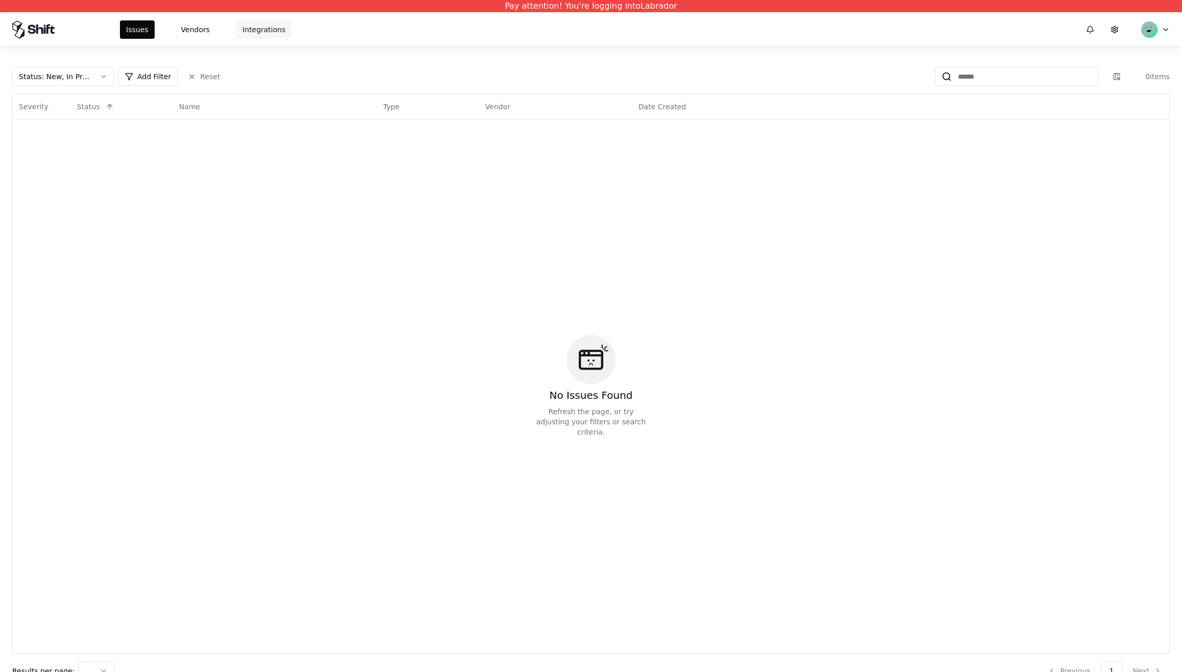
click at [242, 28] on button "Integrations" at bounding box center [263, 29] width 55 height 18
click at [213, 30] on button "Vendors" at bounding box center [195, 29] width 41 height 18
click at [195, 29] on button "Vendors" at bounding box center [195, 29] width 41 height 18
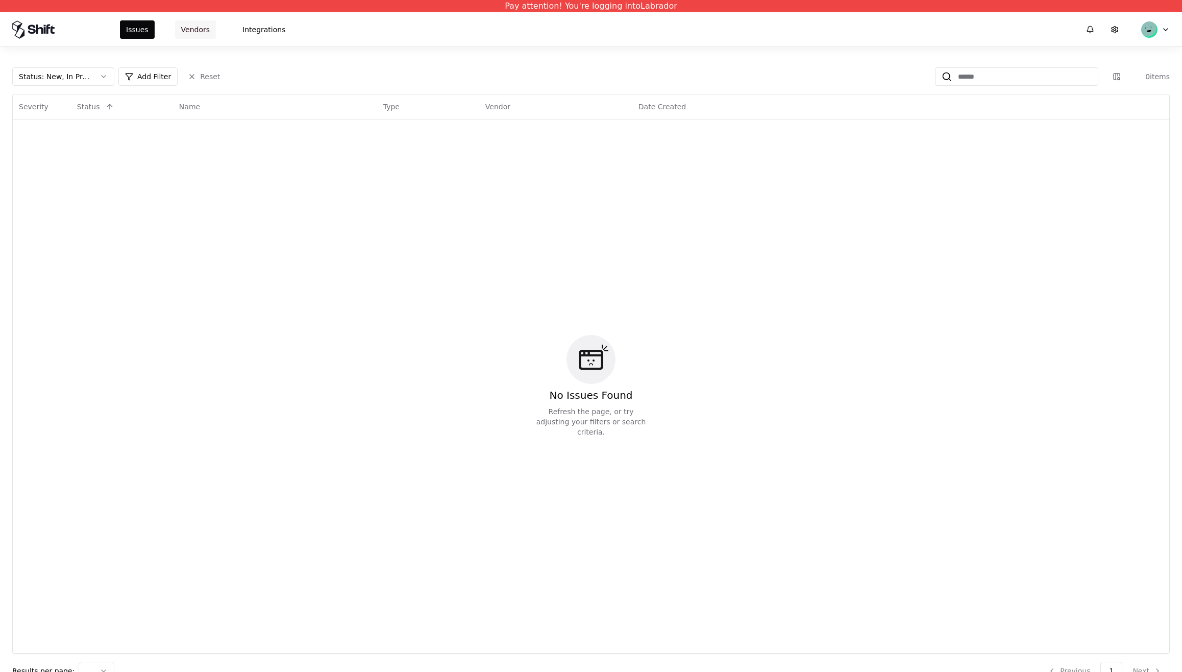
click at [195, 29] on button "Vendors" at bounding box center [195, 29] width 41 height 18
click at [181, 35] on button "Vendors" at bounding box center [195, 29] width 41 height 18
click at [184, 34] on button "Vendors" at bounding box center [195, 29] width 41 height 18
click at [137, 30] on button "Issues" at bounding box center [137, 29] width 35 height 18
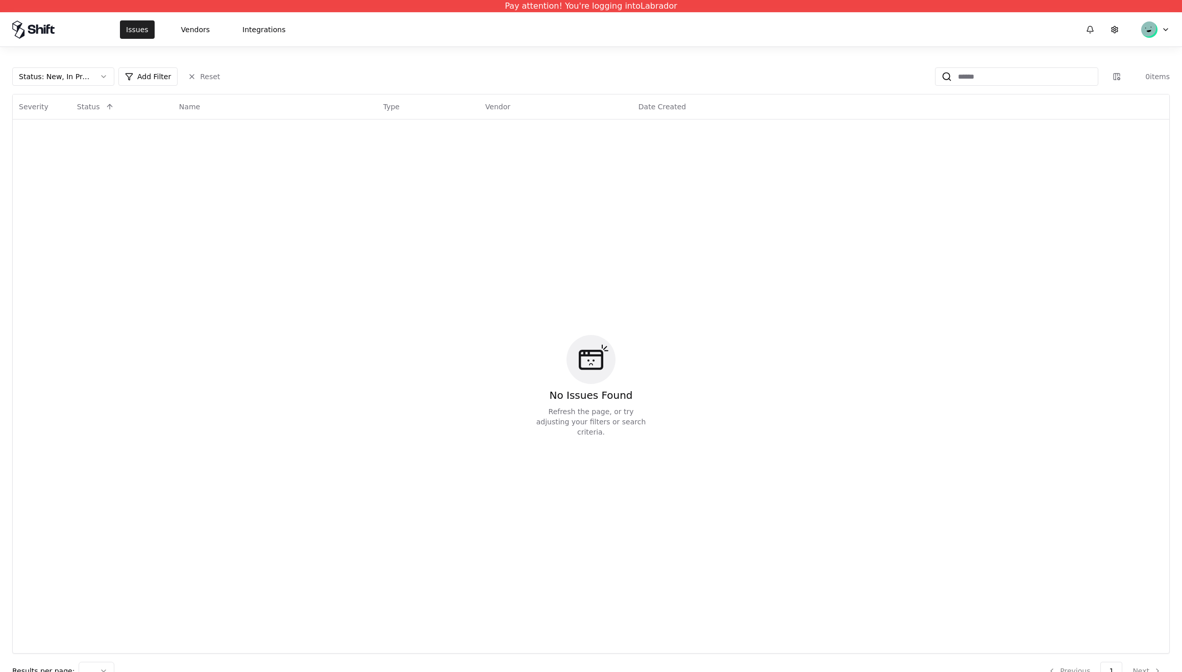
click at [137, 30] on button "Issues" at bounding box center [137, 29] width 35 height 18
click at [86, 567] on div "No Issues Found Refresh the page, or try adjusting your filters or search crite…" at bounding box center [591, 386] width 1144 height 521
click at [193, 29] on button "Vendors" at bounding box center [195, 29] width 41 height 18
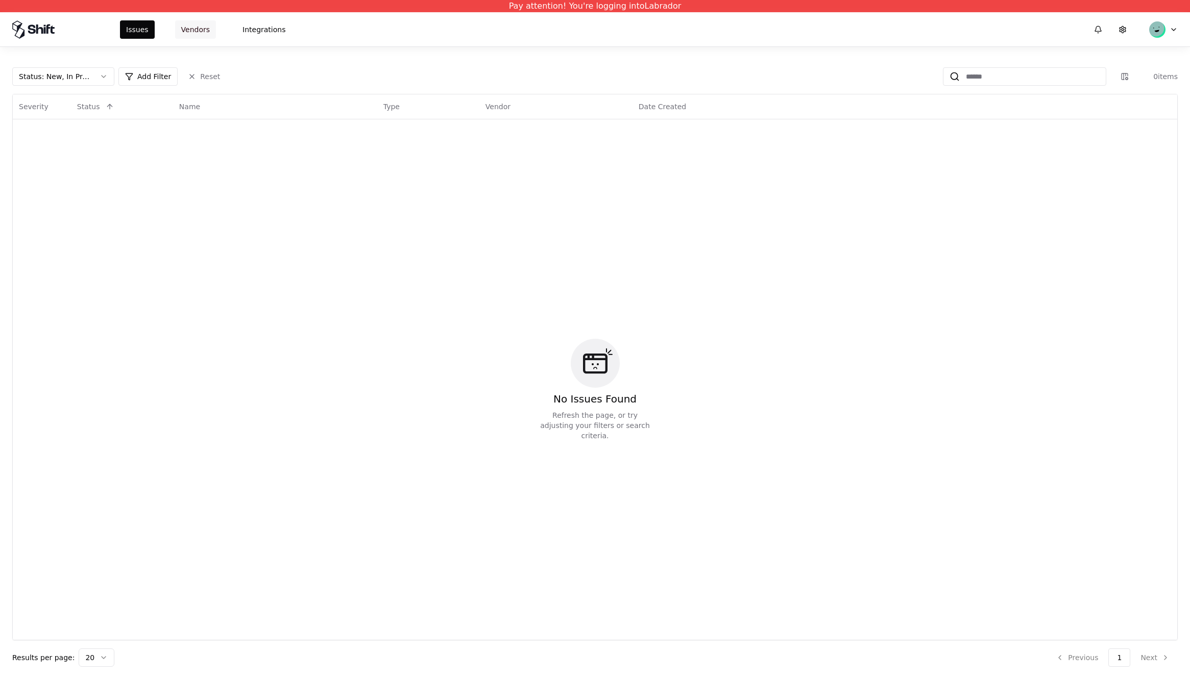
click at [193, 29] on button "Vendors" at bounding box center [195, 29] width 41 height 18
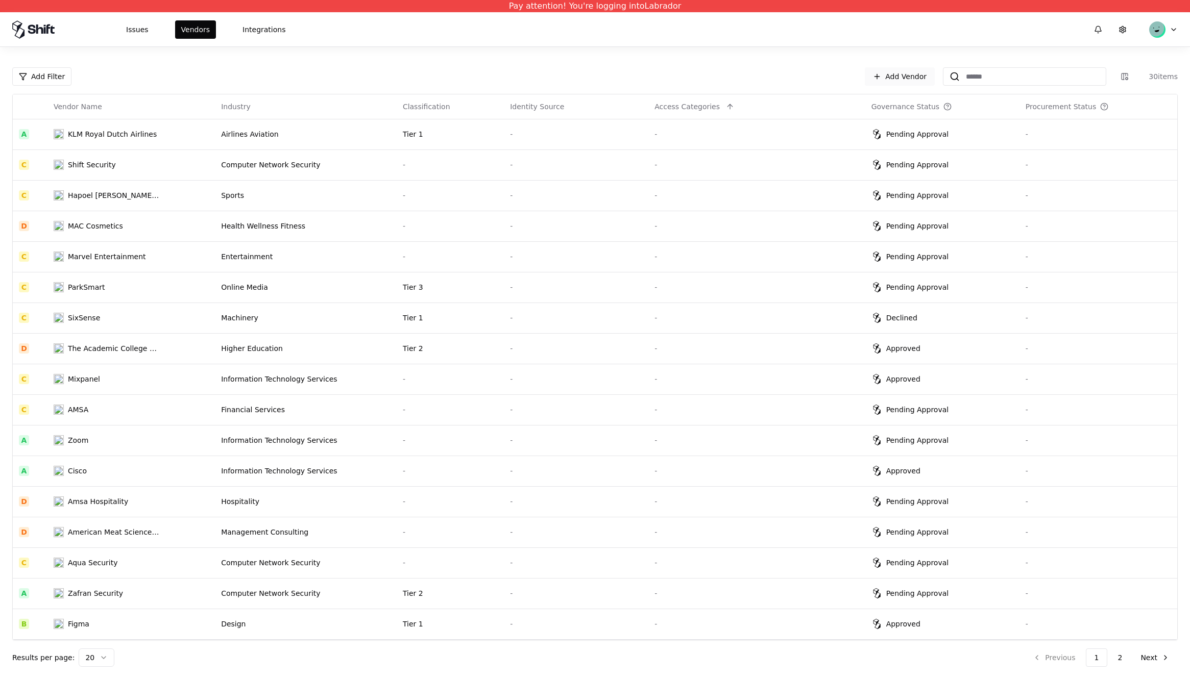
click at [906, 79] on link "Add Vendor" at bounding box center [899, 76] width 70 height 18
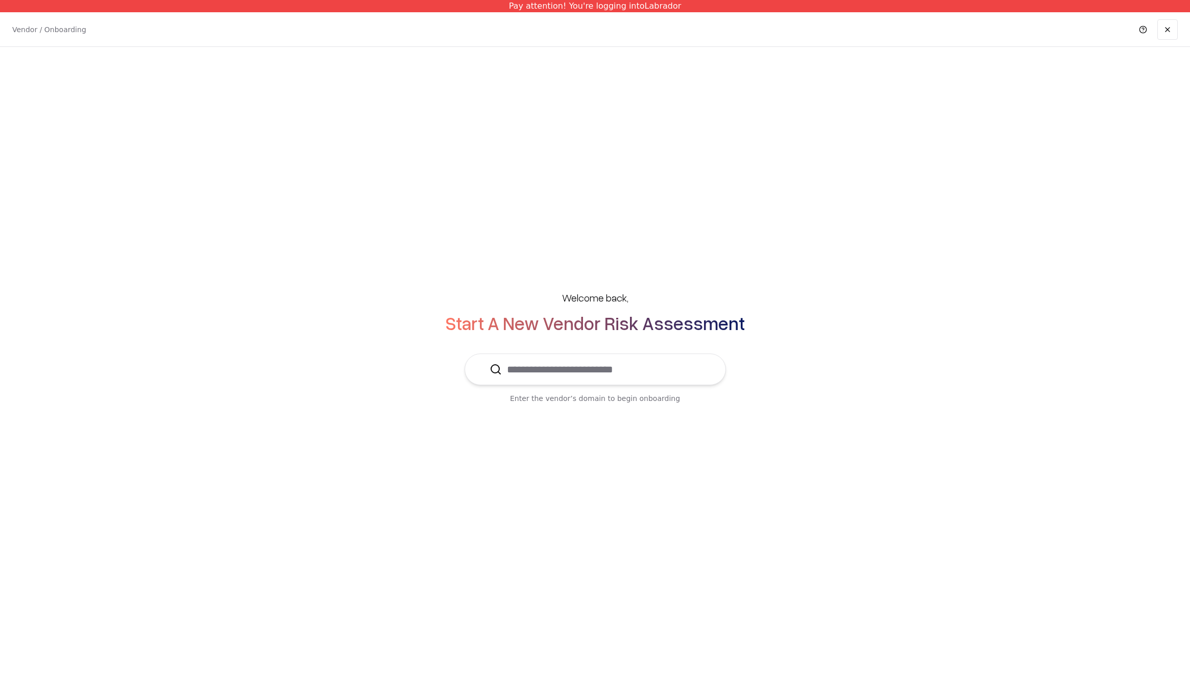
click at [585, 375] on input "text" at bounding box center [601, 369] width 199 height 31
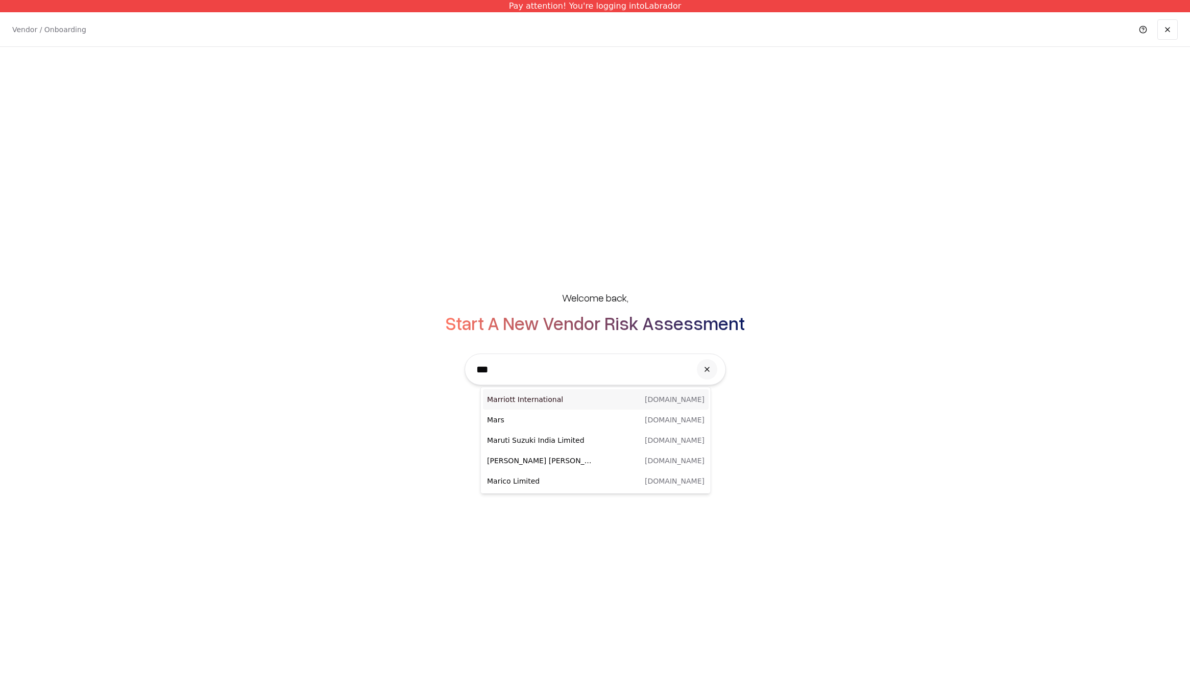
click at [502, 370] on input "***" at bounding box center [580, 369] width 219 height 31
click at [609, 464] on div "Marvel Fusion [DOMAIN_NAME]" at bounding box center [596, 461] width 226 height 20
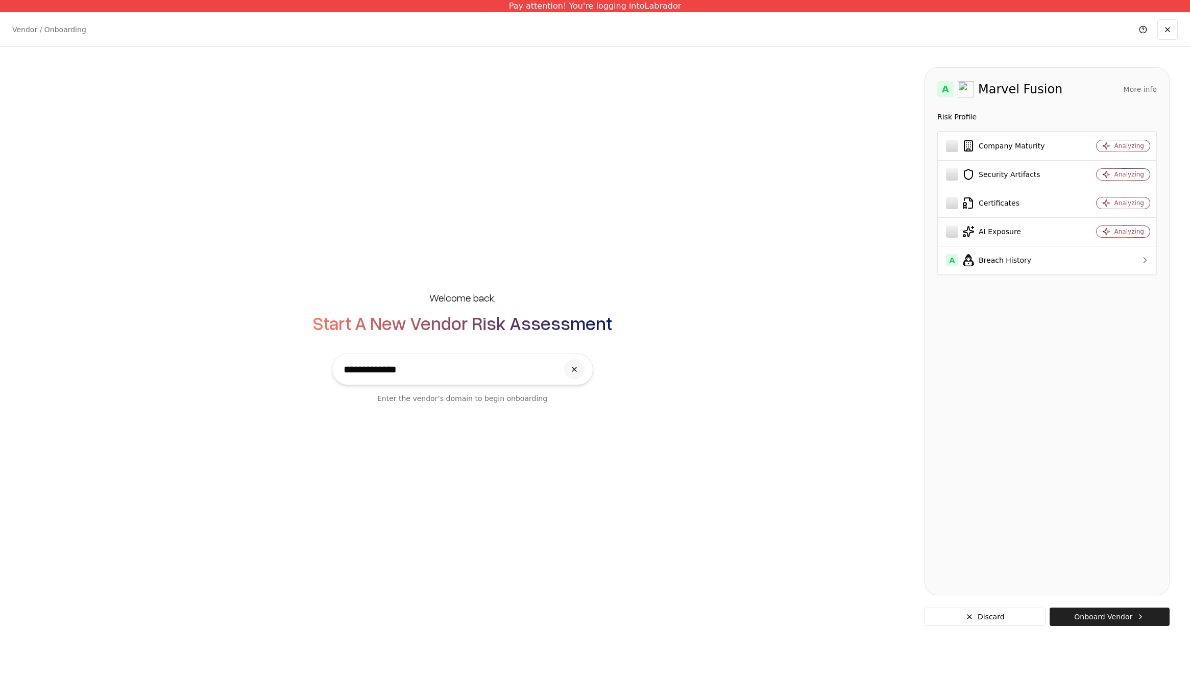
type input "**********"
click at [1085, 619] on button "Onboard Vendor" at bounding box center [1109, 617] width 120 height 18
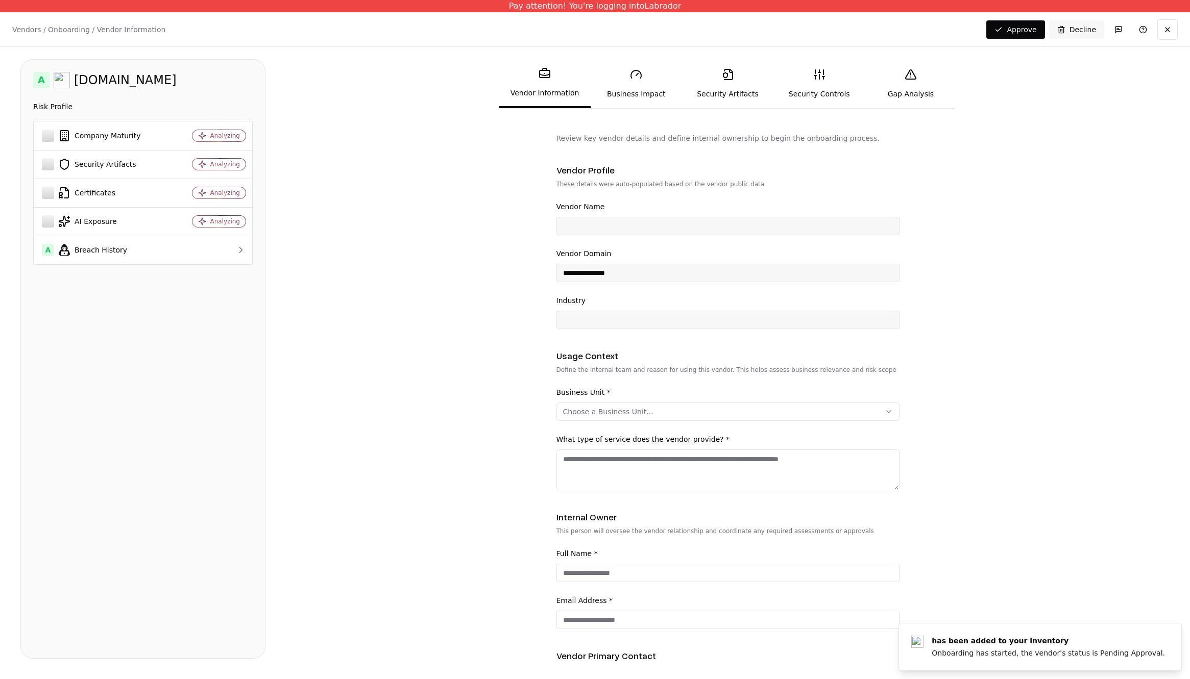
scroll to position [145, 0]
